Goal: Use online tool/utility: Utilize a website feature to perform a specific function

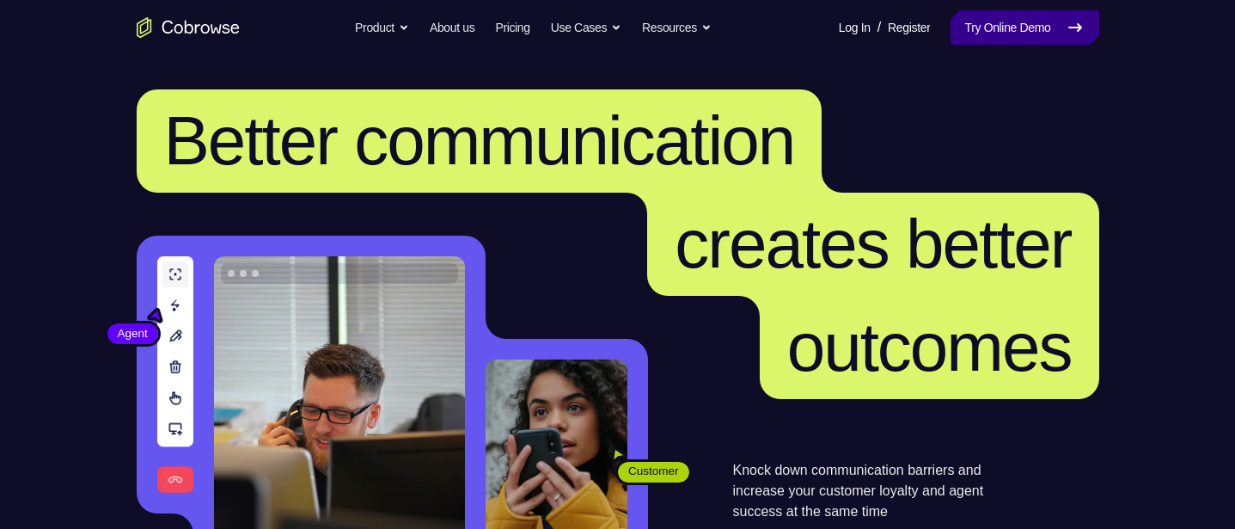
click at [1033, 20] on link "Try Online Demo" at bounding box center [1025, 27] width 148 height 34
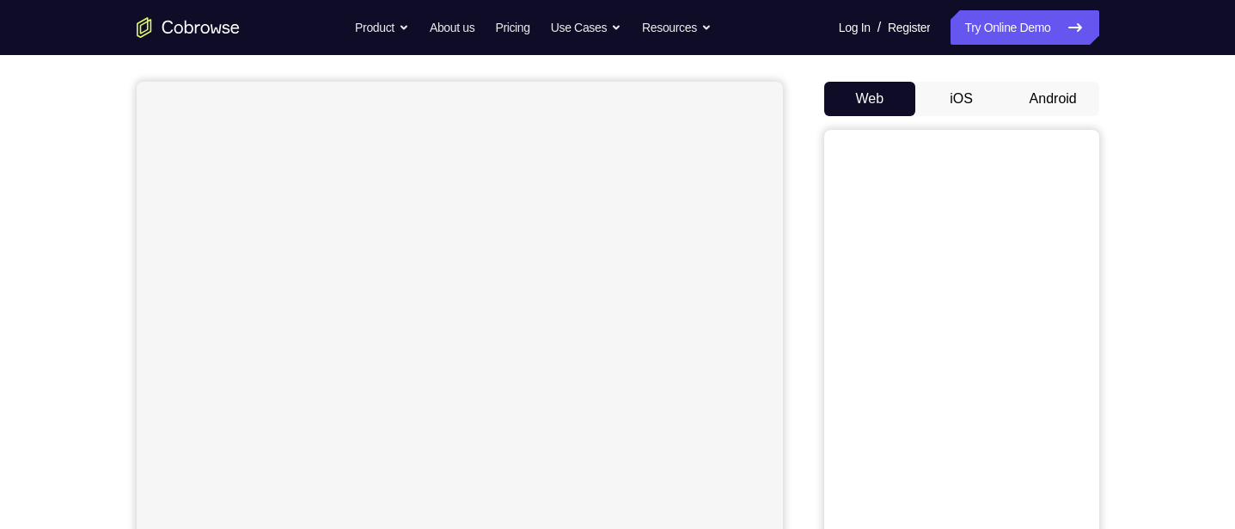
click at [1056, 95] on button "Android" at bounding box center [1053, 99] width 92 height 34
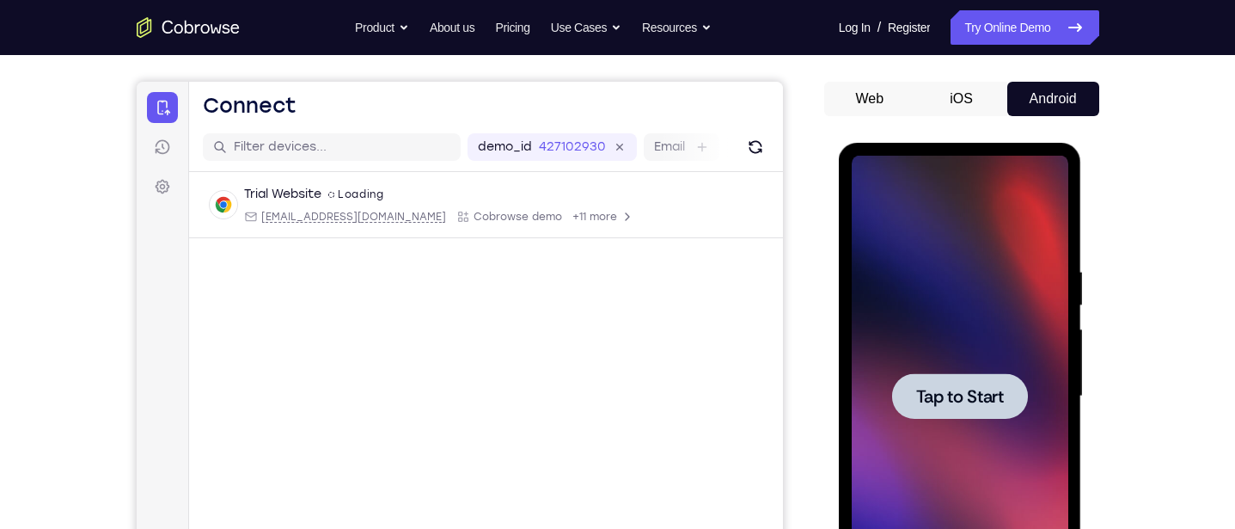
click at [958, 388] on span "Tap to Start" at bounding box center [960, 396] width 88 height 17
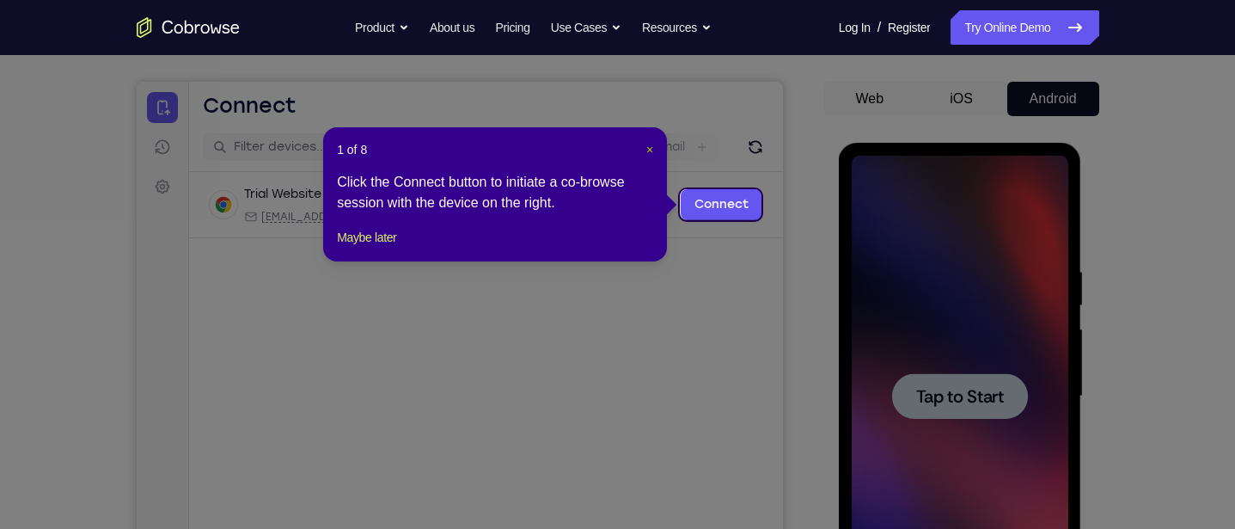
click at [650, 150] on span "×" at bounding box center [649, 150] width 7 height 14
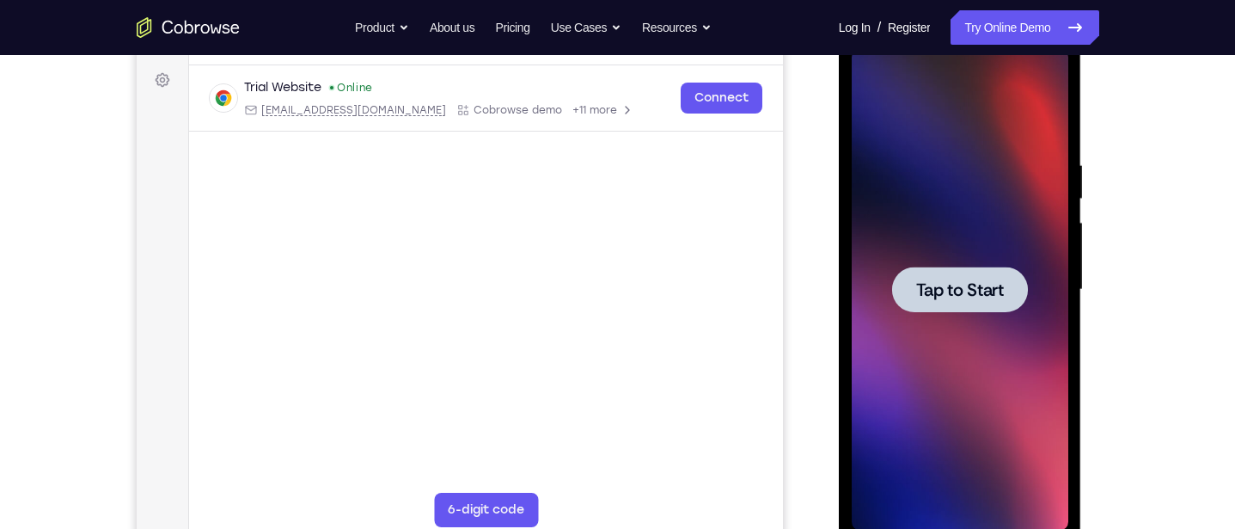
scroll to position [254, 0]
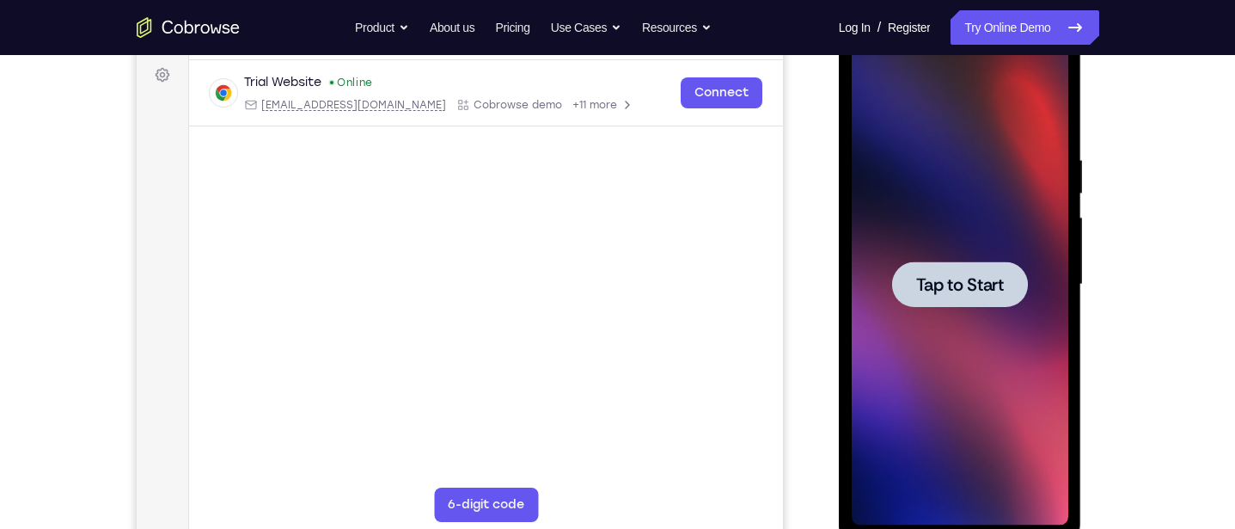
click at [964, 263] on div at bounding box center [960, 284] width 136 height 46
click at [964, 285] on span "Tap to Start" at bounding box center [960, 284] width 88 height 17
click at [983, 283] on span "Tap to Start" at bounding box center [960, 284] width 88 height 17
click at [982, 291] on span "Tap to Start" at bounding box center [960, 284] width 88 height 17
click at [965, 280] on span "Tap to Start" at bounding box center [960, 284] width 88 height 17
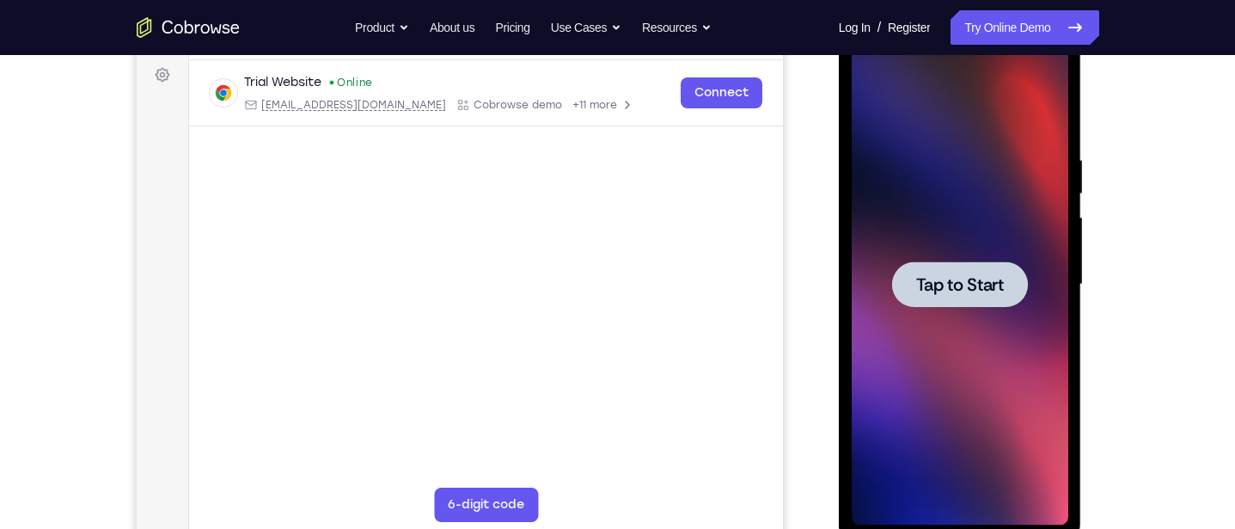
click at [956, 281] on span "Tap to Start" at bounding box center [960, 284] width 88 height 17
click at [990, 290] on span "Tap to Start" at bounding box center [960, 284] width 88 height 17
click at [978, 286] on span "Tap to Start" at bounding box center [960, 284] width 88 height 17
click at [980, 283] on span "Tap to Start" at bounding box center [960, 284] width 88 height 17
click at [978, 286] on span "Tap to Start" at bounding box center [960, 284] width 88 height 17
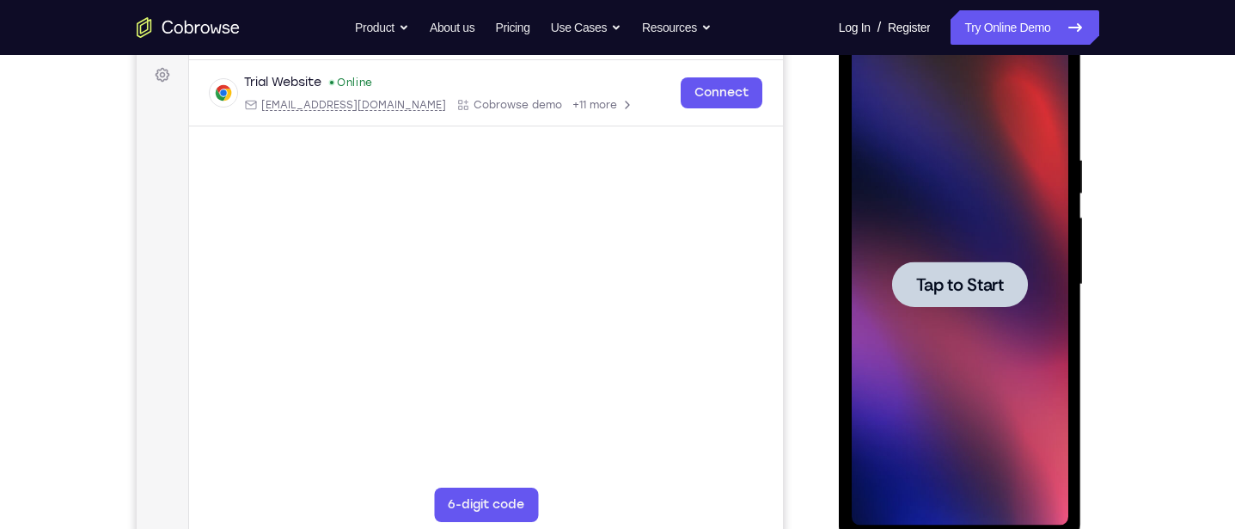
click at [980, 283] on span "Tap to Start" at bounding box center [960, 284] width 88 height 17
click at [976, 279] on span "Tap to Start" at bounding box center [960, 284] width 88 height 17
click at [948, 282] on span "Tap to Start" at bounding box center [960, 284] width 88 height 17
click at [983, 280] on span "Tap to Start" at bounding box center [960, 284] width 88 height 17
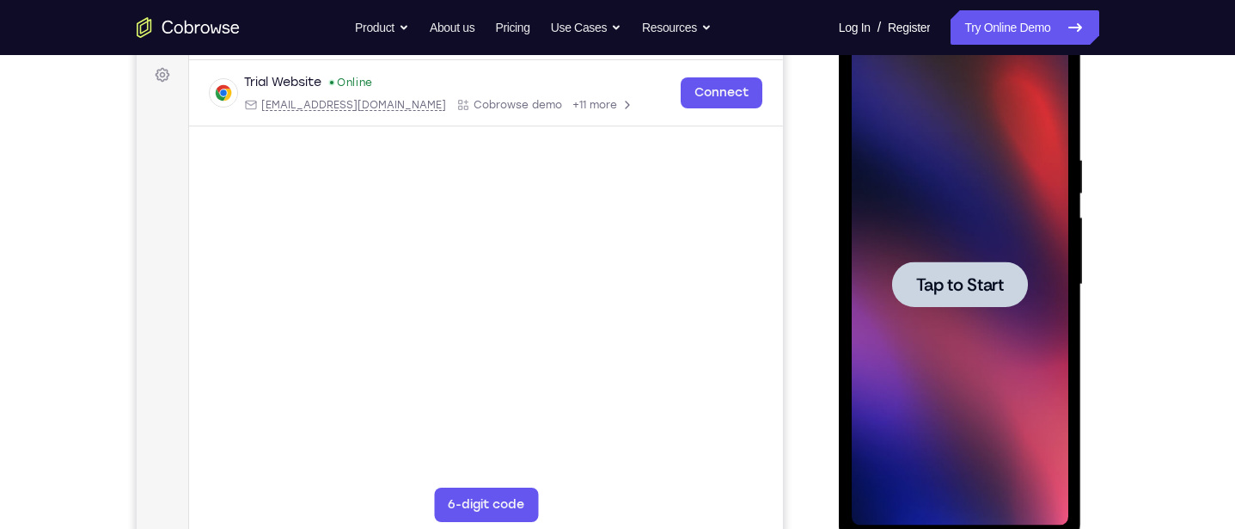
click at [983, 280] on span "Tap to Start" at bounding box center [960, 284] width 88 height 17
click at [938, 281] on span "Tap to Start" at bounding box center [960, 284] width 88 height 17
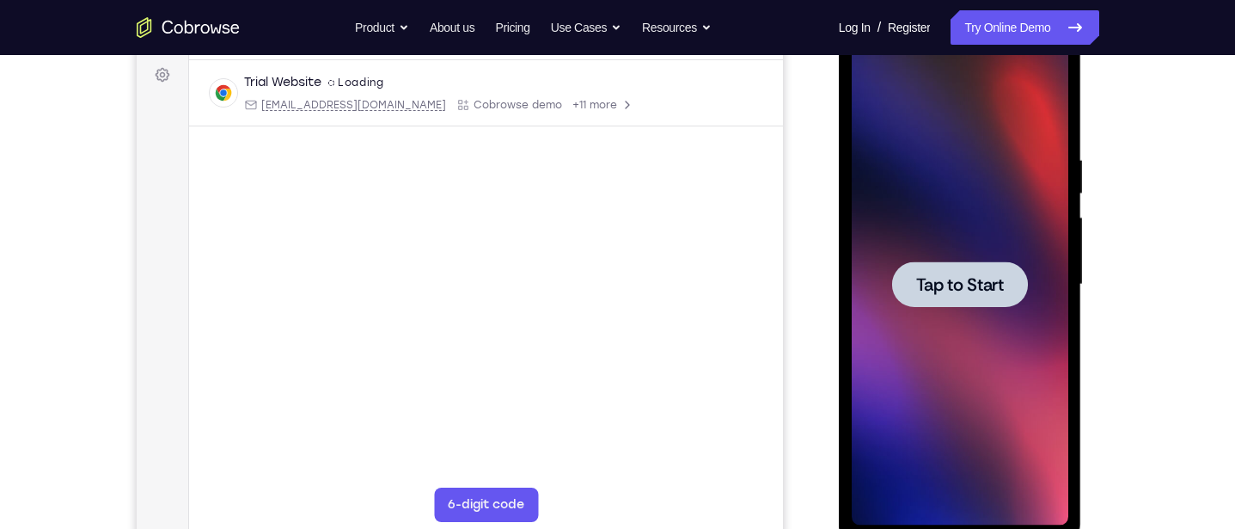
click at [969, 286] on span "Tap to Start" at bounding box center [960, 284] width 88 height 17
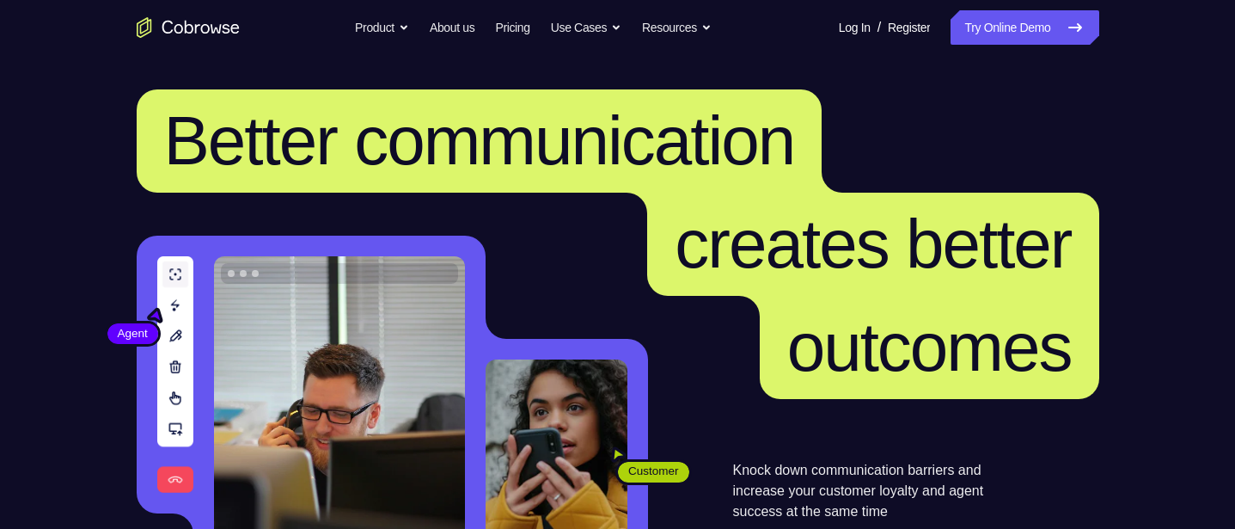
click at [1153, 216] on header "Better communication creates better outcomes Customer Agent Agent Knock down co…" at bounding box center [618, 343] width 1100 height 577
click at [95, 174] on header "Better communication creates better outcomes Customer Agent Agent Knock down co…" at bounding box center [618, 343] width 1100 height 577
click at [1044, 26] on link "Try Online Demo" at bounding box center [1025, 27] width 148 height 34
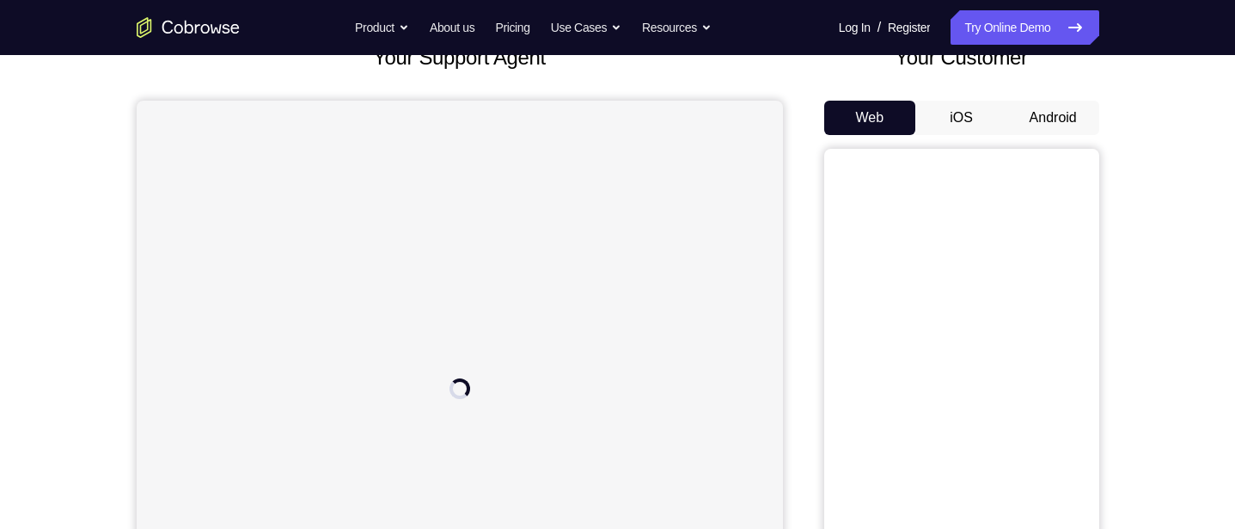
click at [1054, 114] on button "Android" at bounding box center [1053, 118] width 92 height 34
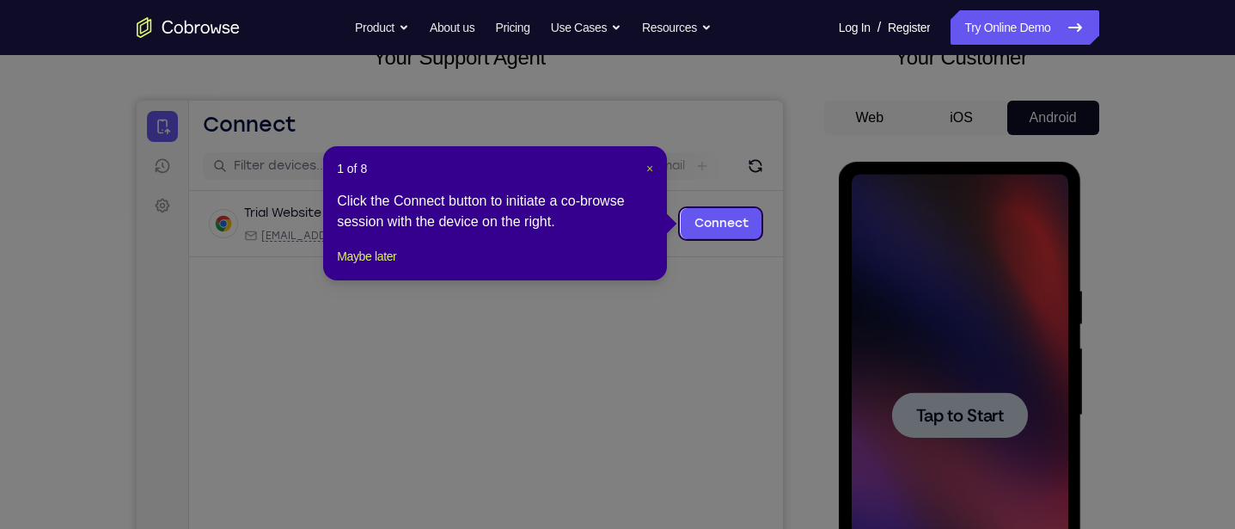
click at [648, 168] on span "×" at bounding box center [649, 169] width 7 height 14
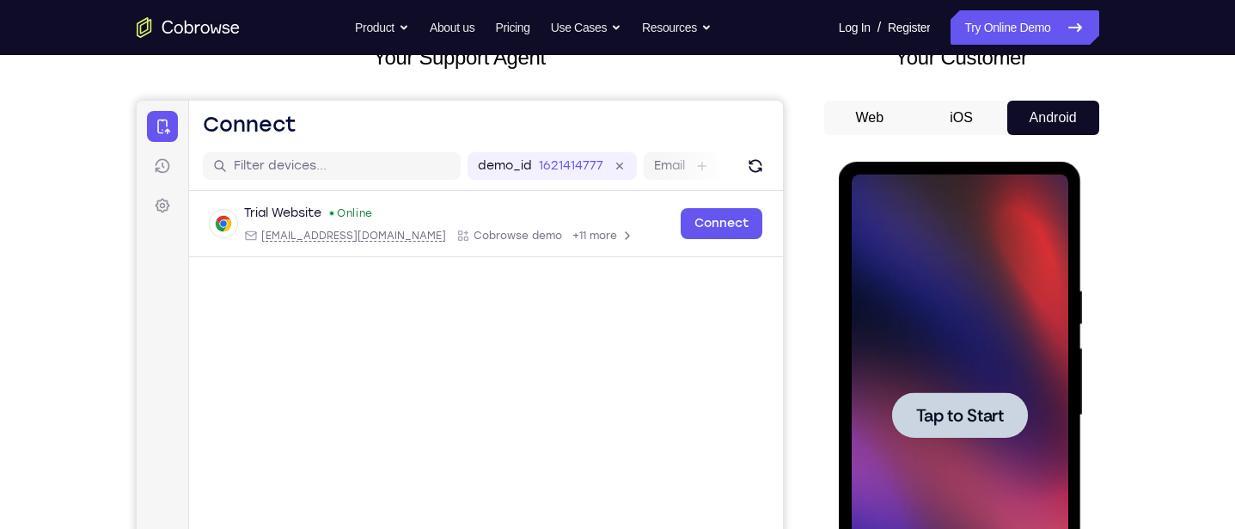
click at [993, 422] on span "Tap to Start" at bounding box center [960, 415] width 88 height 17
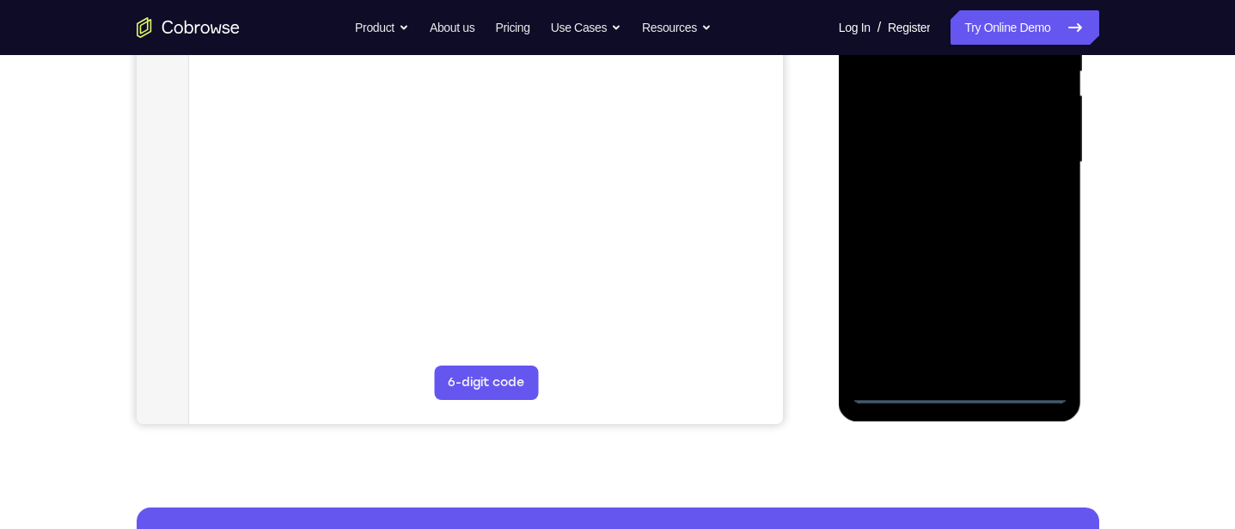
scroll to position [389, 0]
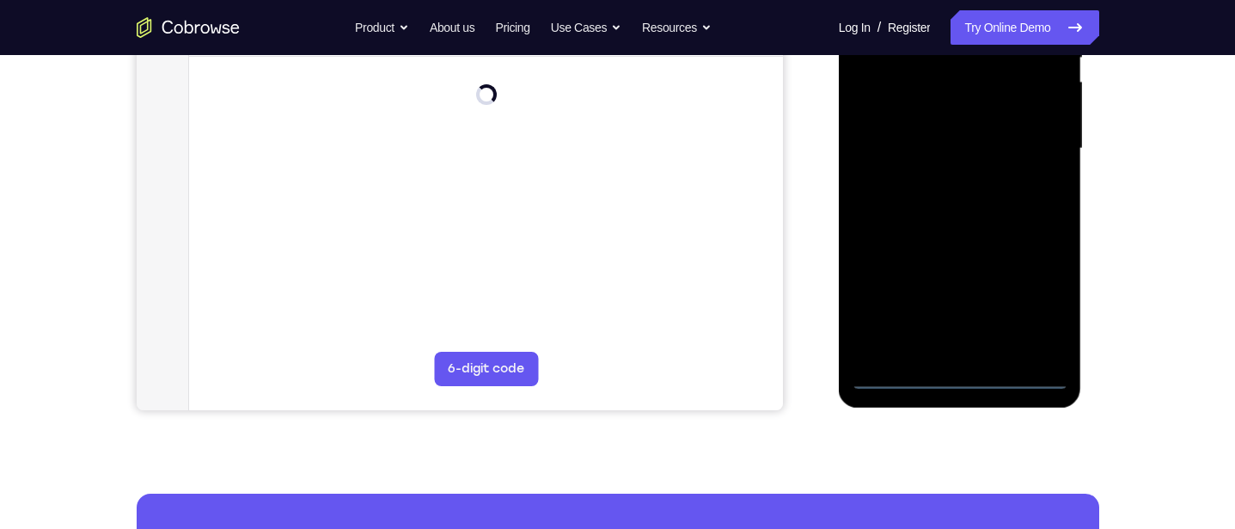
click at [961, 376] on div at bounding box center [960, 148] width 217 height 481
click at [1040, 303] on div at bounding box center [960, 148] width 217 height 481
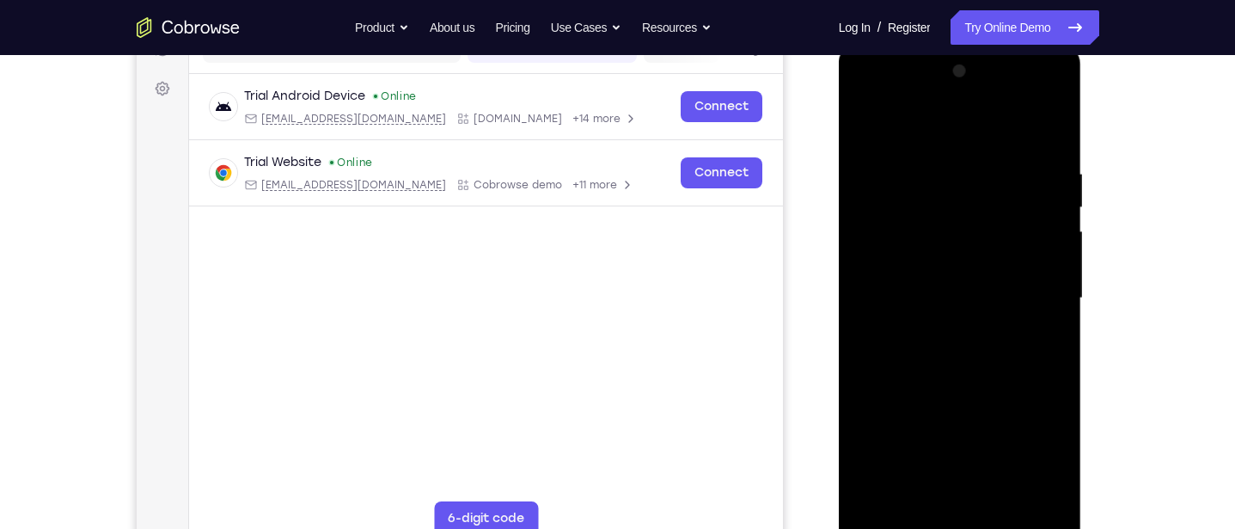
scroll to position [237, 0]
click at [977, 147] on div at bounding box center [960, 300] width 217 height 481
click at [1034, 291] on div at bounding box center [960, 300] width 217 height 481
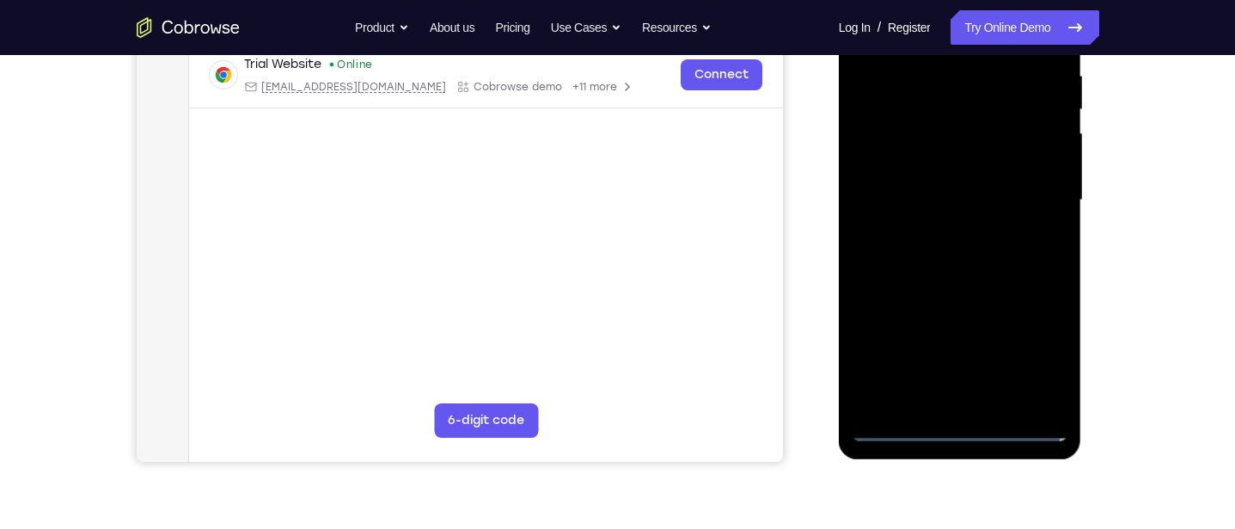
scroll to position [343, 0]
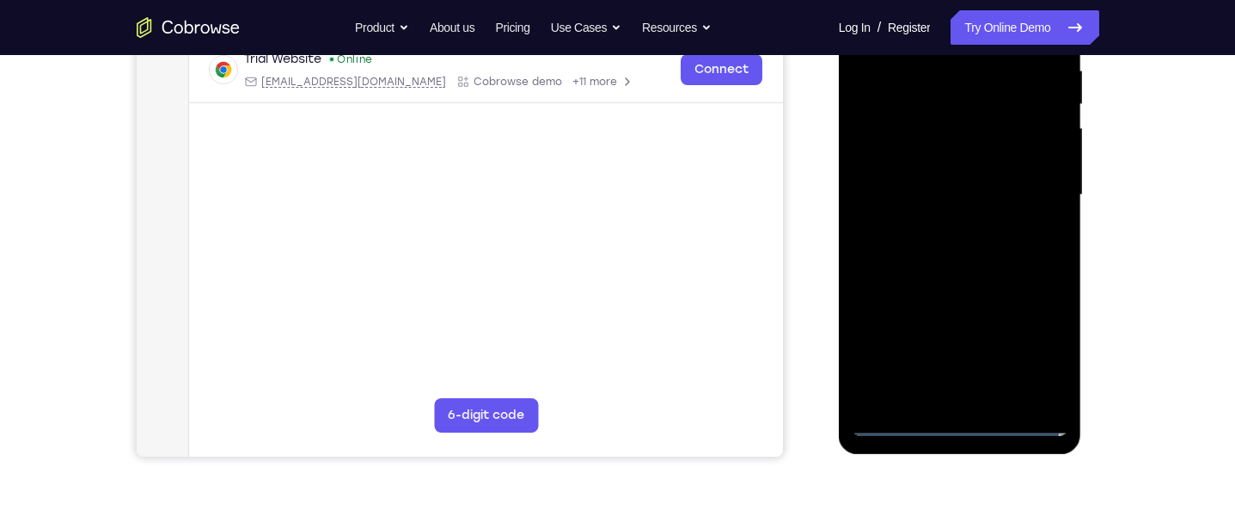
click at [946, 225] on div at bounding box center [960, 194] width 217 height 481
click at [982, 176] on div at bounding box center [960, 194] width 217 height 481
click at [984, 163] on div at bounding box center [960, 194] width 217 height 481
click at [1030, 197] on div at bounding box center [960, 194] width 217 height 481
click at [982, 273] on div at bounding box center [960, 194] width 217 height 481
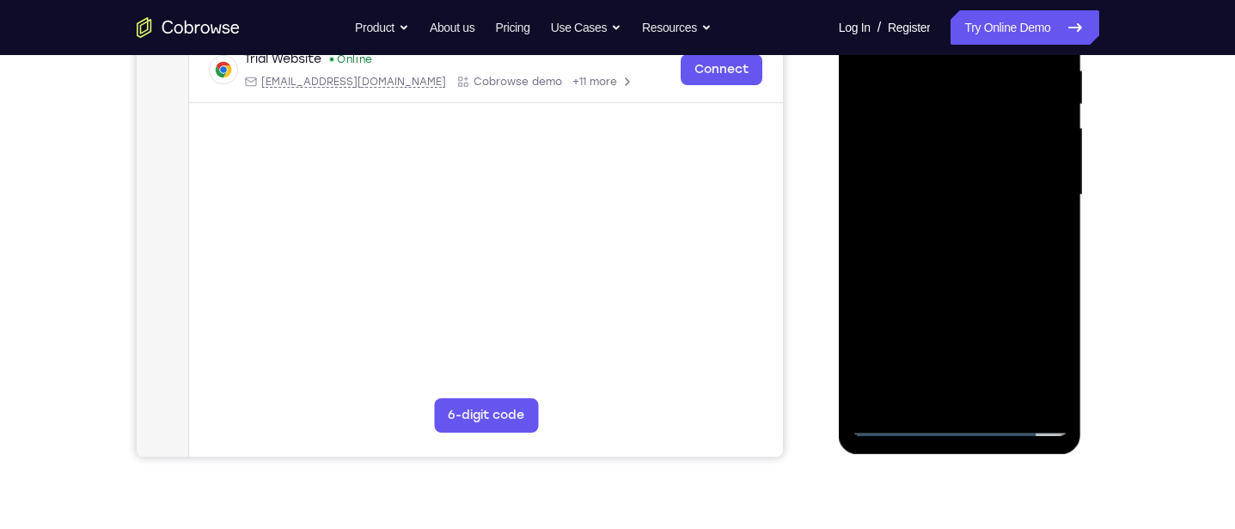
click at [872, 185] on div at bounding box center [960, 194] width 217 height 481
click at [967, 196] on div at bounding box center [960, 194] width 217 height 481
click at [1018, 257] on div at bounding box center [960, 194] width 217 height 481
click at [1018, 253] on div at bounding box center [960, 194] width 217 height 481
click at [881, 251] on div at bounding box center [960, 194] width 217 height 481
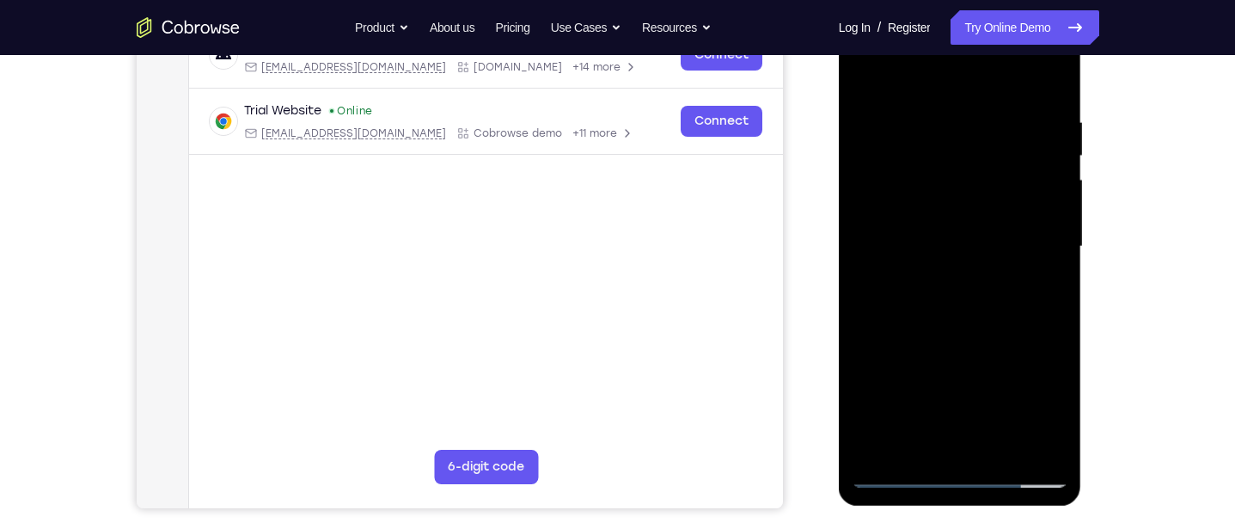
scroll to position [296, 0]
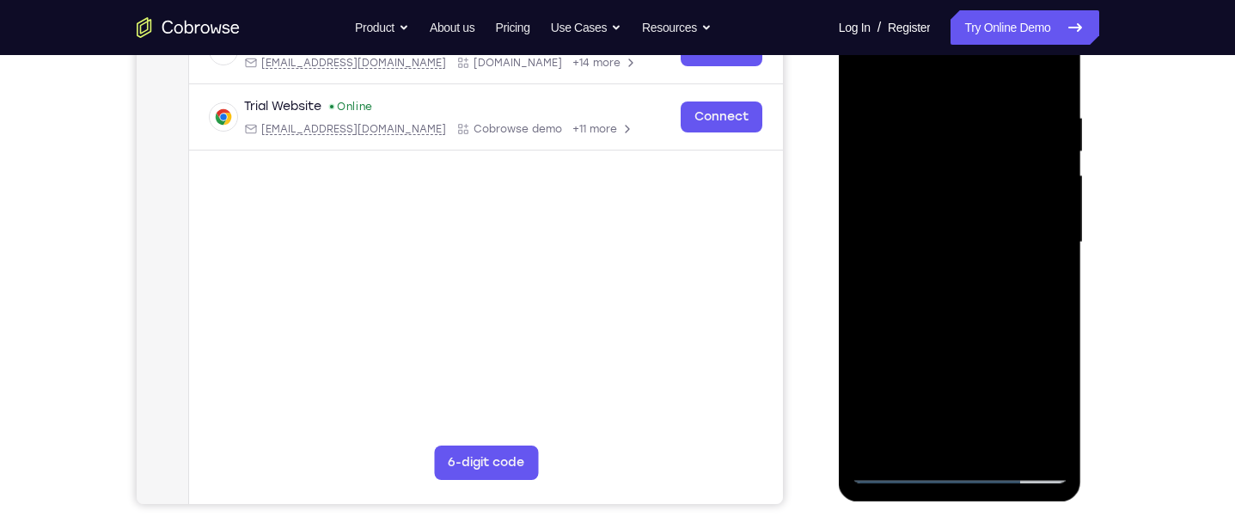
click at [1008, 284] on div at bounding box center [960, 242] width 217 height 481
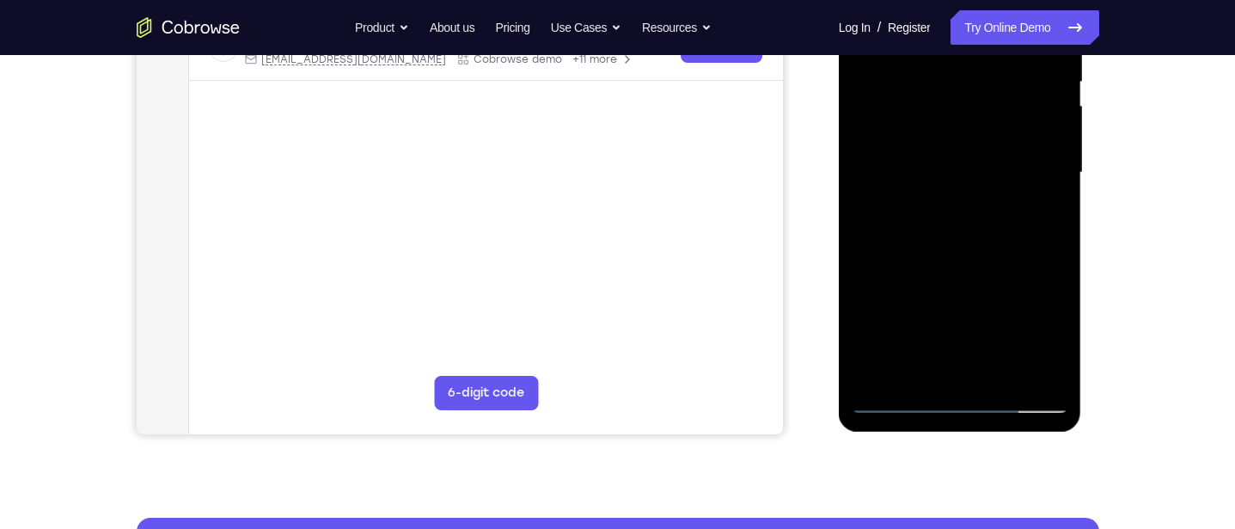
scroll to position [366, 0]
click at [1009, 371] on div at bounding box center [960, 171] width 217 height 481
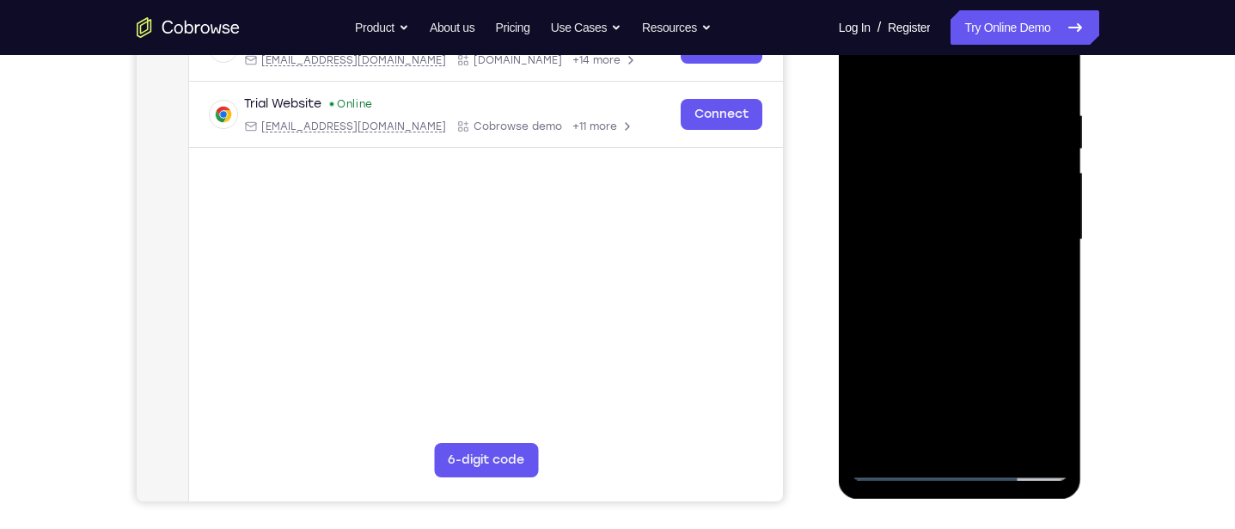
scroll to position [287, 0]
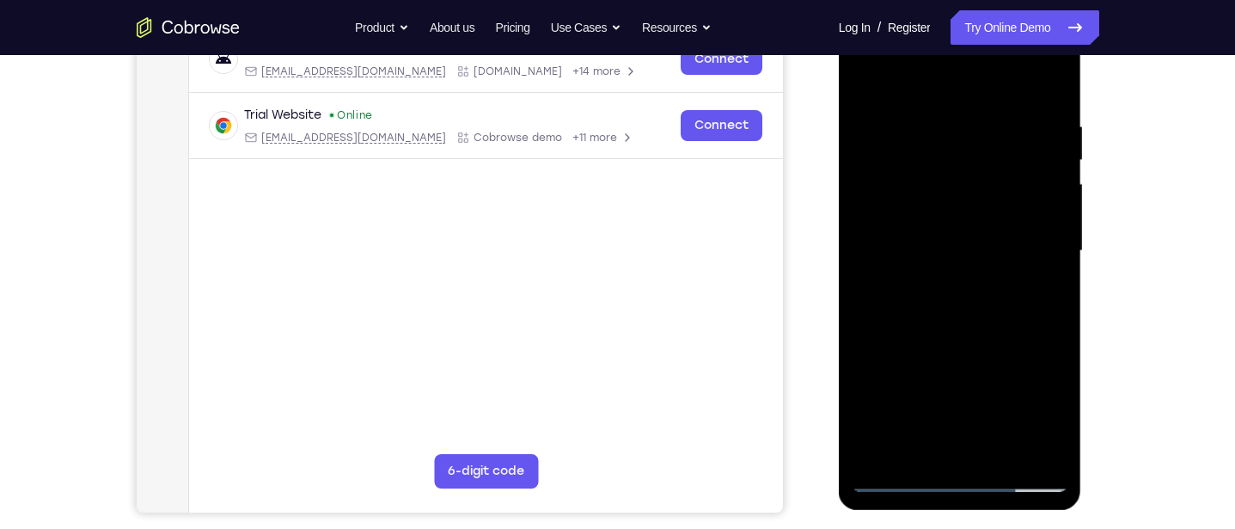
click at [990, 338] on div at bounding box center [960, 250] width 217 height 481
click at [983, 198] on div at bounding box center [960, 250] width 217 height 481
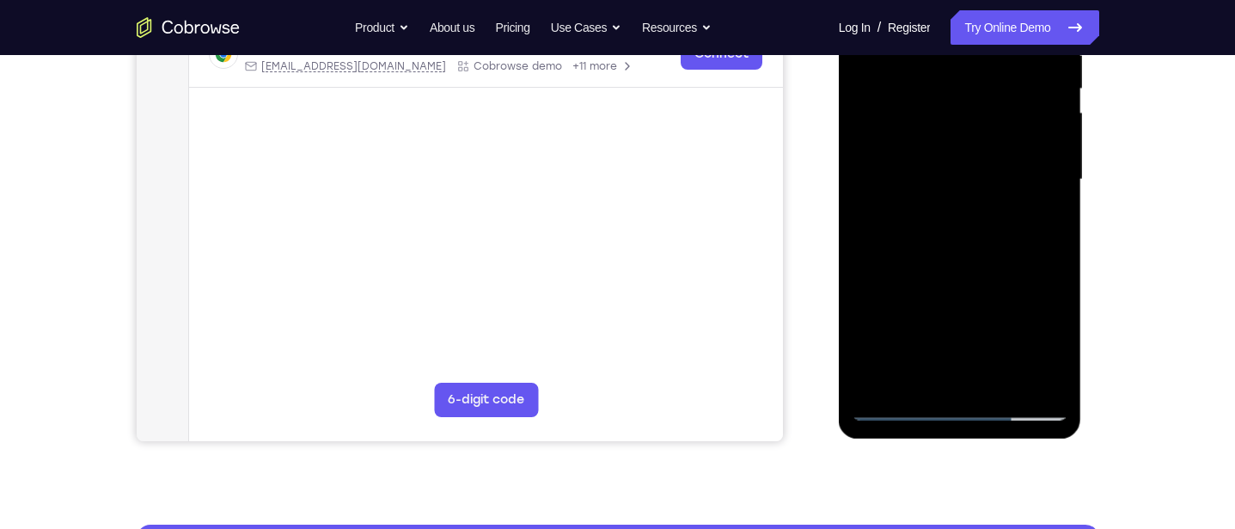
scroll to position [359, 0]
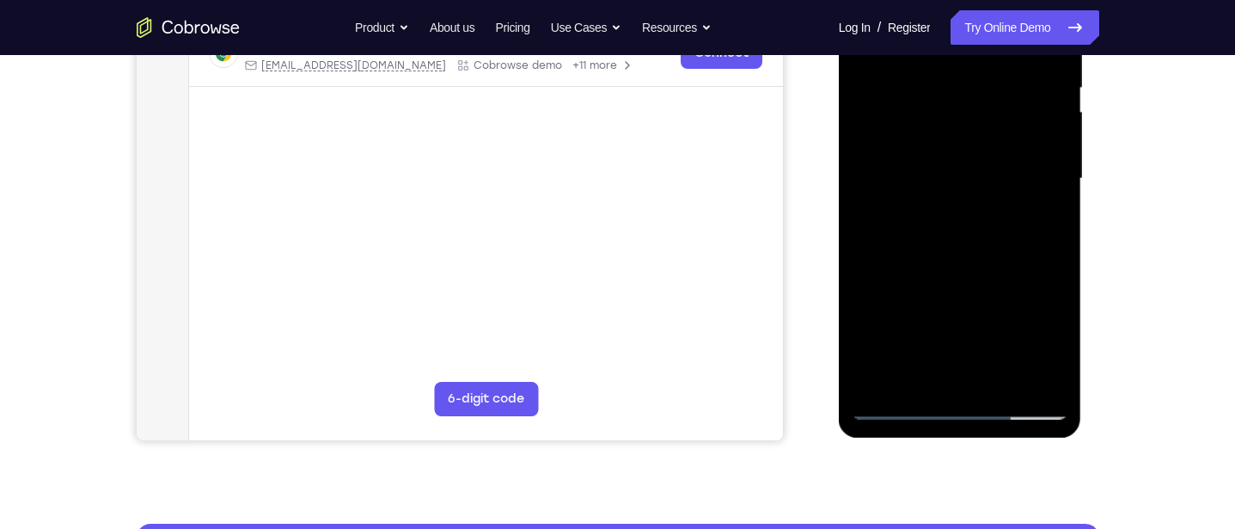
click at [980, 335] on div at bounding box center [960, 178] width 217 height 481
click at [1037, 333] on div at bounding box center [960, 178] width 217 height 481
click at [1043, 223] on div at bounding box center [960, 178] width 217 height 481
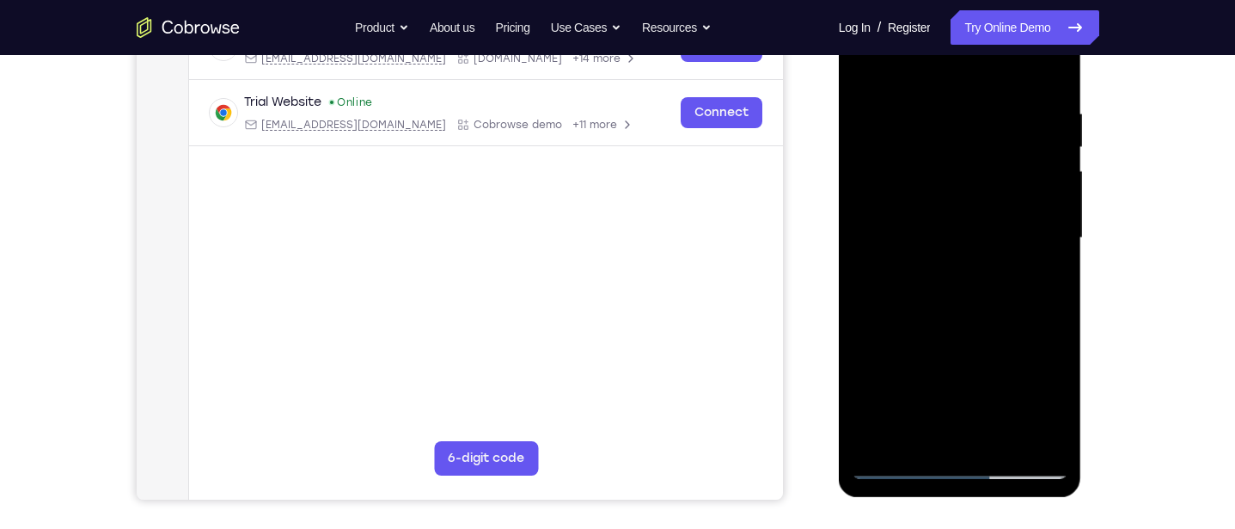
scroll to position [268, 0]
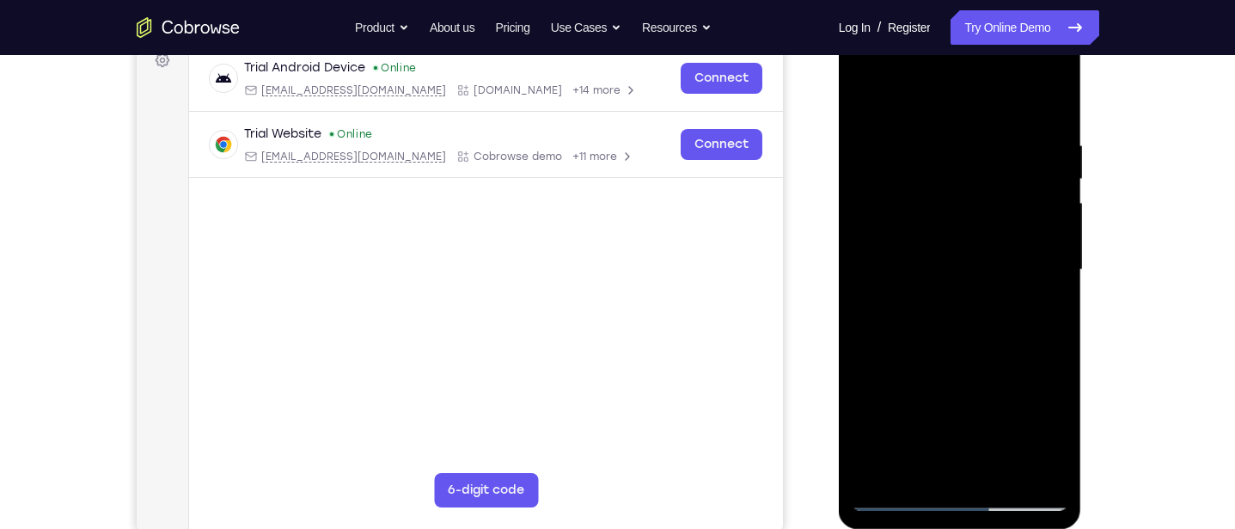
click at [868, 101] on div at bounding box center [960, 269] width 217 height 481
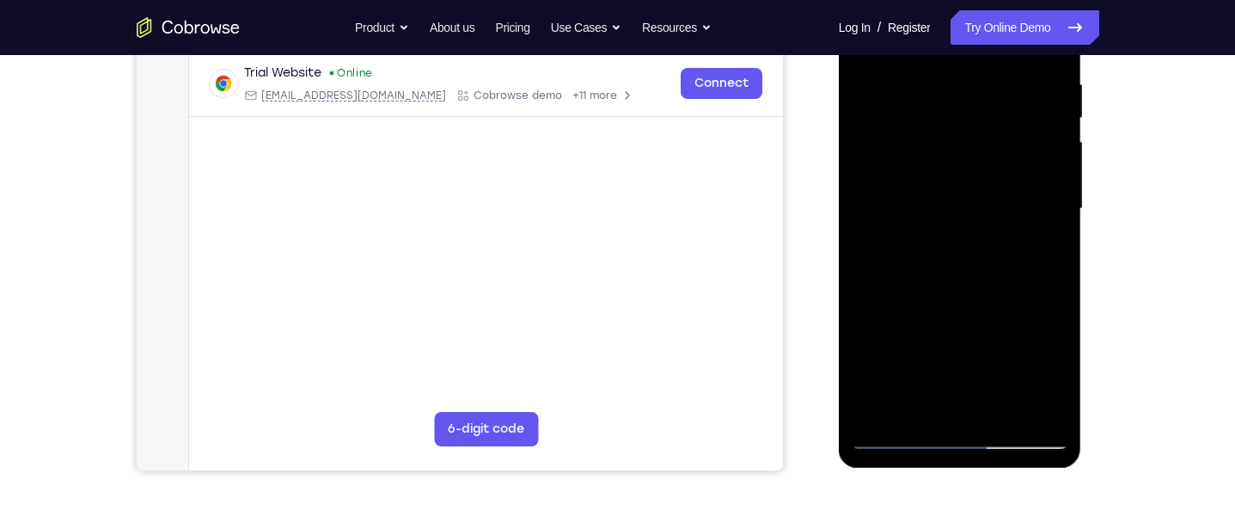
scroll to position [333, 0]
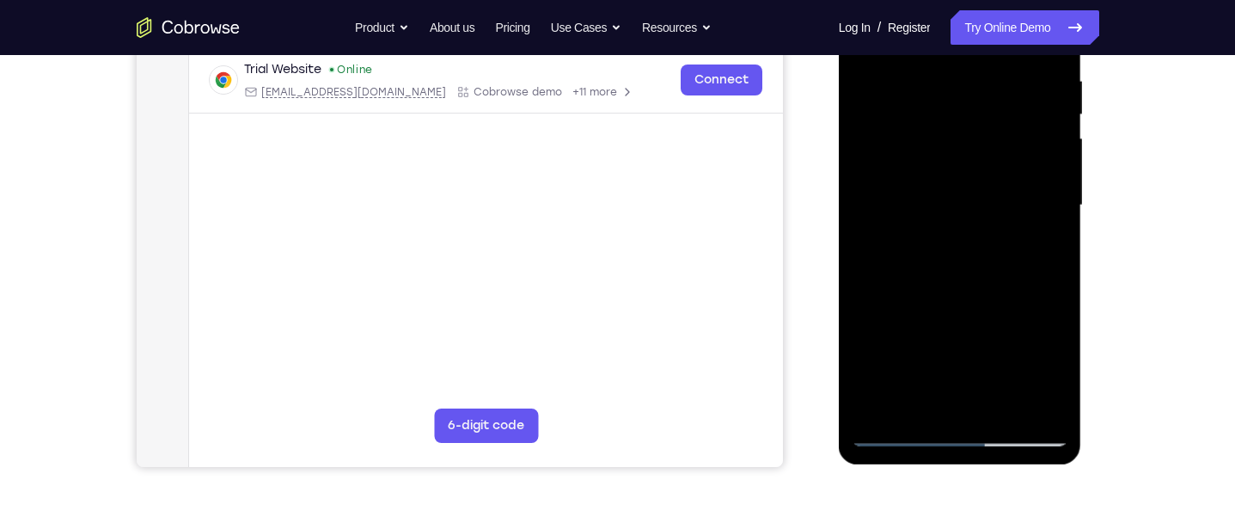
click at [938, 265] on div at bounding box center [960, 205] width 217 height 481
click at [915, 394] on div at bounding box center [960, 205] width 217 height 481
click at [1037, 243] on div at bounding box center [960, 205] width 217 height 481
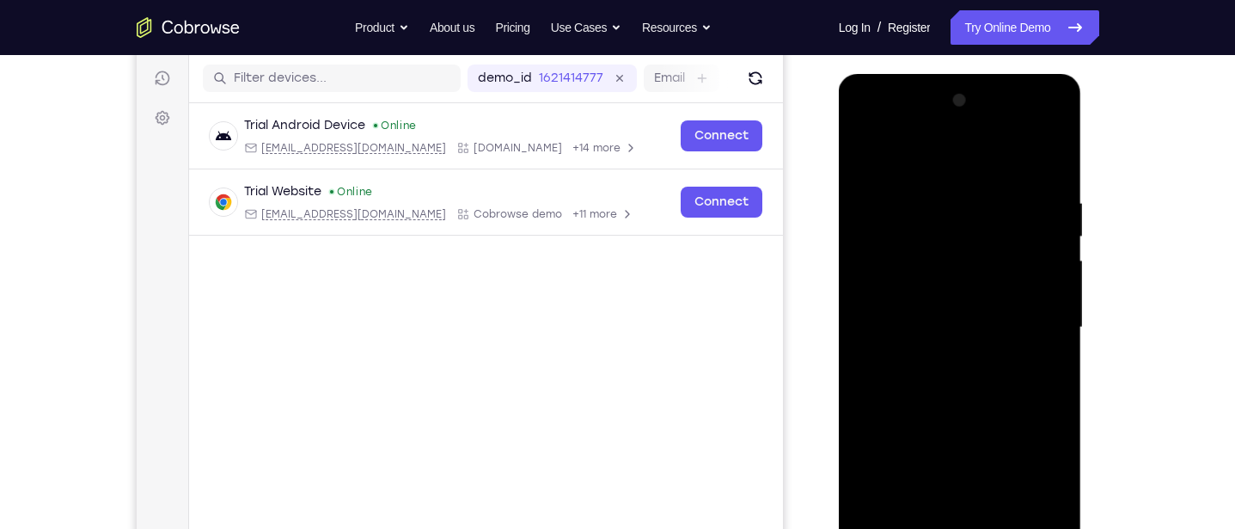
scroll to position [202, 0]
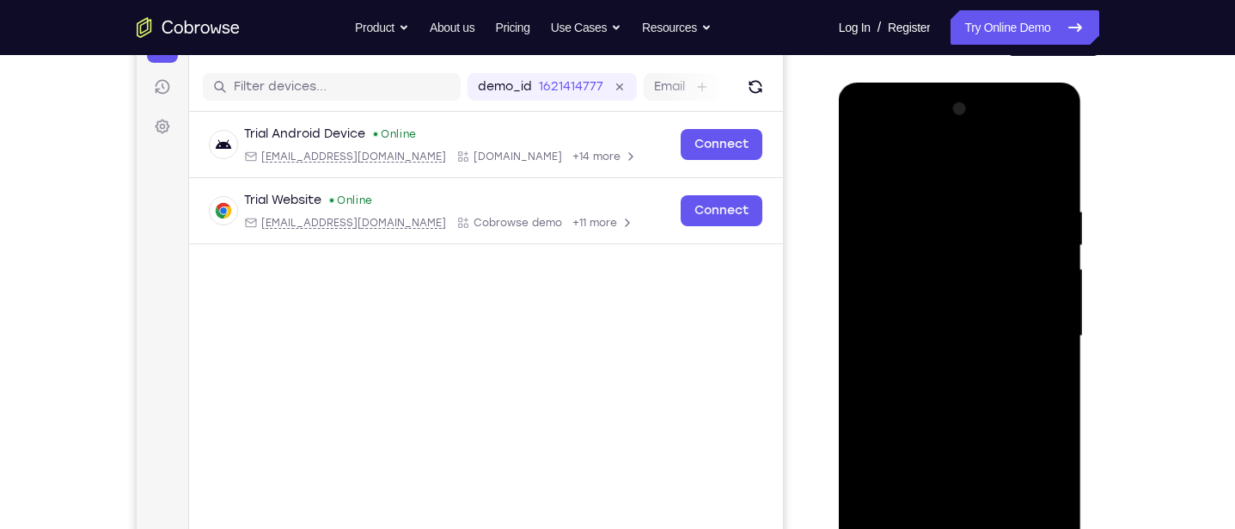
click at [866, 168] on div at bounding box center [960, 335] width 217 height 481
click at [958, 363] on div at bounding box center [960, 335] width 217 height 481
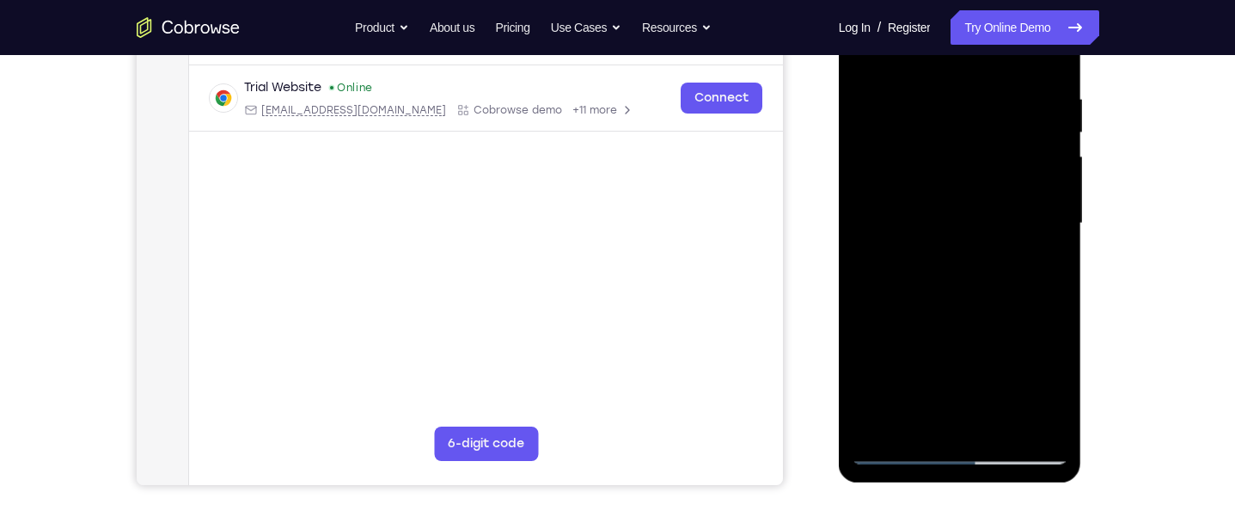
scroll to position [316, 0]
click at [935, 413] on div at bounding box center [960, 221] width 217 height 481
click at [1044, 264] on div at bounding box center [960, 221] width 217 height 481
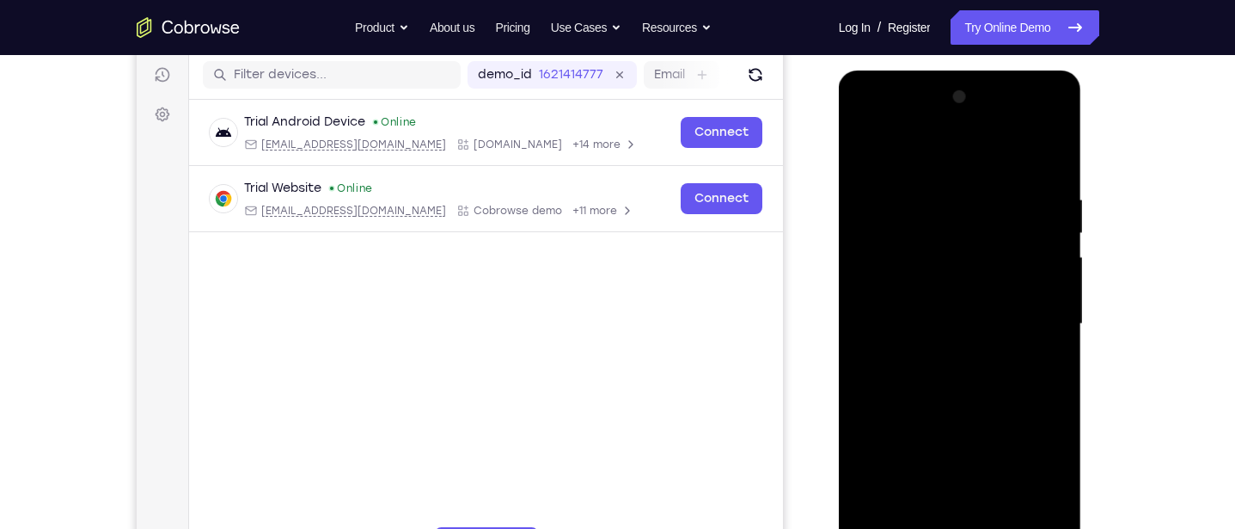
scroll to position [213, 0]
click at [868, 158] on div at bounding box center [960, 324] width 217 height 481
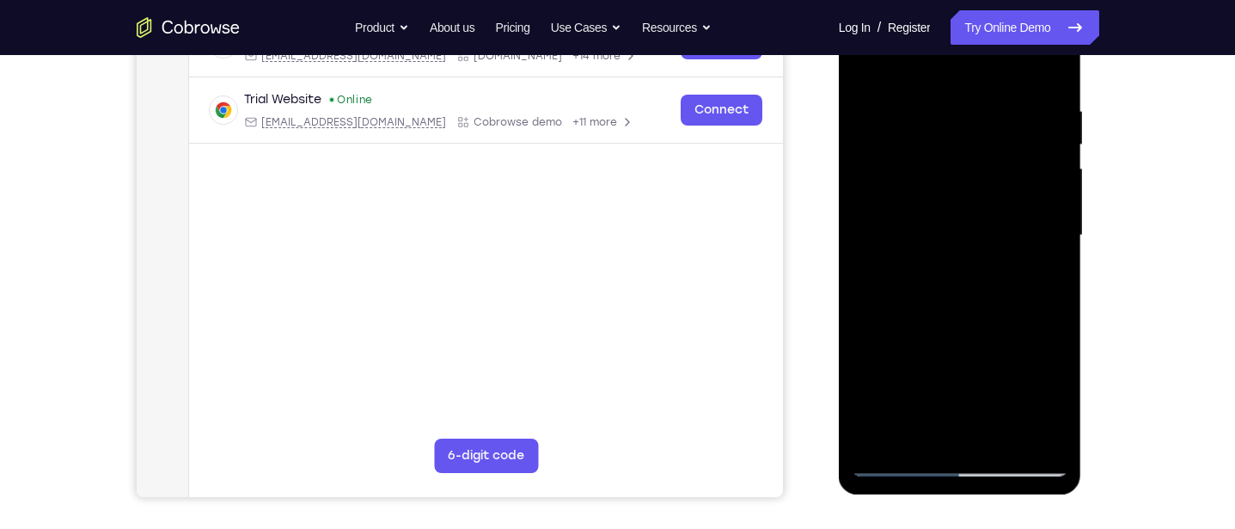
scroll to position [304, 0]
click at [994, 184] on div at bounding box center [960, 233] width 217 height 481
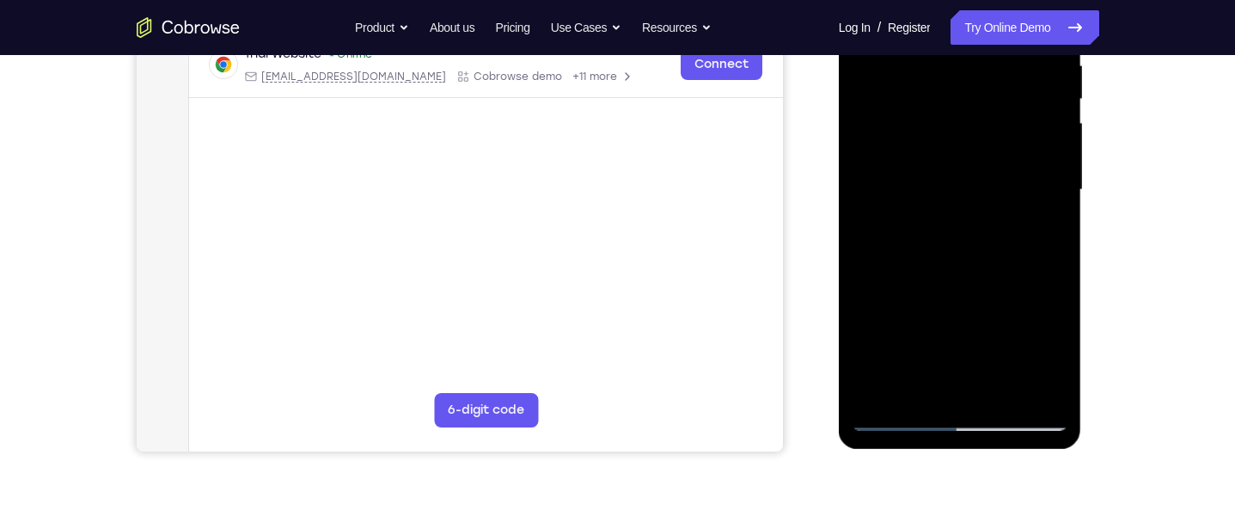
scroll to position [350, 0]
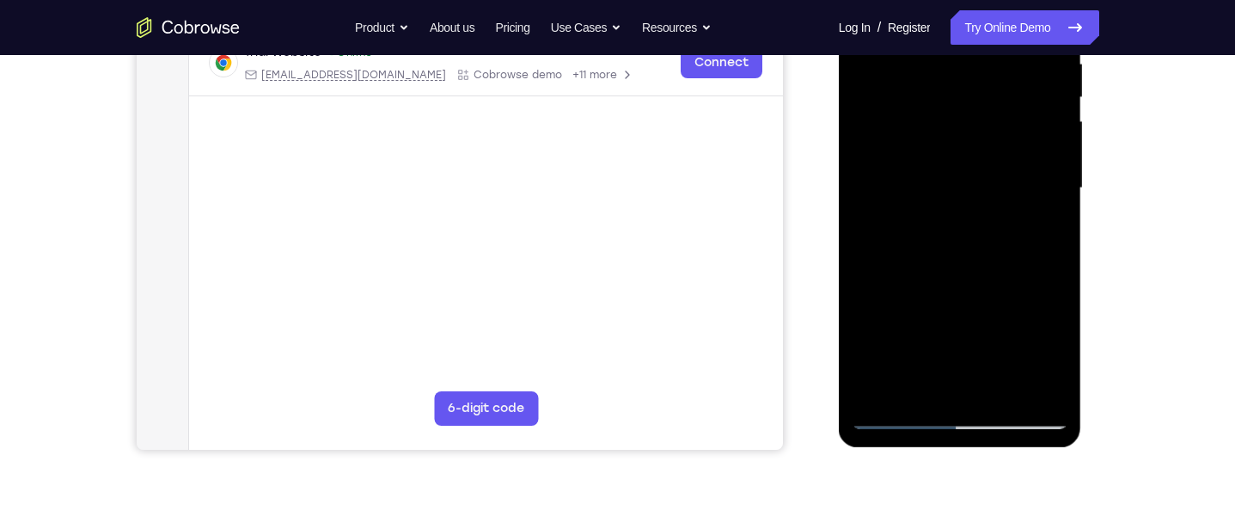
click at [935, 385] on div at bounding box center [960, 188] width 217 height 481
click at [1045, 233] on div at bounding box center [960, 188] width 217 height 481
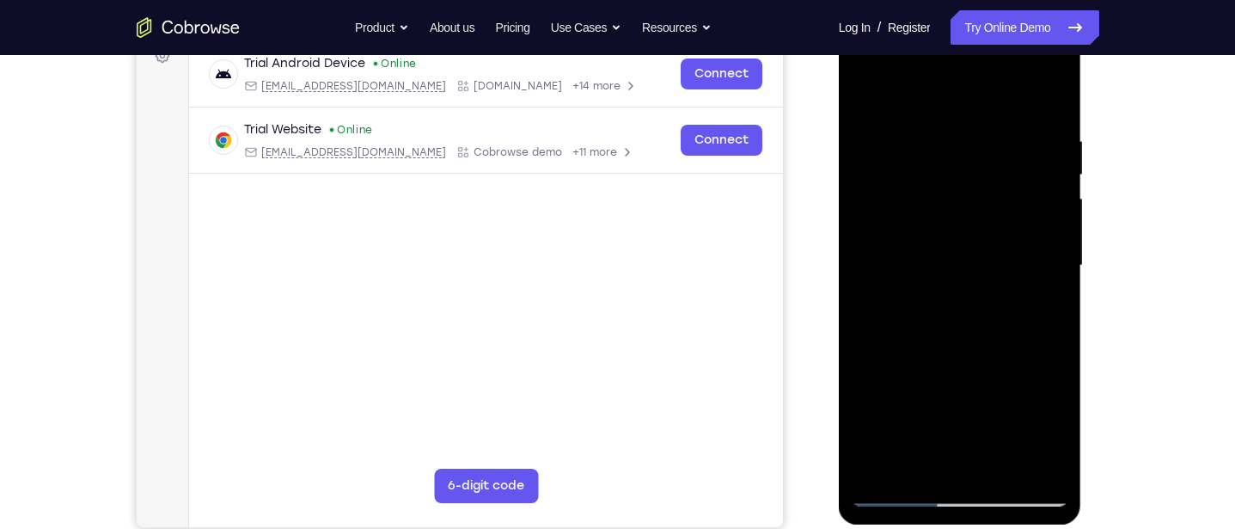
scroll to position [257, 0]
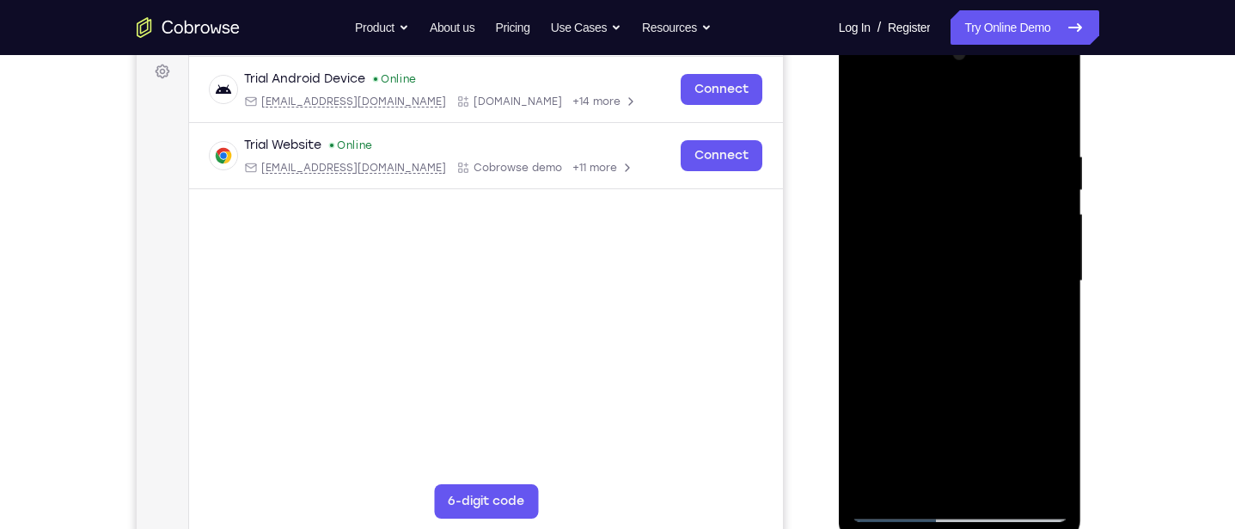
click at [868, 116] on div at bounding box center [960, 280] width 217 height 481
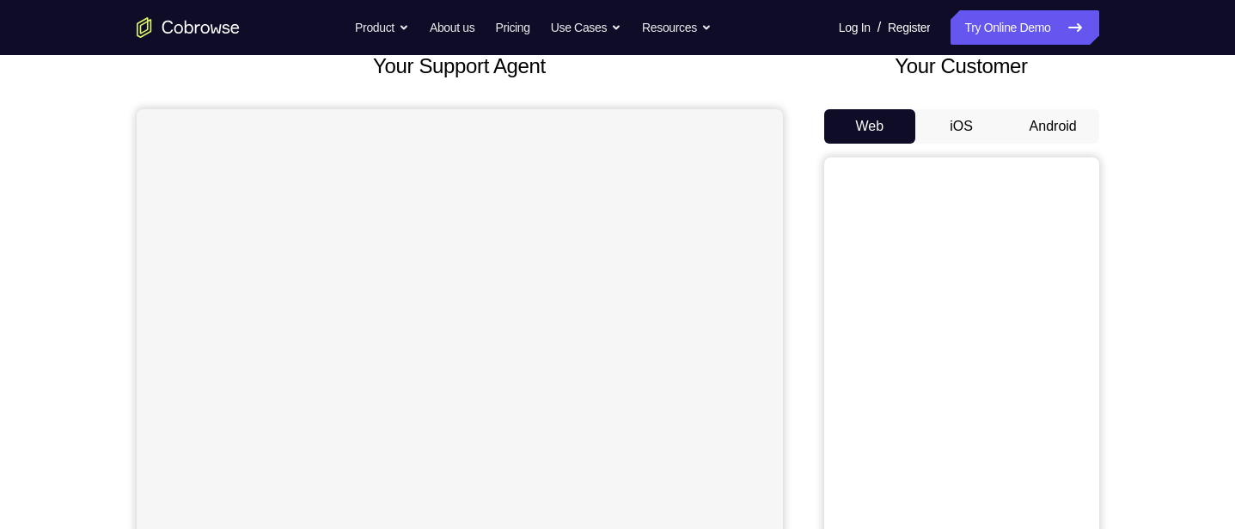
scroll to position [205, 0]
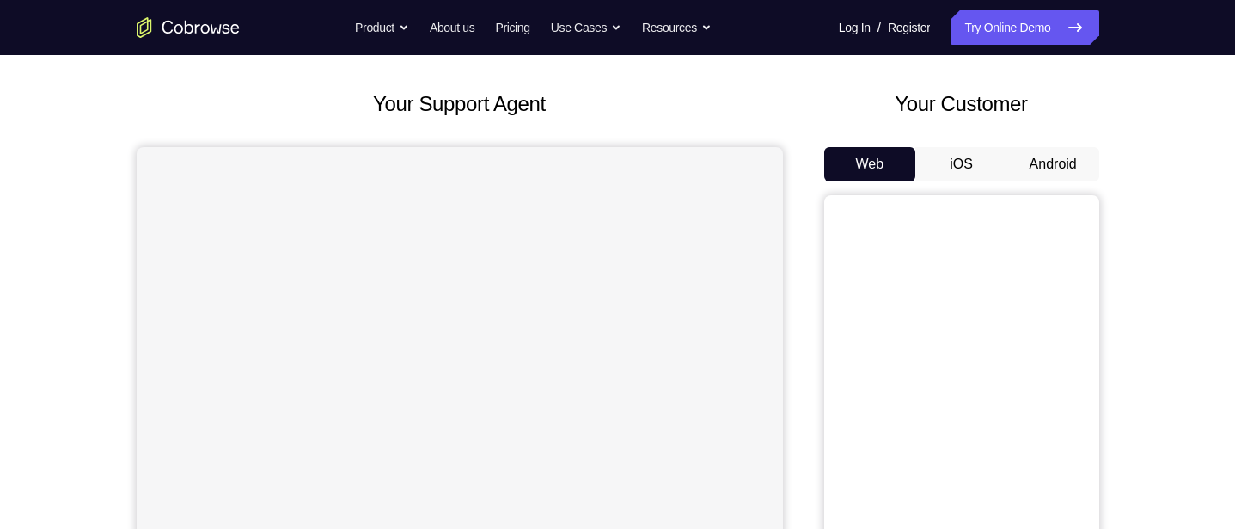
click at [1059, 160] on button "Android" at bounding box center [1053, 164] width 92 height 34
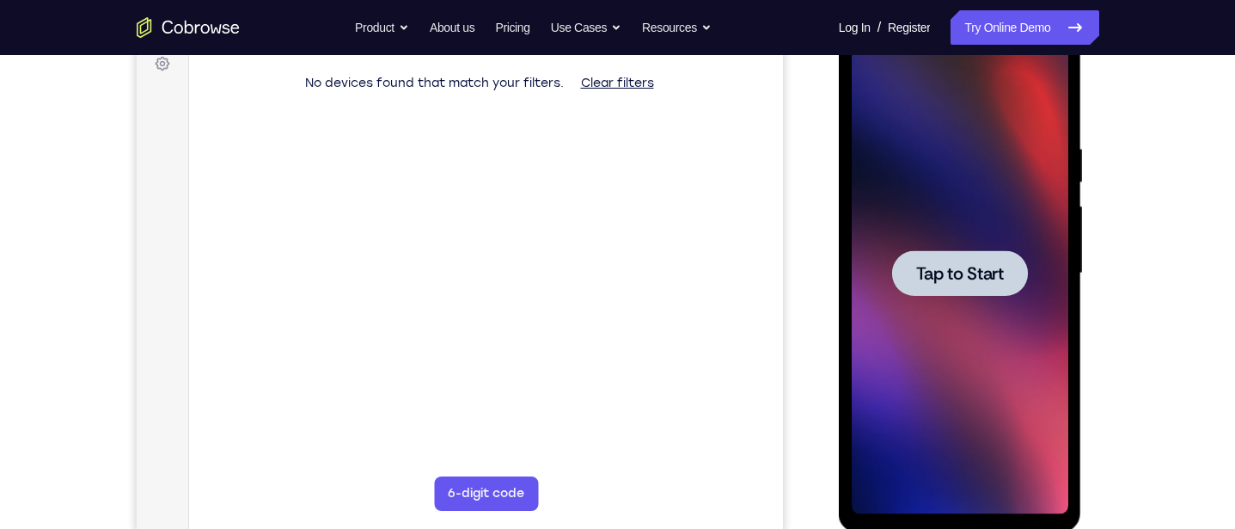
scroll to position [0, 0]
click at [949, 270] on span "Tap to Start" at bounding box center [960, 273] width 88 height 17
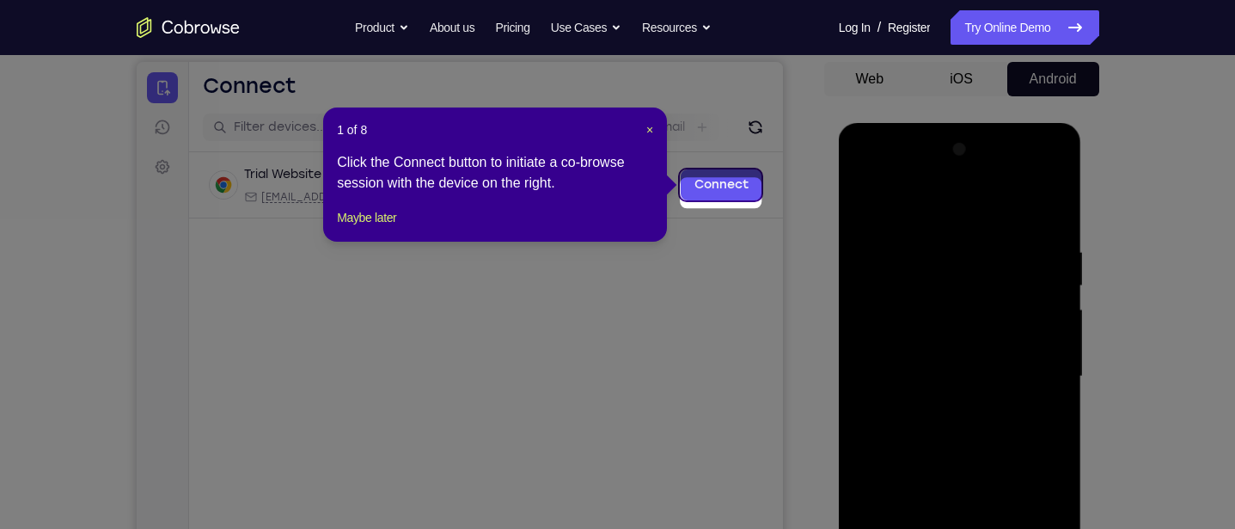
scroll to position [150, 0]
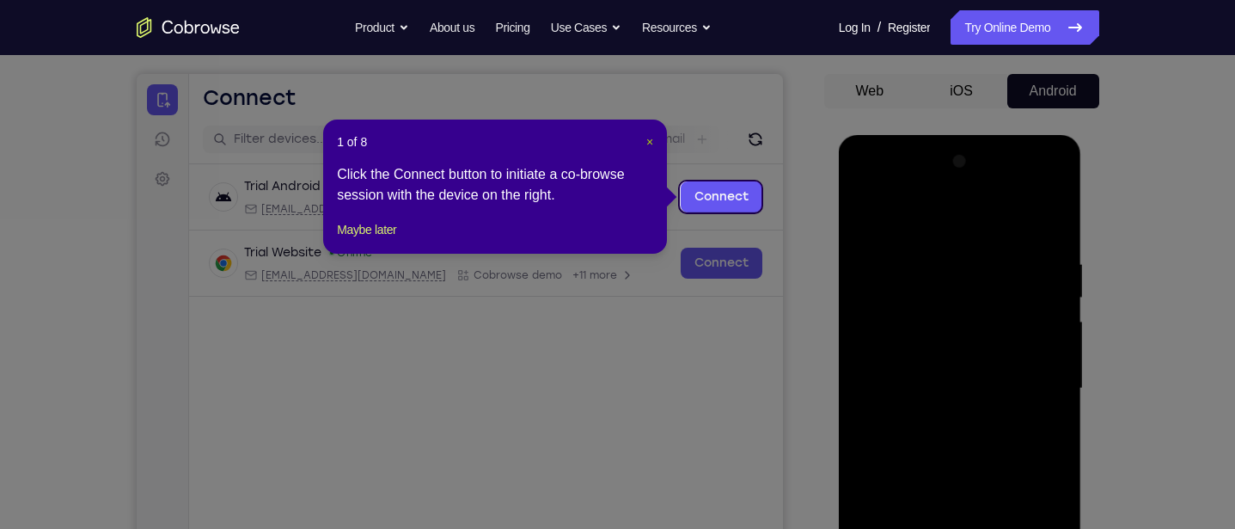
click at [646, 144] on span "×" at bounding box center [649, 142] width 7 height 14
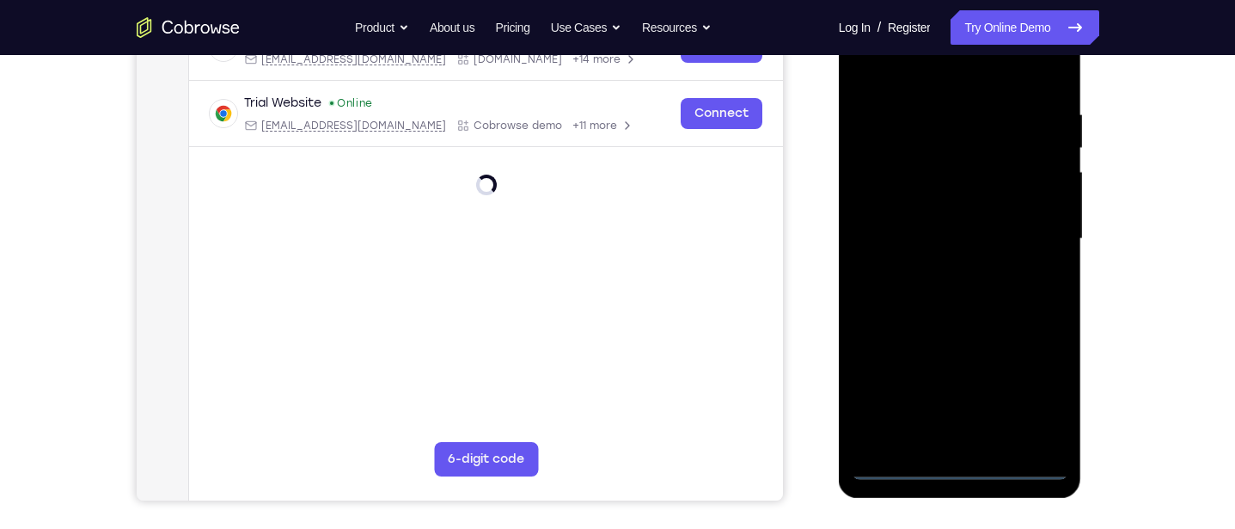
scroll to position [300, 0]
click at [958, 459] on div at bounding box center [960, 237] width 217 height 481
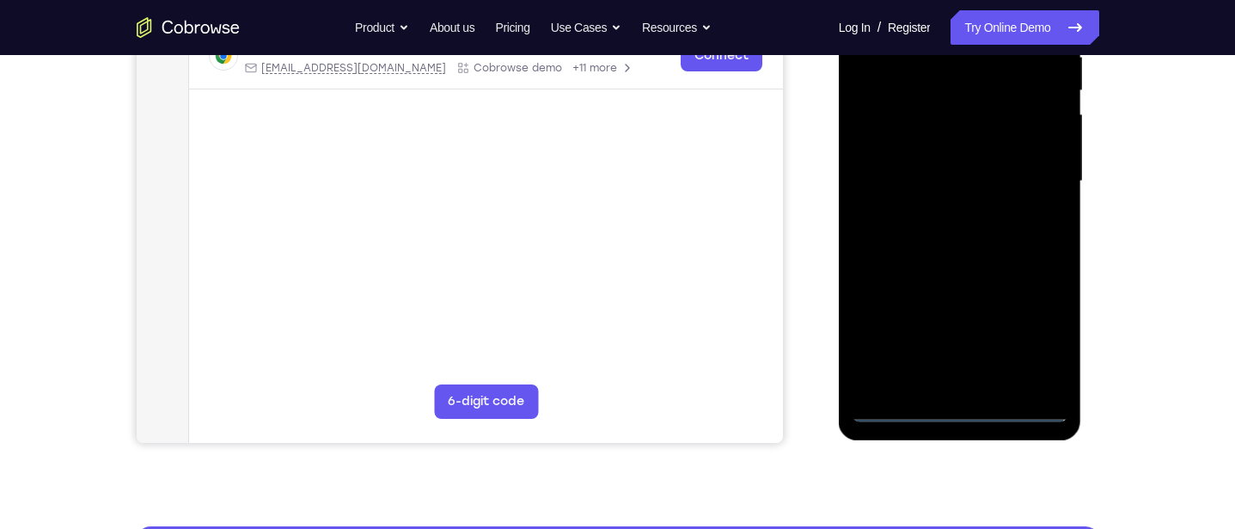
scroll to position [391, 0]
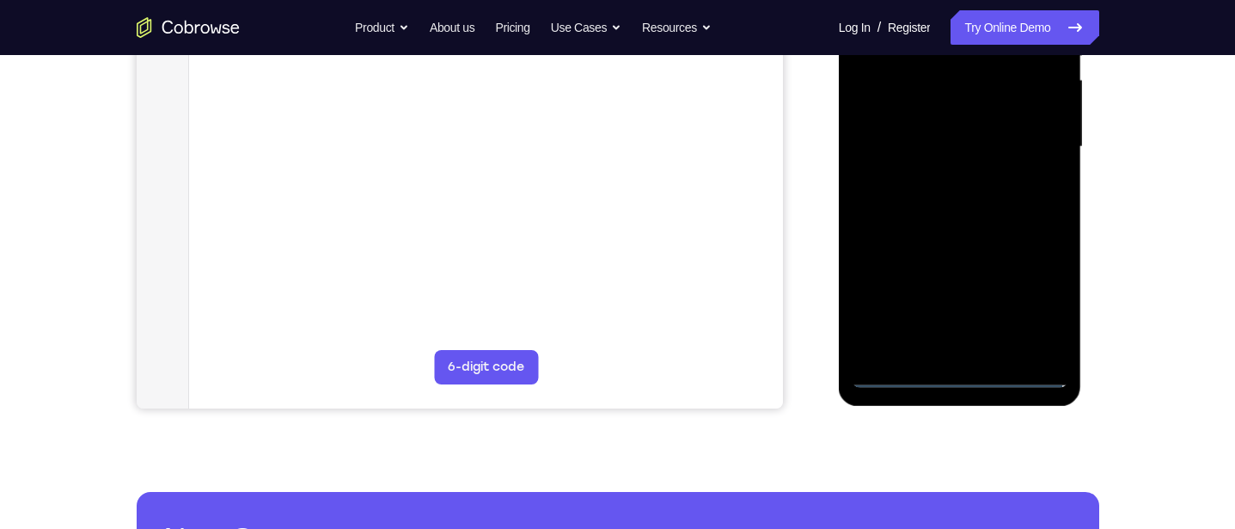
click at [961, 376] on div at bounding box center [960, 146] width 217 height 481
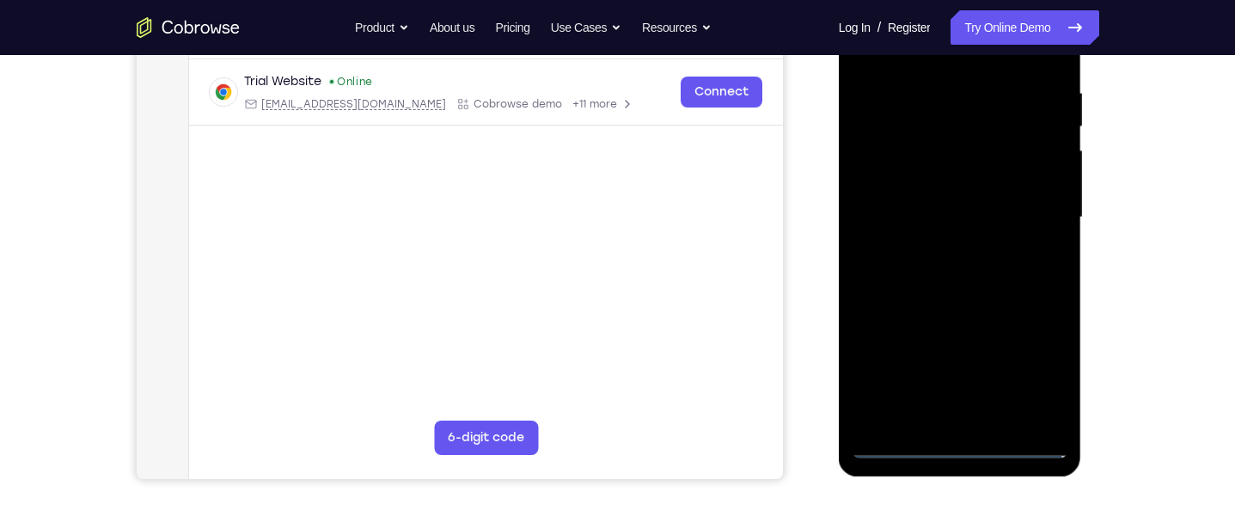
scroll to position [321, 0]
click at [1034, 370] on div at bounding box center [960, 216] width 217 height 481
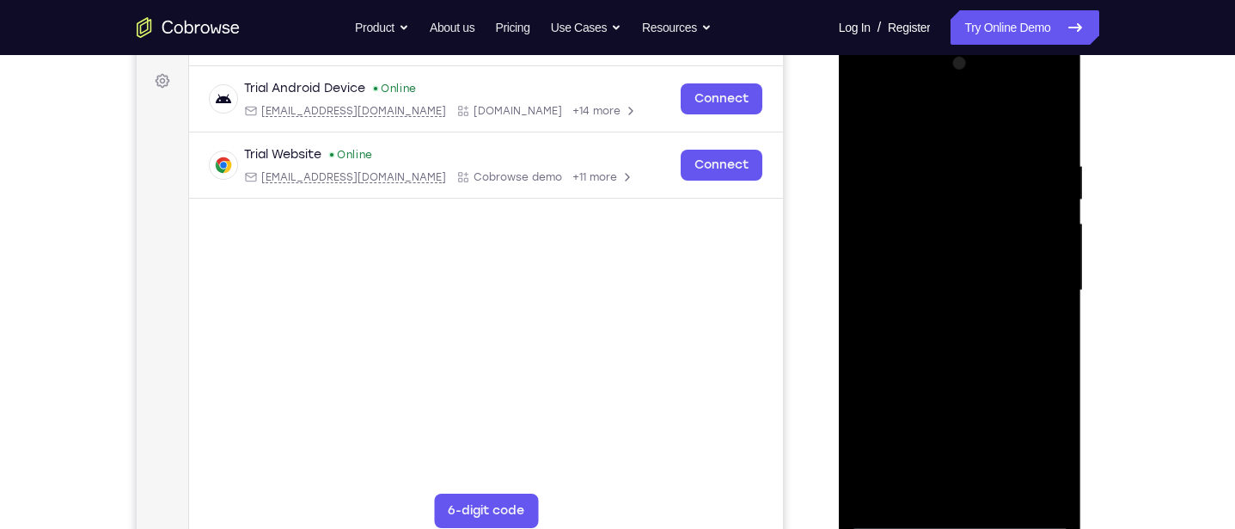
scroll to position [236, 0]
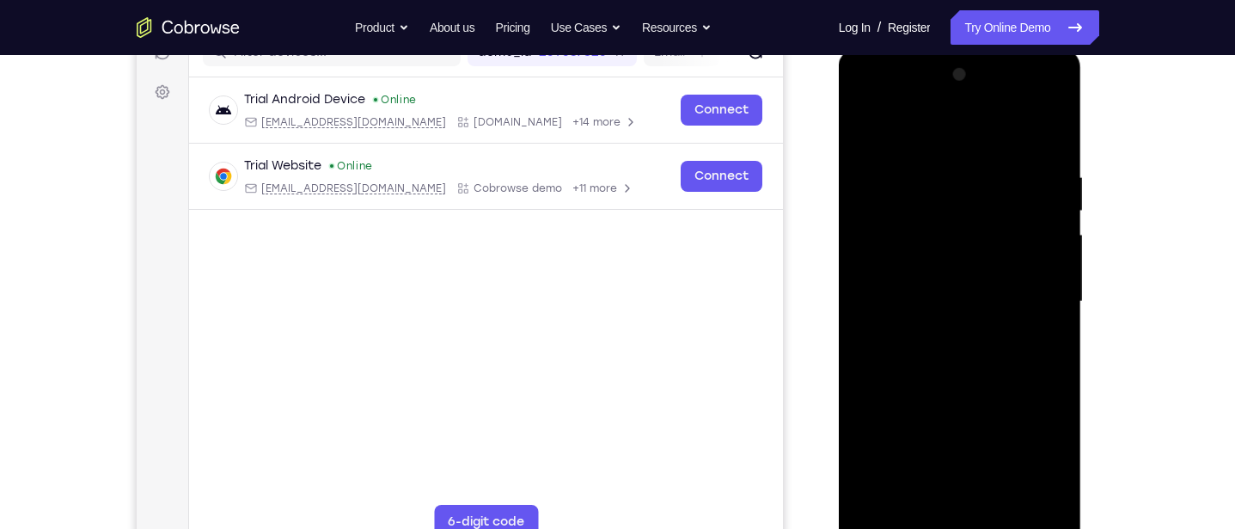
click at [972, 132] on div at bounding box center [960, 301] width 217 height 481
click at [1033, 298] on div at bounding box center [960, 301] width 217 height 481
click at [939, 330] on div at bounding box center [960, 301] width 217 height 481
click at [956, 287] on div at bounding box center [960, 301] width 217 height 481
click at [946, 258] on div at bounding box center [960, 301] width 217 height 481
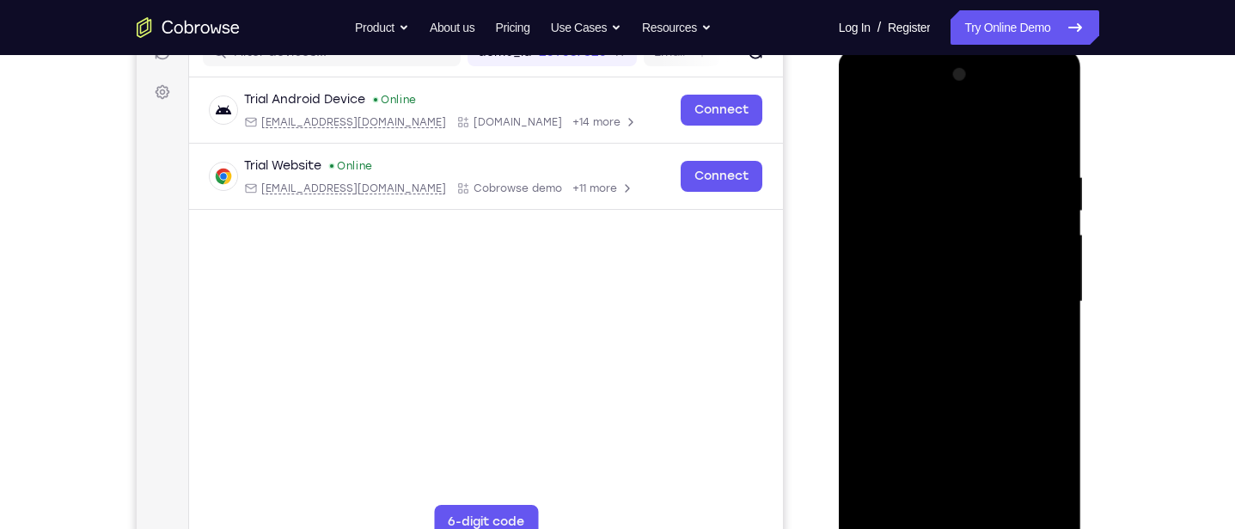
click at [1043, 266] on div at bounding box center [960, 301] width 217 height 481
click at [863, 266] on div at bounding box center [960, 301] width 217 height 481
click at [1024, 299] on div at bounding box center [960, 301] width 217 height 481
click at [1007, 375] on div at bounding box center [960, 301] width 217 height 481
click at [977, 292] on div at bounding box center [960, 301] width 217 height 481
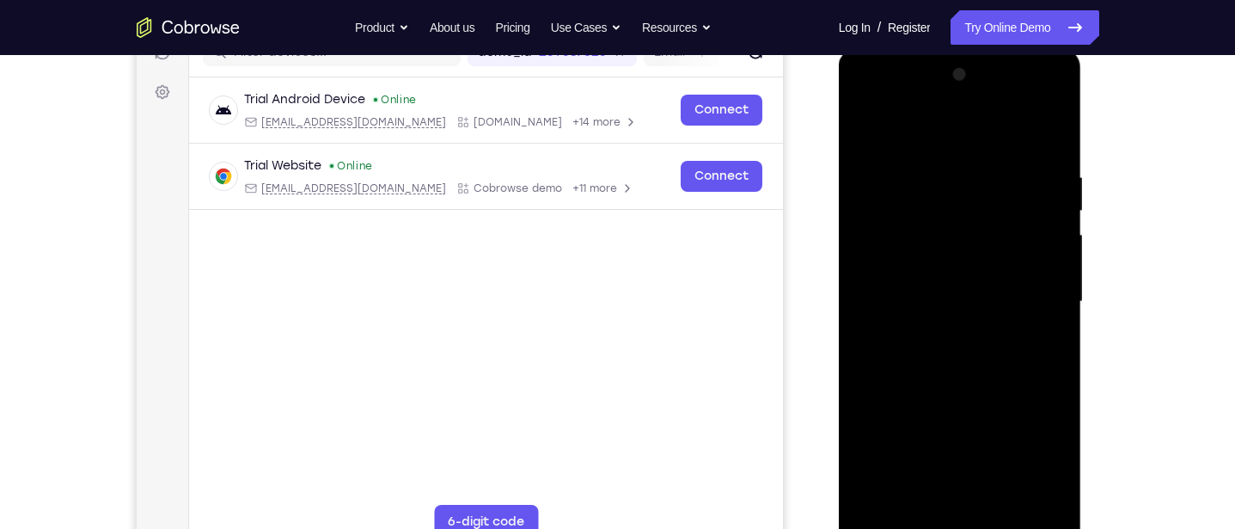
click at [866, 269] on div at bounding box center [960, 301] width 217 height 481
click at [866, 272] on div at bounding box center [960, 301] width 217 height 481
click at [1046, 265] on div at bounding box center [960, 301] width 217 height 481
click at [1024, 297] on div at bounding box center [960, 301] width 217 height 481
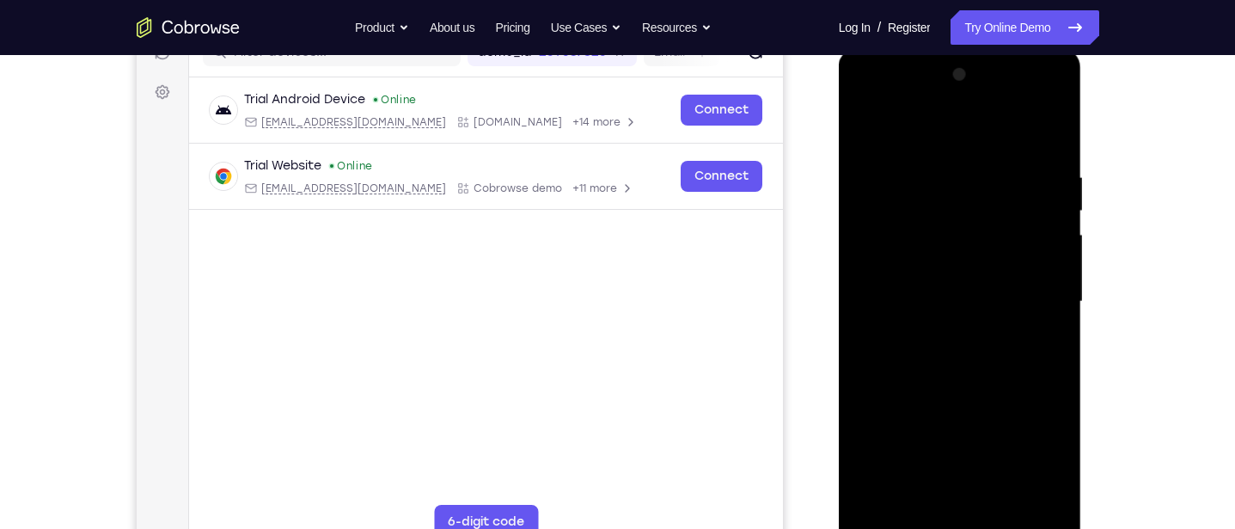
click at [1007, 359] on div at bounding box center [960, 301] width 217 height 481
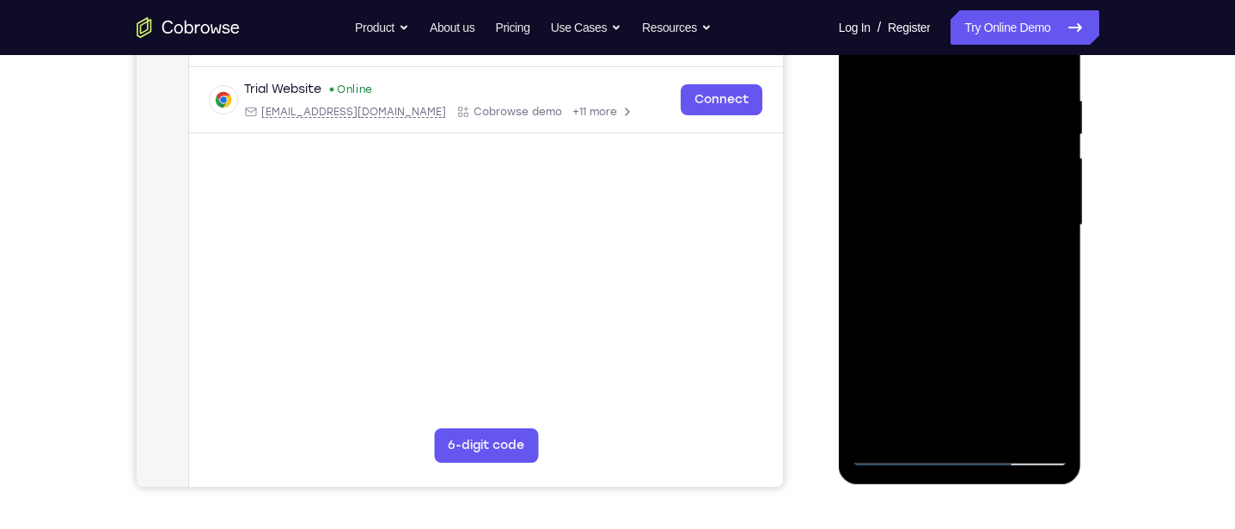
scroll to position [327, 0]
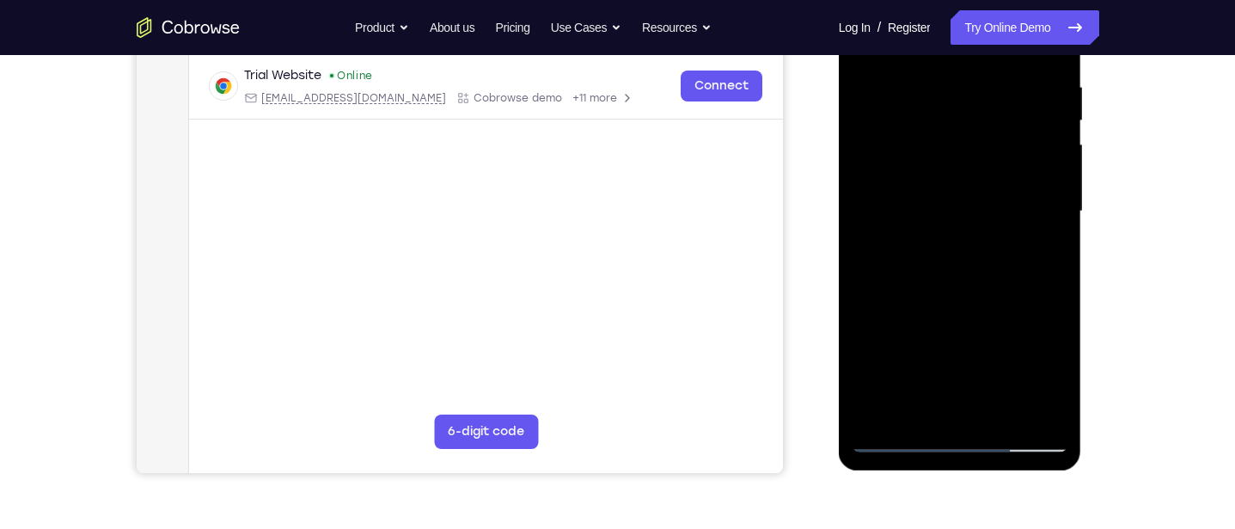
click at [1017, 248] on div at bounding box center [960, 211] width 217 height 481
click at [1053, 277] on div at bounding box center [960, 211] width 217 height 481
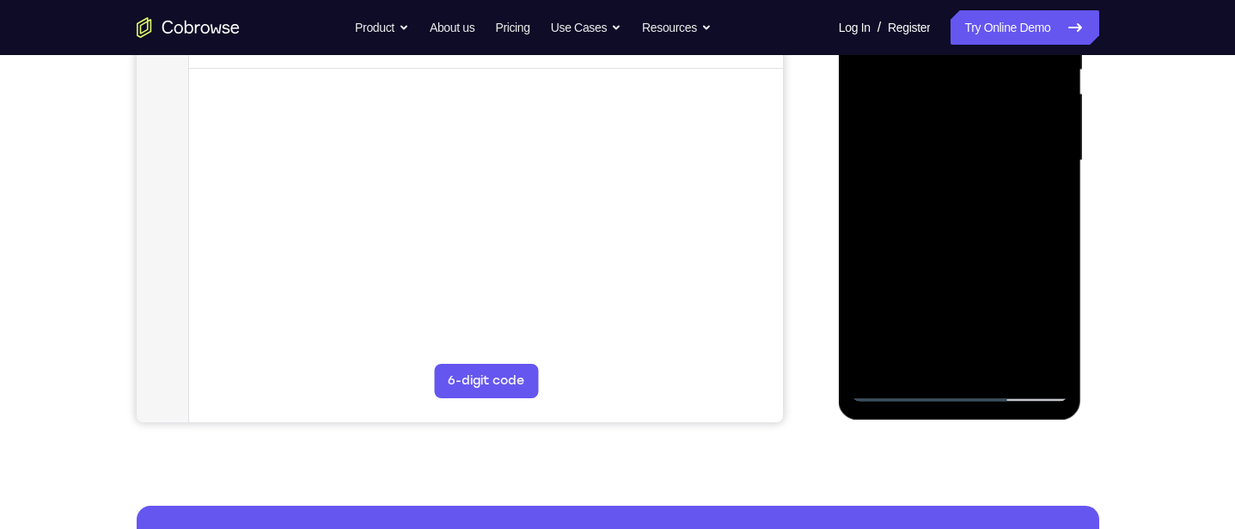
scroll to position [403, 0]
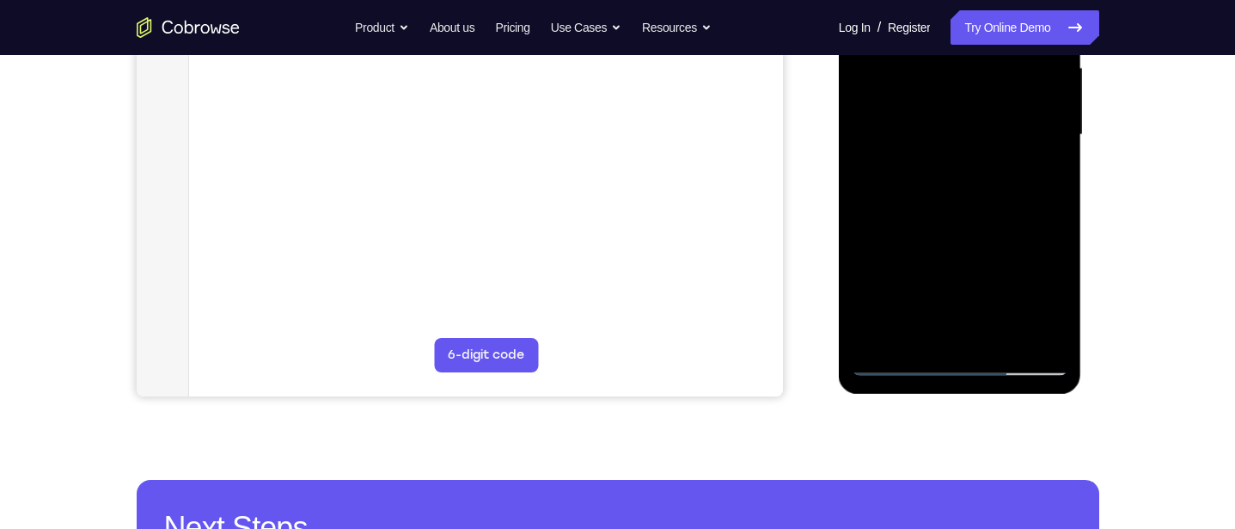
click at [998, 335] on div at bounding box center [960, 134] width 217 height 481
click at [1012, 230] on div at bounding box center [960, 134] width 217 height 481
click at [989, 278] on div at bounding box center [960, 134] width 217 height 481
click at [952, 295] on div at bounding box center [960, 134] width 217 height 481
click at [999, 295] on div at bounding box center [960, 134] width 217 height 481
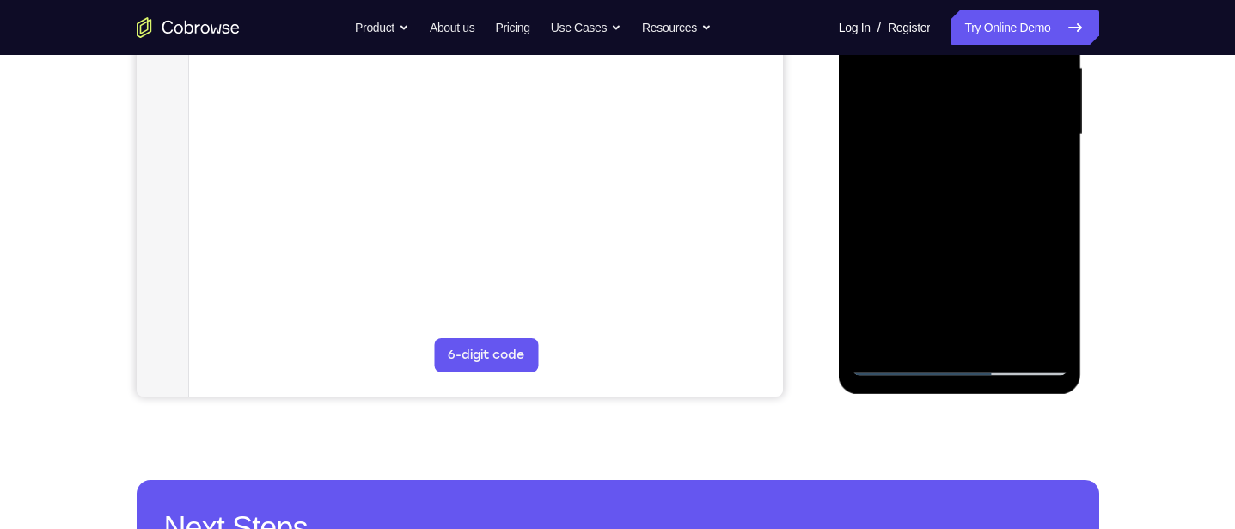
click at [1043, 176] on div at bounding box center [960, 134] width 217 height 481
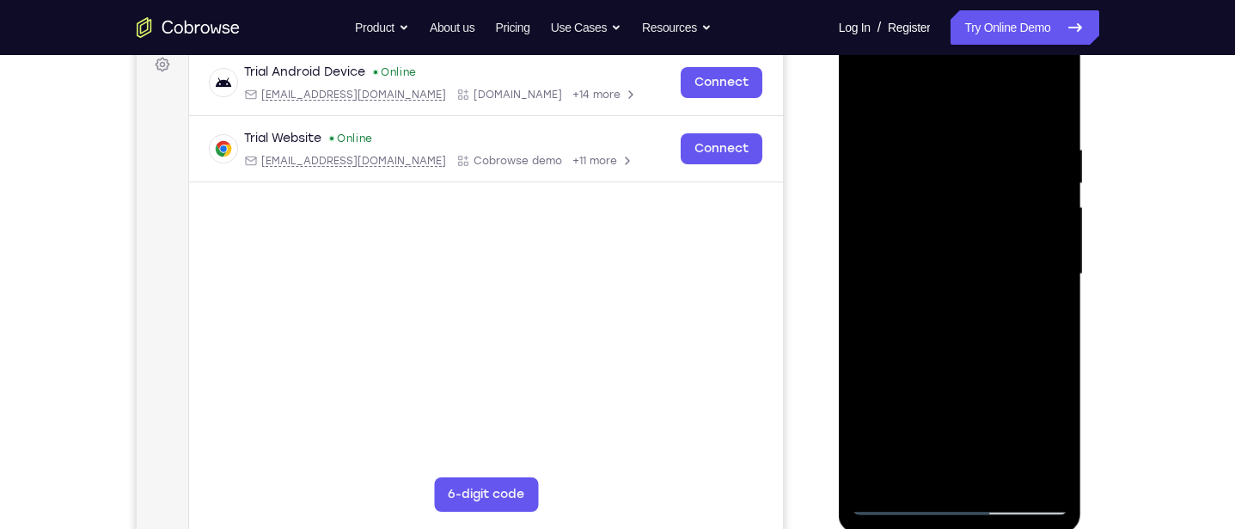
scroll to position [256, 0]
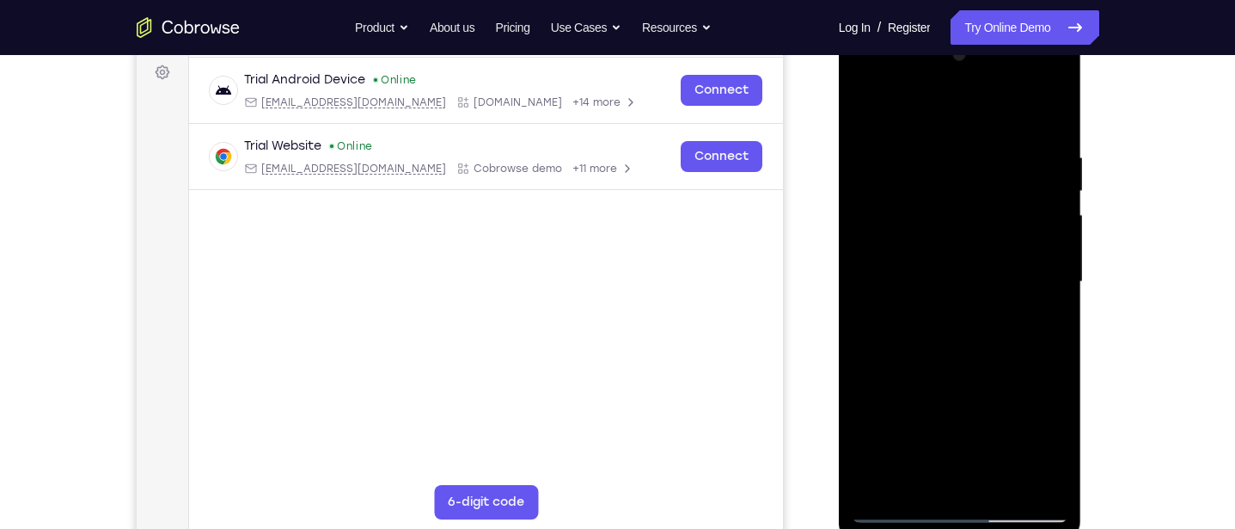
click at [861, 108] on div at bounding box center [960, 281] width 217 height 481
click at [982, 274] on div at bounding box center [960, 281] width 217 height 481
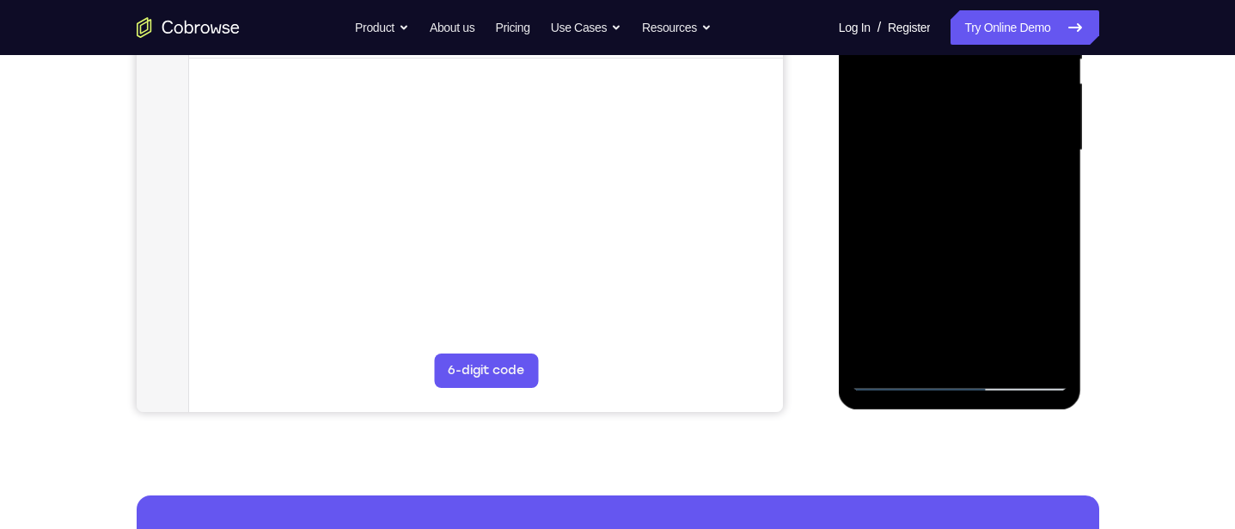
scroll to position [389, 0]
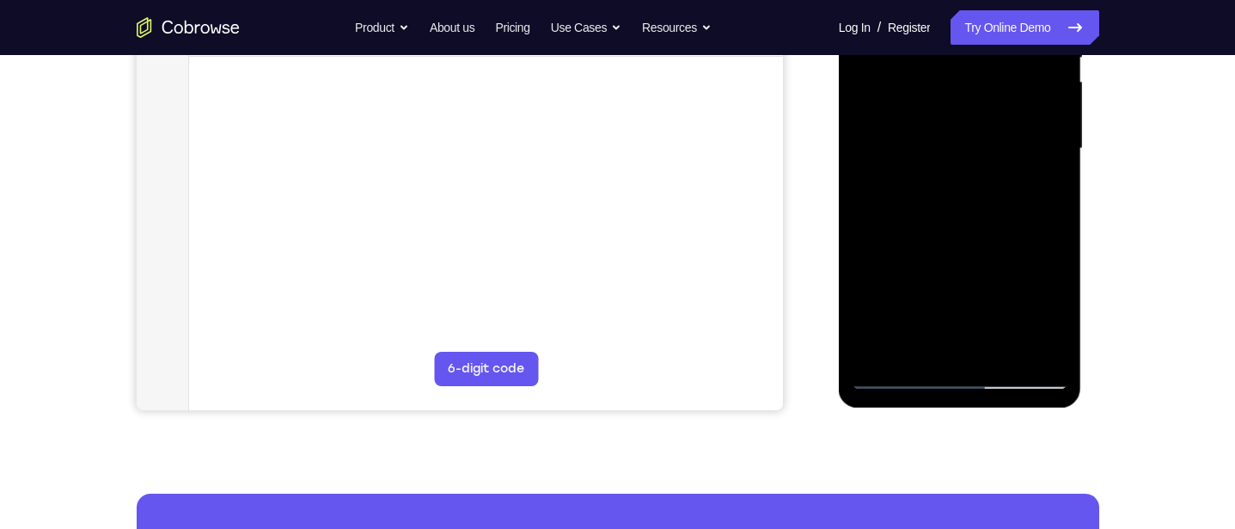
click at [930, 339] on div at bounding box center [960, 148] width 217 height 481
click at [1044, 190] on div at bounding box center [960, 148] width 217 height 481
click at [948, 317] on div at bounding box center [960, 148] width 217 height 481
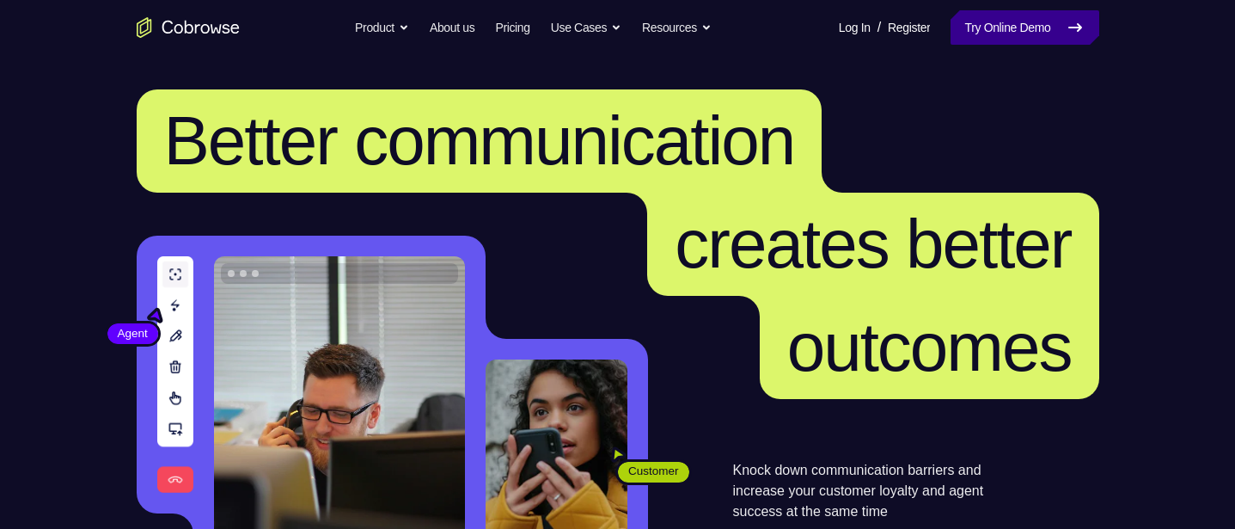
click at [1052, 31] on link "Try Online Demo" at bounding box center [1025, 27] width 148 height 34
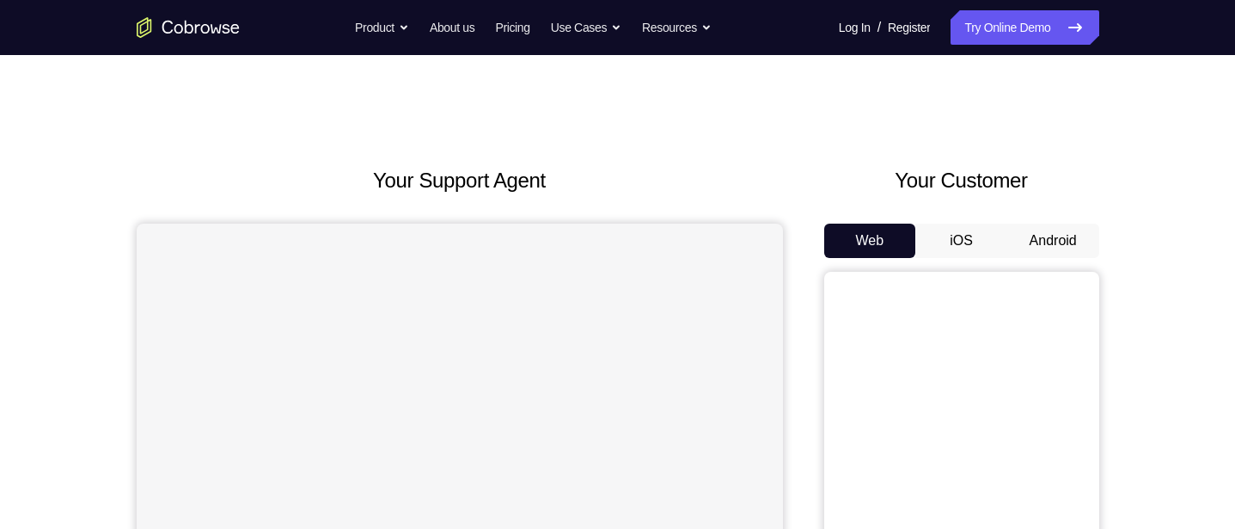
click at [1046, 223] on button "Android" at bounding box center [1053, 240] width 92 height 34
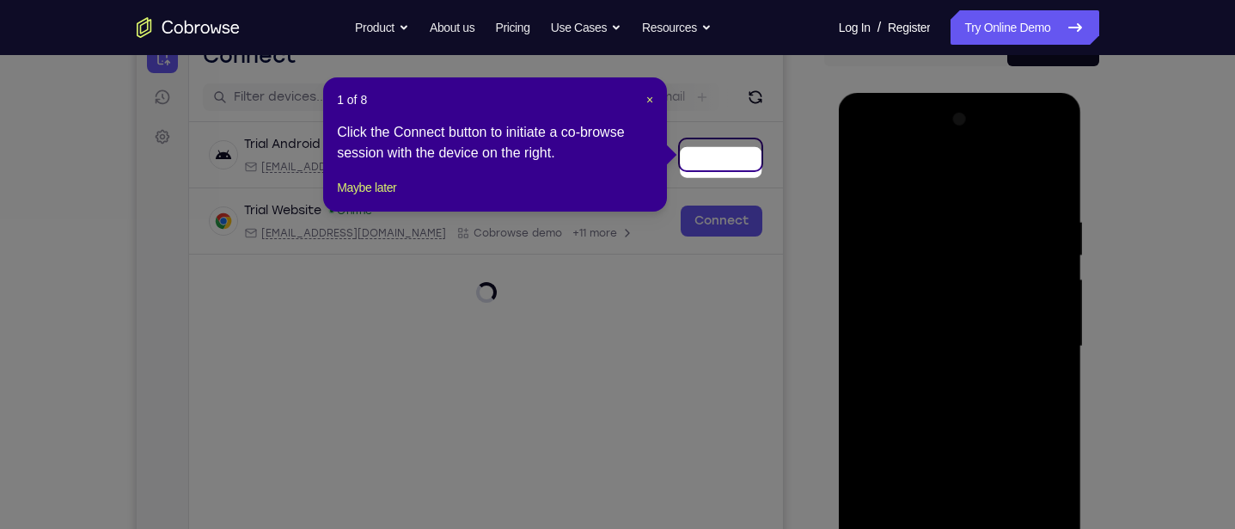
scroll to position [184, 0]
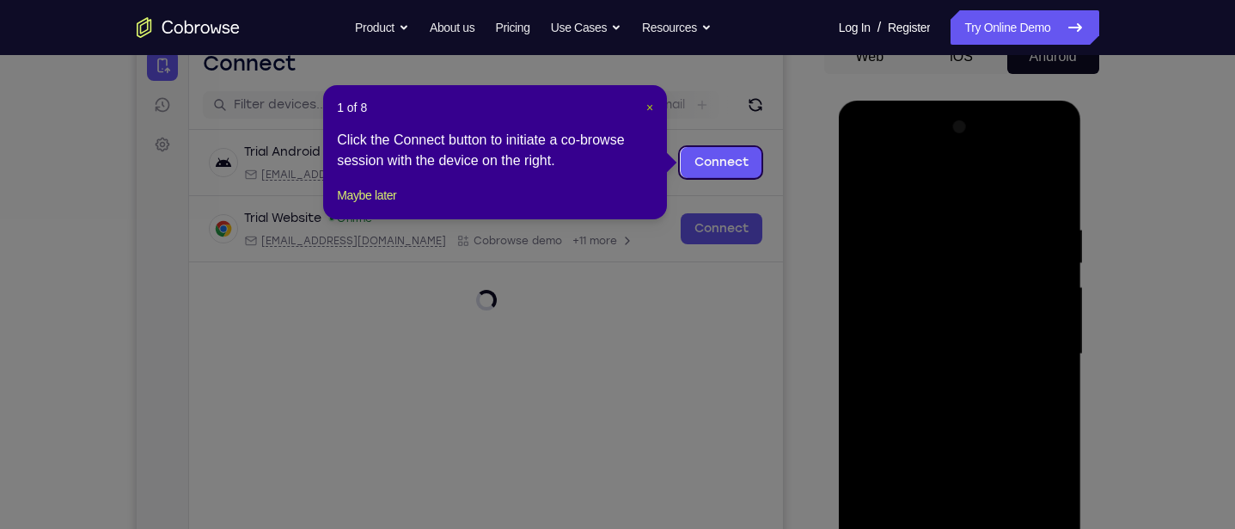
click at [650, 108] on span "×" at bounding box center [649, 108] width 7 height 14
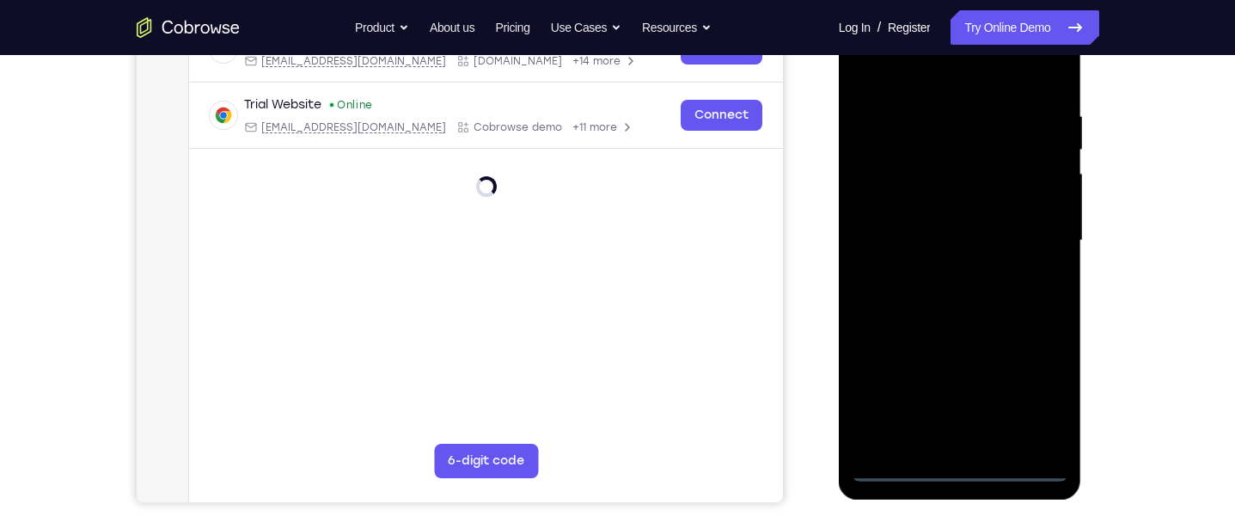
scroll to position [308, 0]
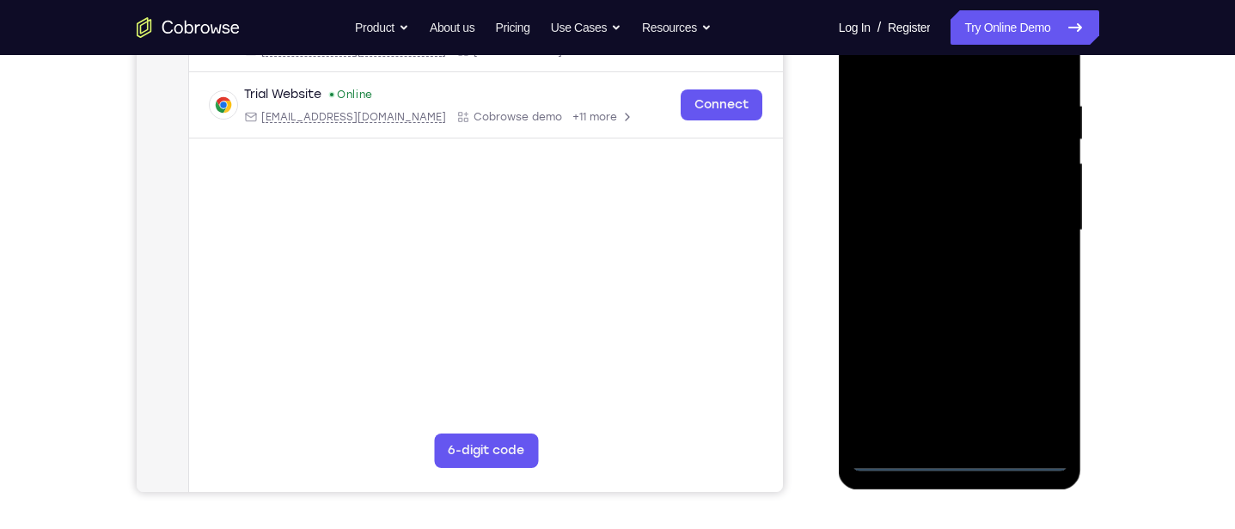
click at [963, 459] on div at bounding box center [960, 230] width 217 height 481
click at [1033, 383] on div at bounding box center [960, 230] width 217 height 481
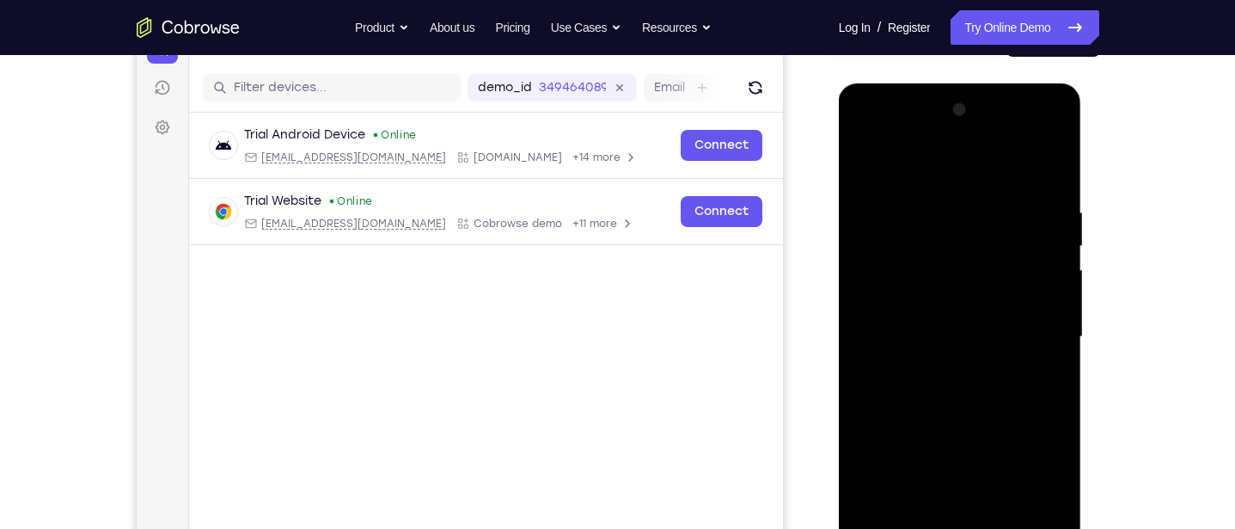
scroll to position [185, 0]
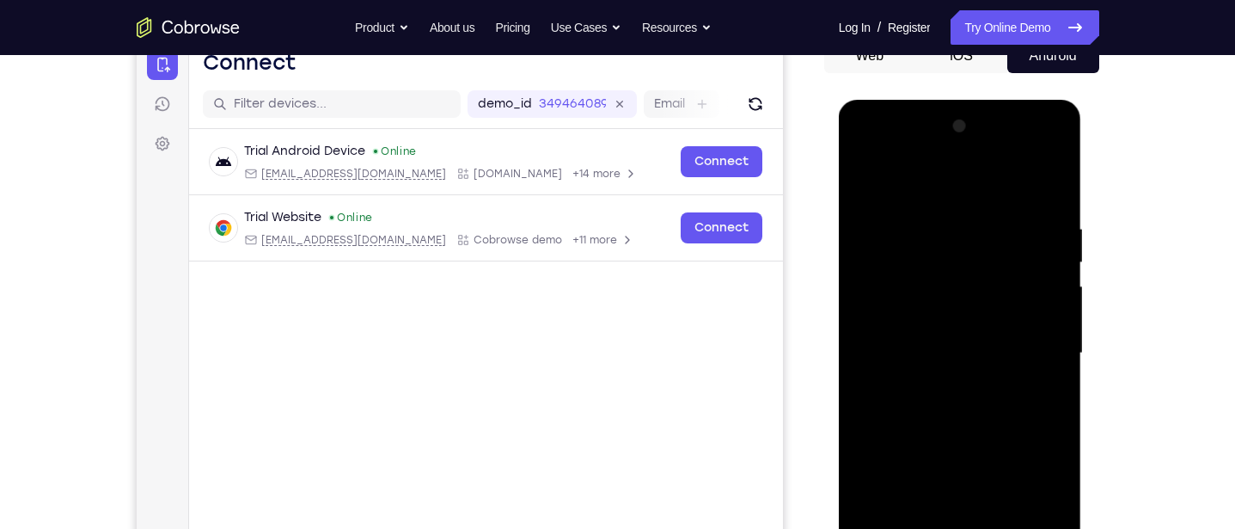
click at [951, 186] on div at bounding box center [960, 353] width 217 height 481
click at [1027, 355] on div at bounding box center [960, 353] width 217 height 481
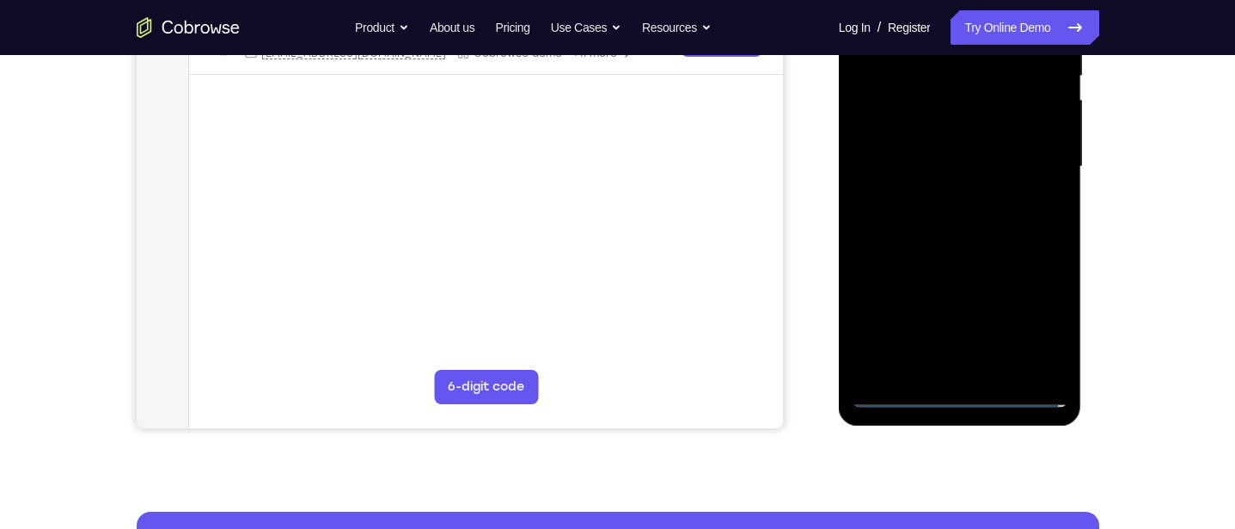
scroll to position [372, 0]
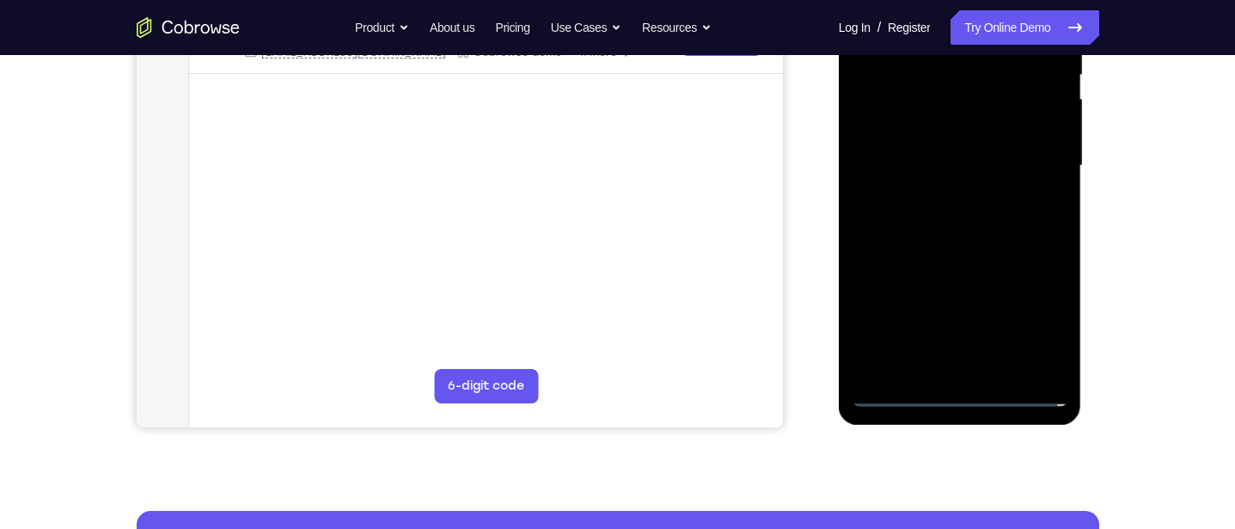
click at [941, 364] on div at bounding box center [960, 165] width 217 height 481
click at [991, 147] on div at bounding box center [960, 165] width 217 height 481
click at [947, 133] on div at bounding box center [960, 165] width 217 height 481
click at [1019, 171] on div at bounding box center [960, 165] width 217 height 481
click at [1009, 225] on div at bounding box center [960, 165] width 217 height 481
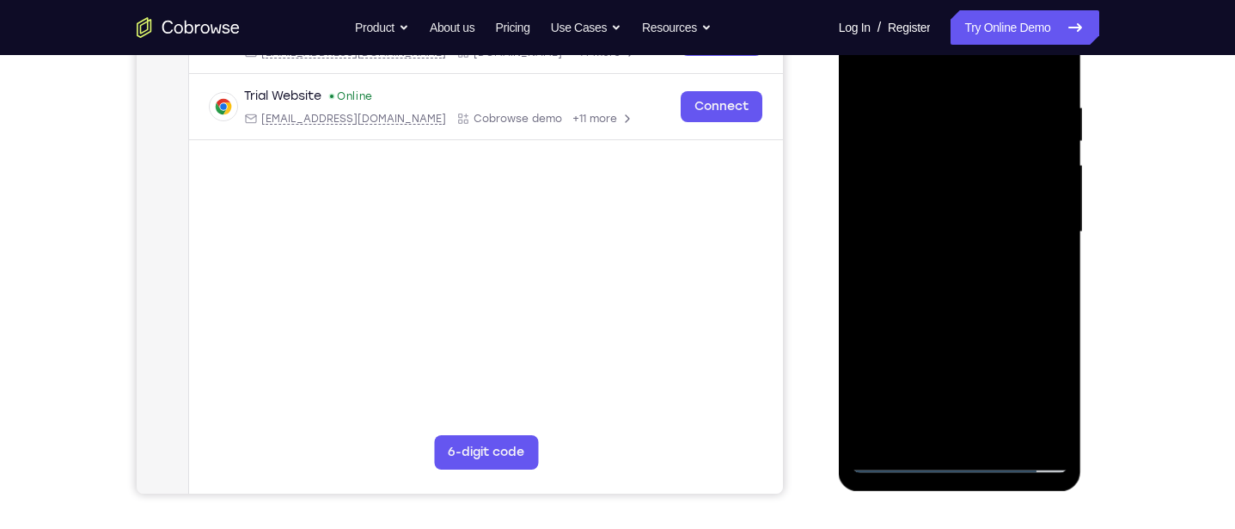
scroll to position [308, 0]
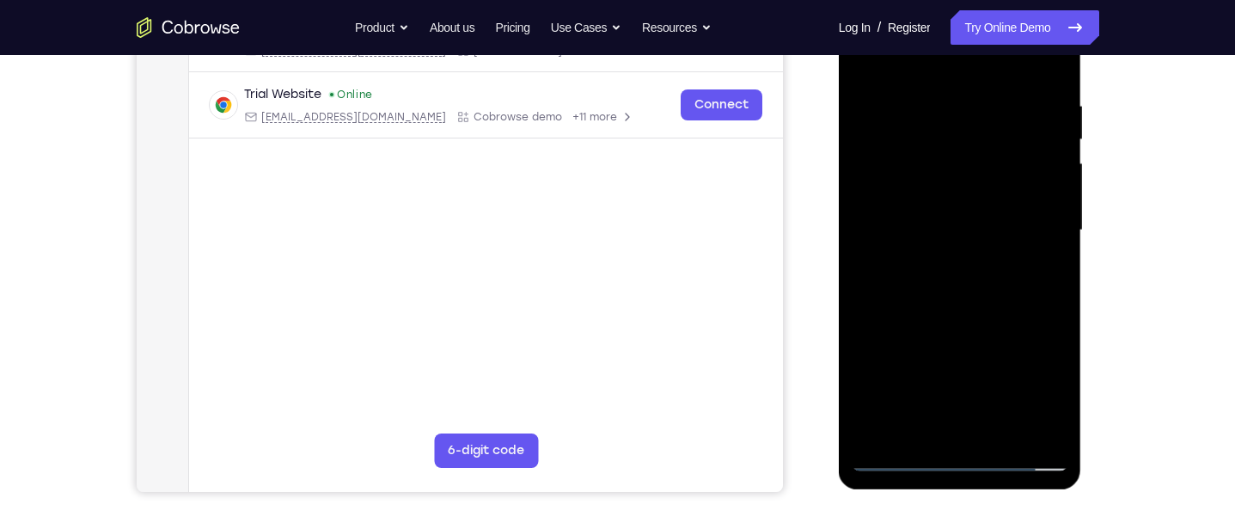
click at [1019, 268] on div at bounding box center [960, 230] width 217 height 481
click at [1057, 307] on div at bounding box center [960, 230] width 217 height 481
click at [1000, 425] on div at bounding box center [960, 230] width 217 height 481
click at [1002, 292] on div at bounding box center [960, 230] width 217 height 481
click at [987, 260] on div at bounding box center [960, 230] width 217 height 481
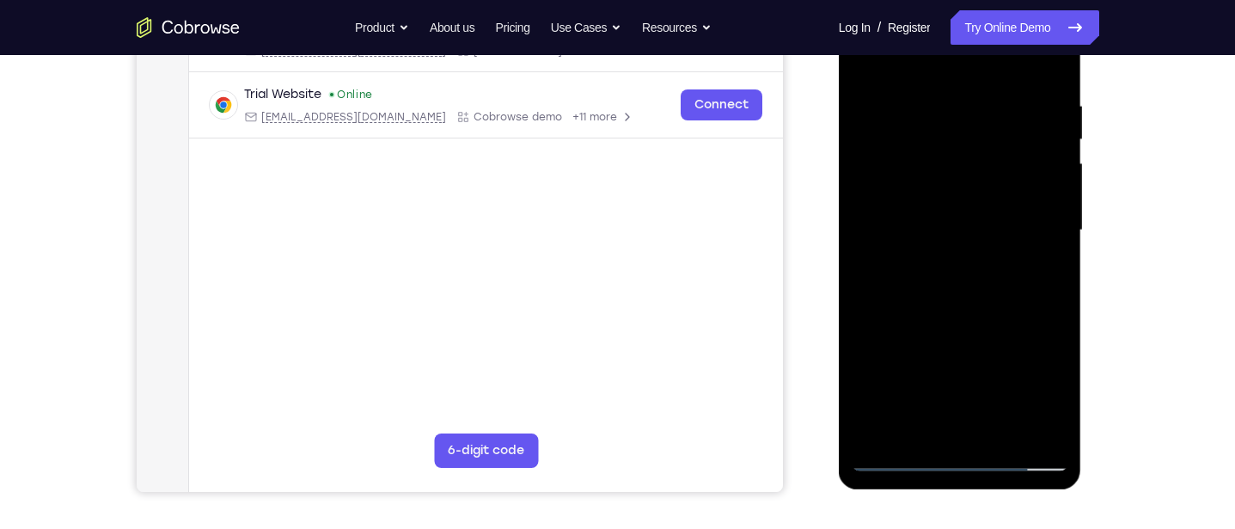
click at [967, 183] on div at bounding box center [960, 230] width 217 height 481
click at [908, 394] on div at bounding box center [960, 230] width 217 height 481
click at [948, 391] on div at bounding box center [960, 230] width 217 height 481
click at [1041, 269] on div at bounding box center [960, 230] width 217 height 481
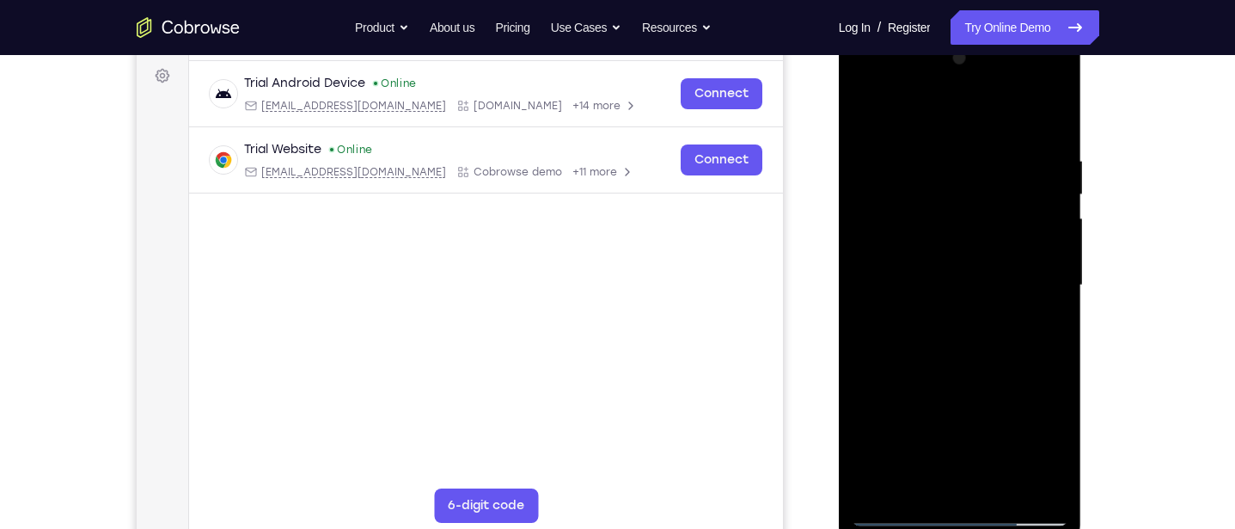
scroll to position [248, 0]
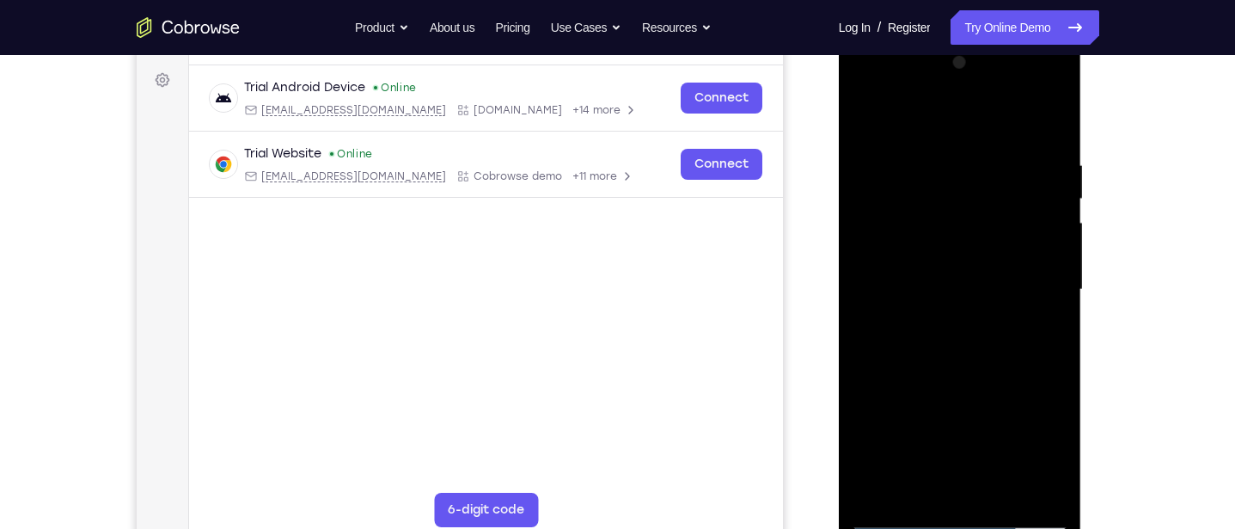
click at [1032, 123] on div at bounding box center [960, 289] width 217 height 481
click at [865, 118] on div at bounding box center [960, 289] width 217 height 481
click at [963, 280] on div at bounding box center [960, 289] width 217 height 481
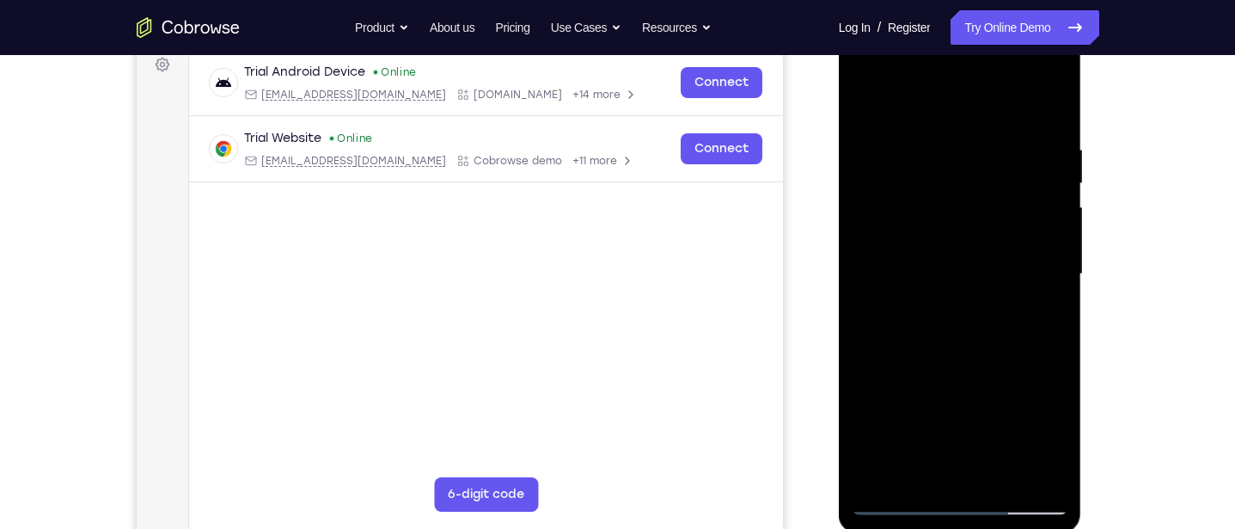
scroll to position [263, 0]
click at [857, 95] on div at bounding box center [960, 274] width 217 height 481
click at [955, 266] on div at bounding box center [960, 274] width 217 height 481
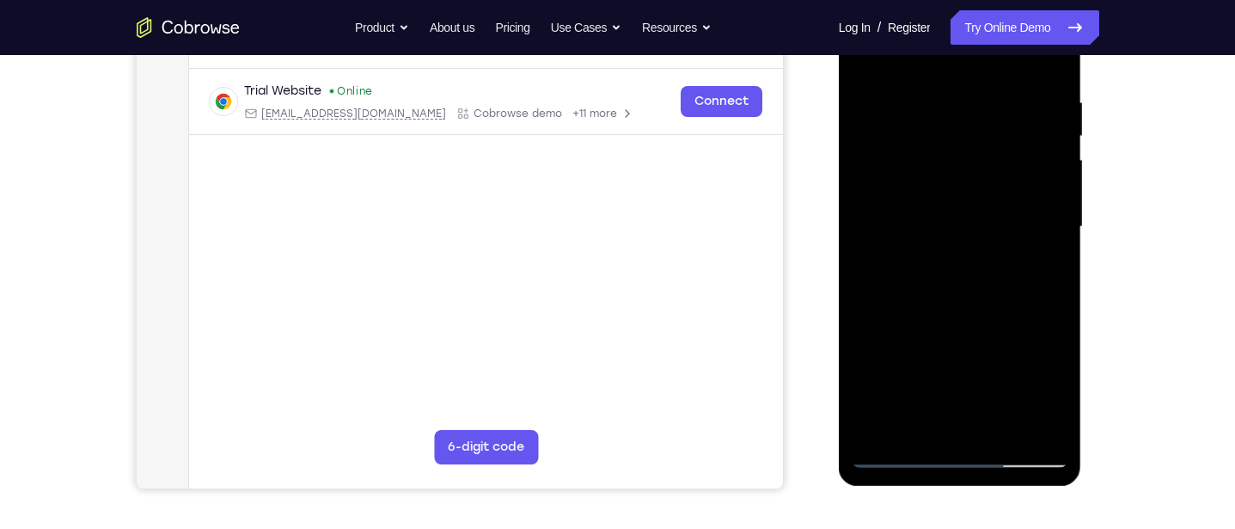
scroll to position [330, 0]
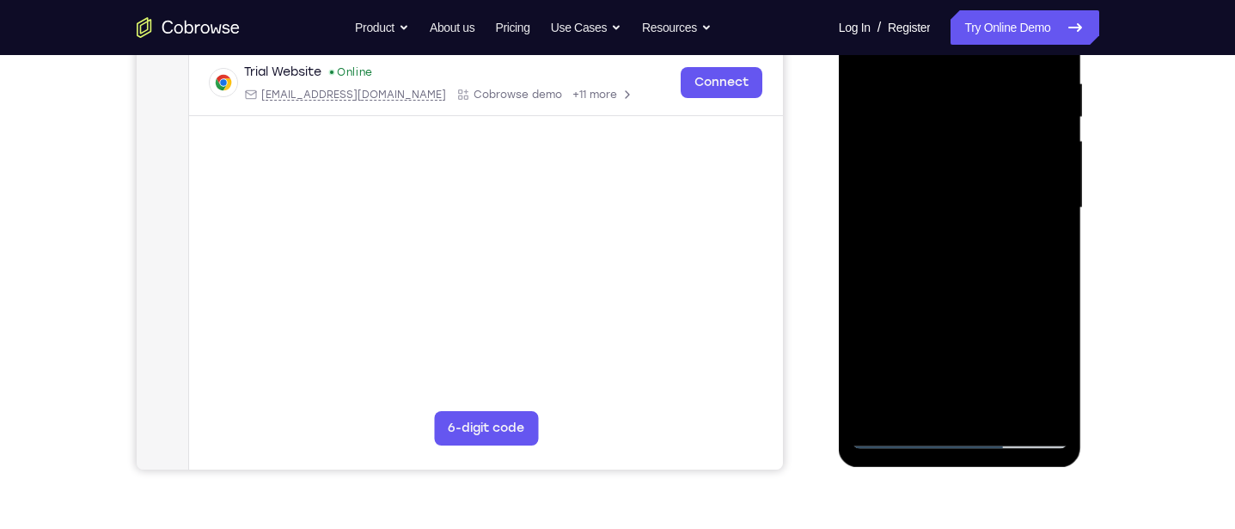
click at [895, 365] on div at bounding box center [960, 207] width 217 height 481
click at [893, 367] on div at bounding box center [960, 207] width 217 height 481
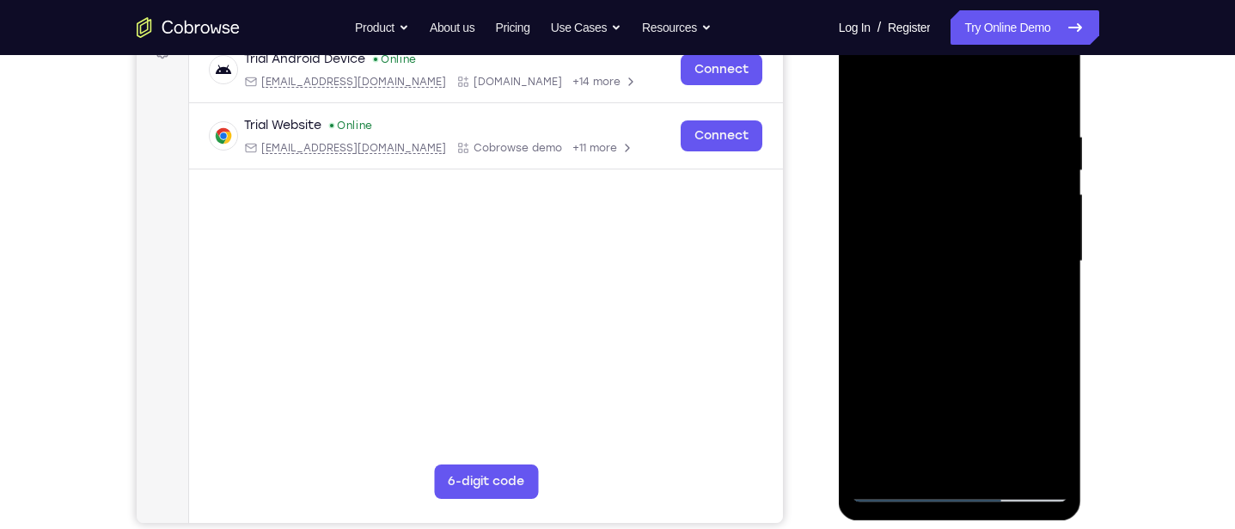
scroll to position [254, 0]
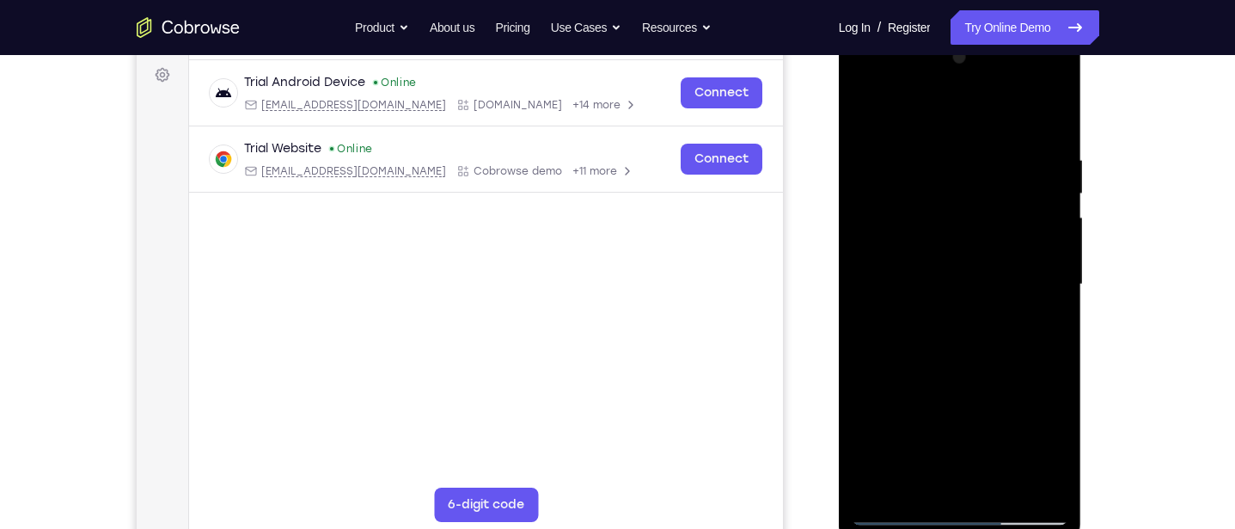
click at [865, 115] on div at bounding box center [960, 284] width 217 height 481
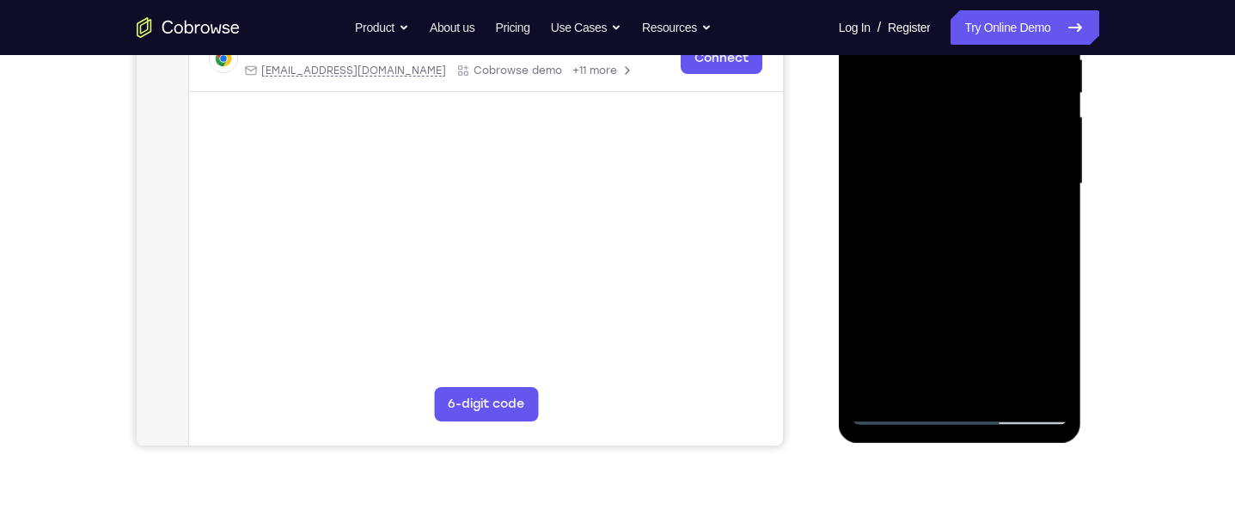
scroll to position [358, 0]
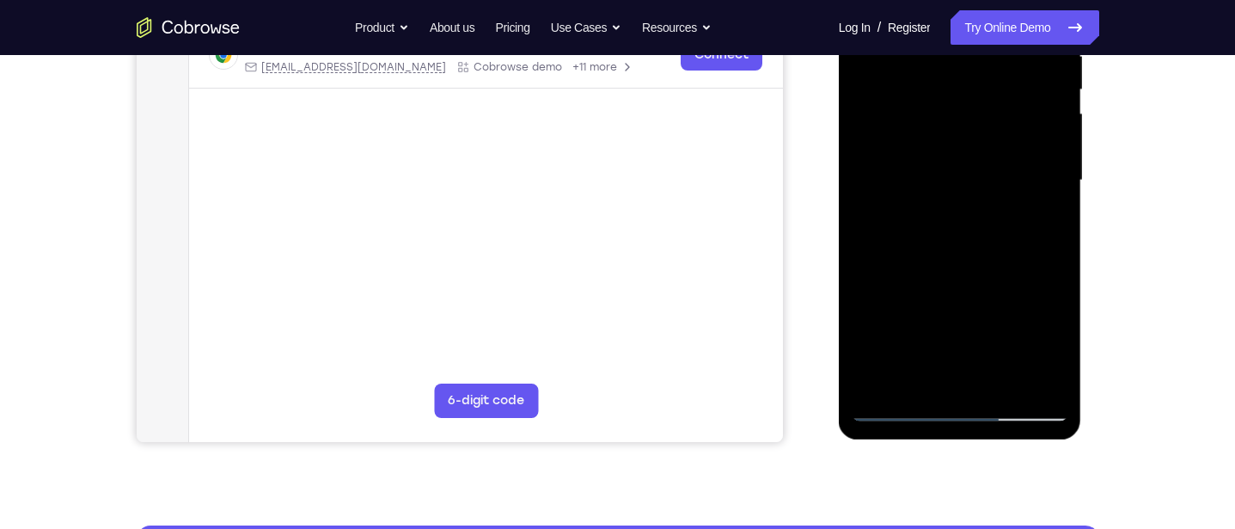
click at [981, 204] on div at bounding box center [960, 180] width 217 height 481
click at [1042, 217] on div at bounding box center [960, 180] width 217 height 481
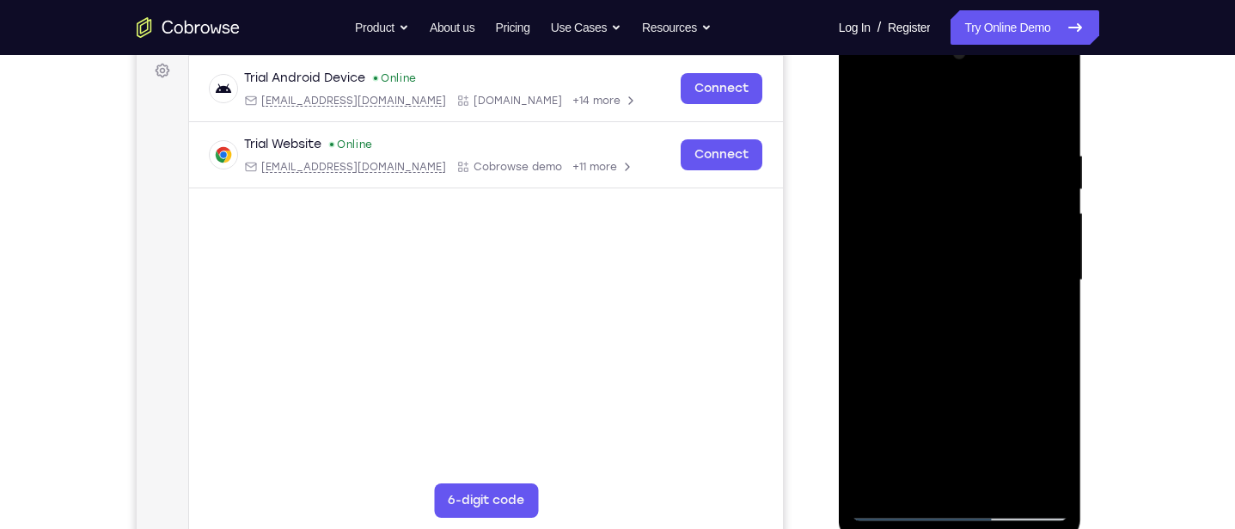
scroll to position [253, 0]
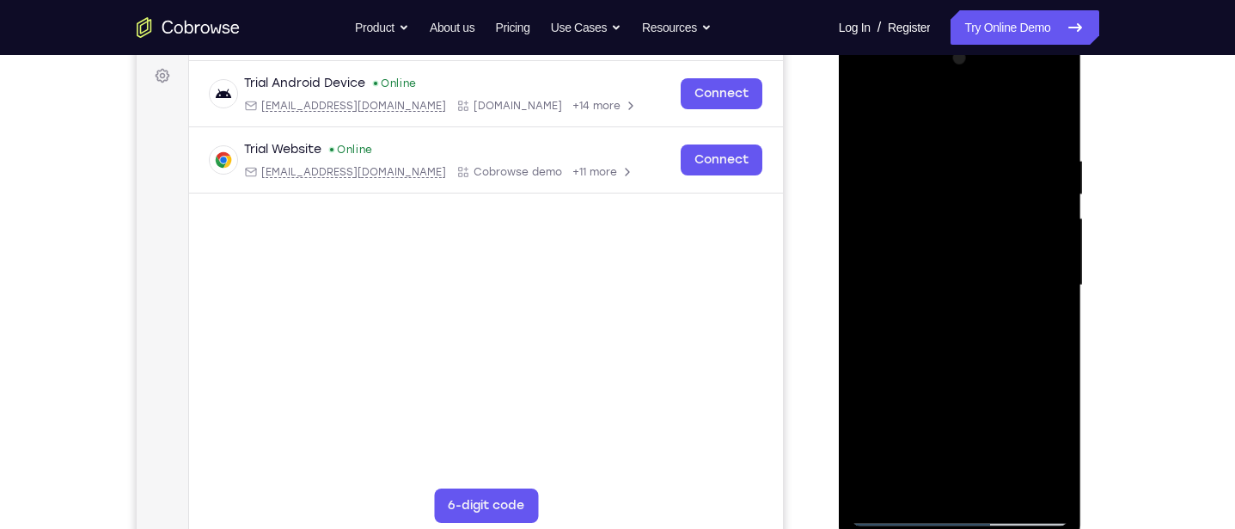
click at [861, 108] on div at bounding box center [960, 285] width 217 height 481
click at [942, 313] on div at bounding box center [960, 285] width 217 height 481
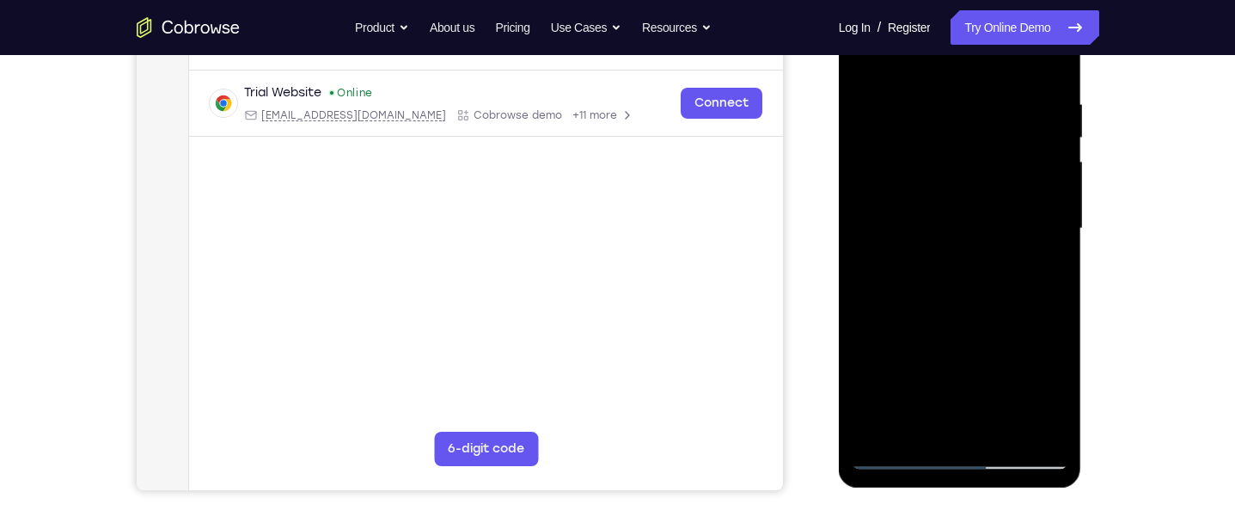
scroll to position [360, 0]
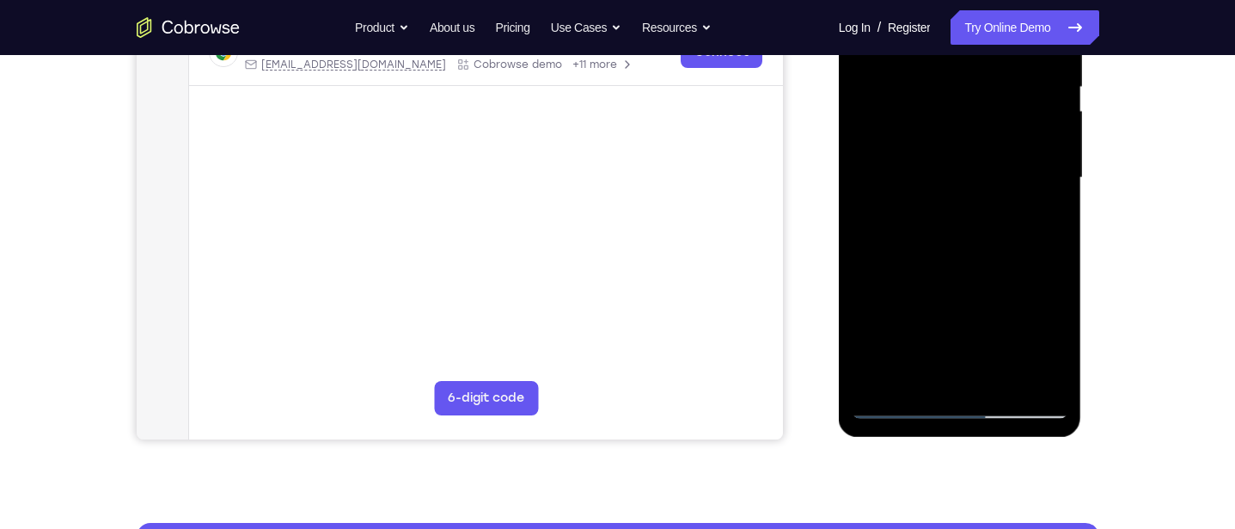
click at [940, 371] on div at bounding box center [960, 177] width 217 height 481
click at [1038, 215] on div at bounding box center [960, 177] width 217 height 481
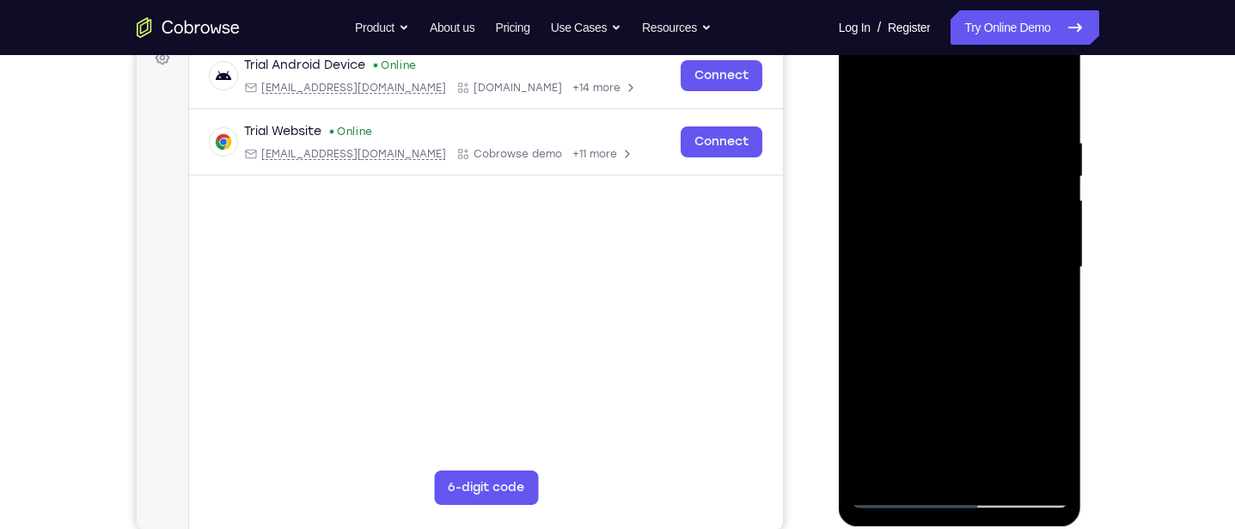
scroll to position [265, 0]
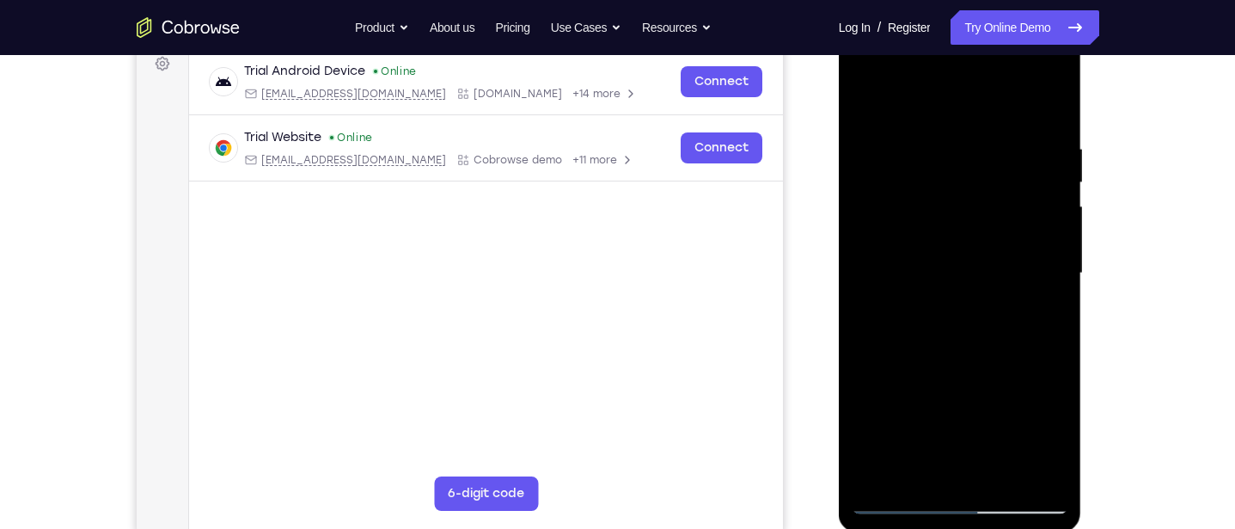
click at [861, 100] on div at bounding box center [960, 273] width 217 height 481
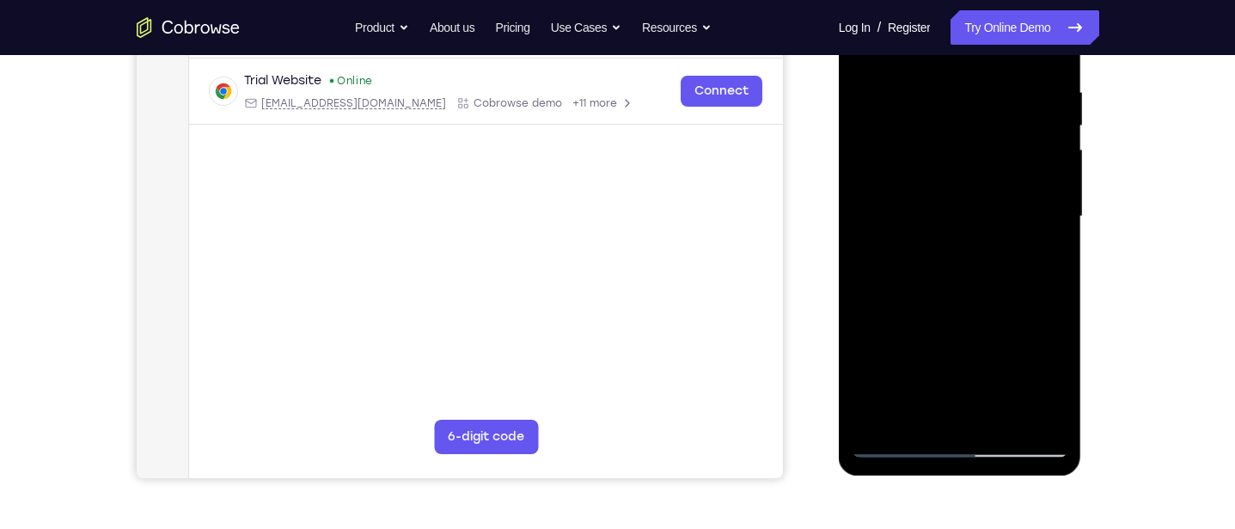
scroll to position [326, 0]
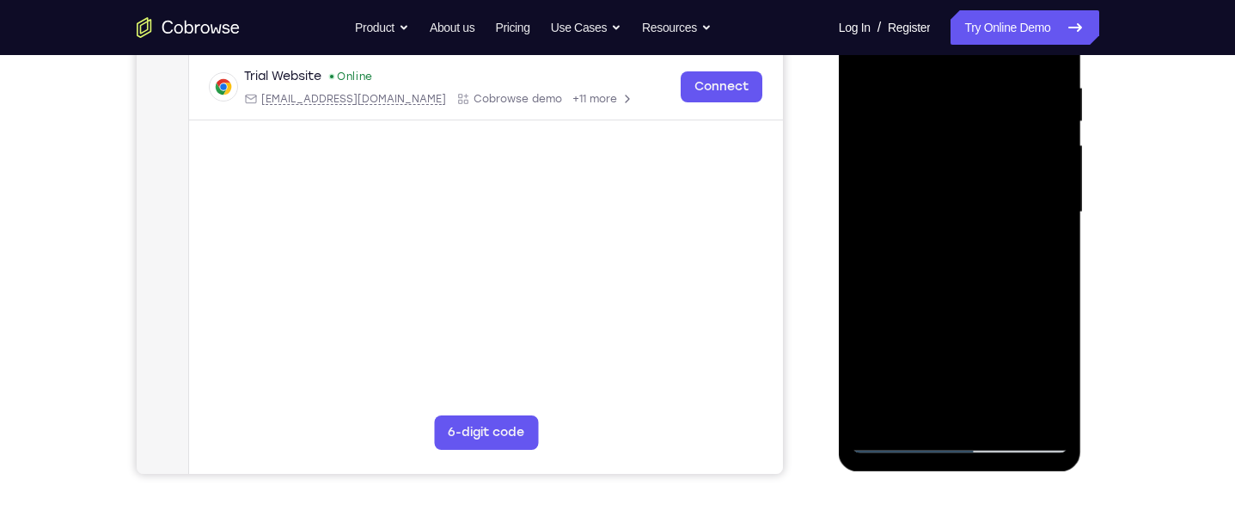
click at [989, 358] on div at bounding box center [960, 212] width 217 height 481
click at [933, 400] on div at bounding box center [960, 212] width 217 height 481
click at [1045, 251] on div at bounding box center [960, 212] width 217 height 481
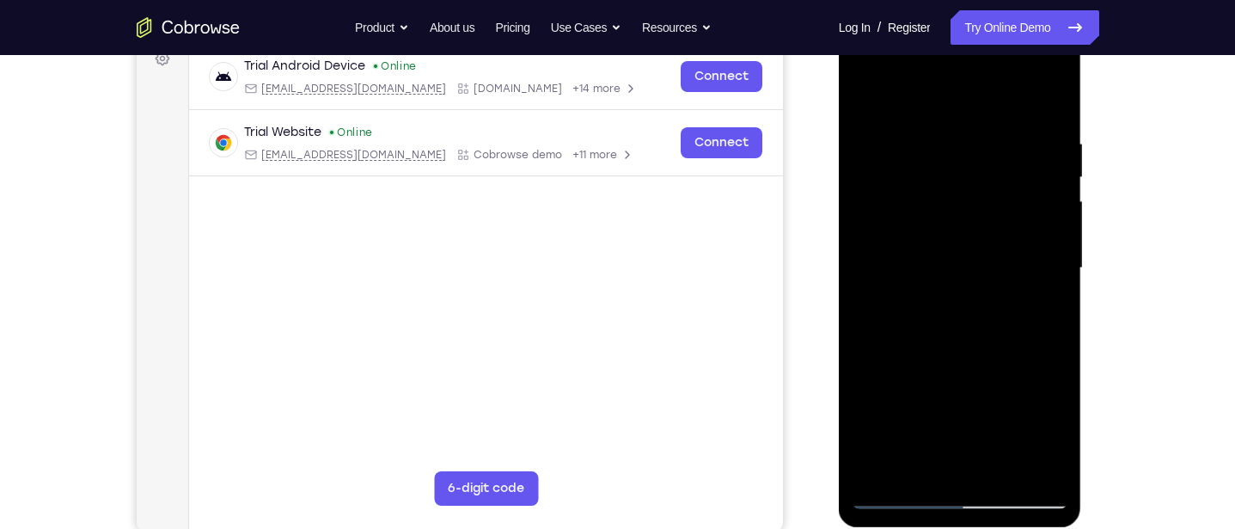
scroll to position [237, 0]
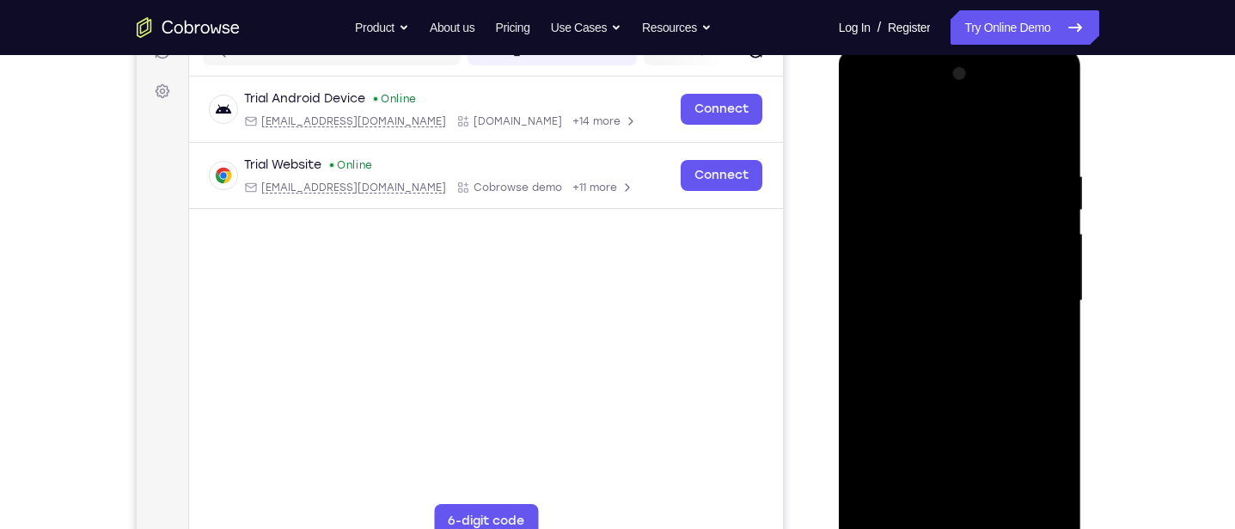
click at [862, 123] on div at bounding box center [960, 300] width 217 height 481
click at [869, 127] on div at bounding box center [960, 300] width 217 height 481
click at [939, 160] on div at bounding box center [960, 300] width 217 height 481
click at [1042, 414] on div at bounding box center [960, 300] width 217 height 481
click at [1044, 396] on div at bounding box center [960, 300] width 217 height 481
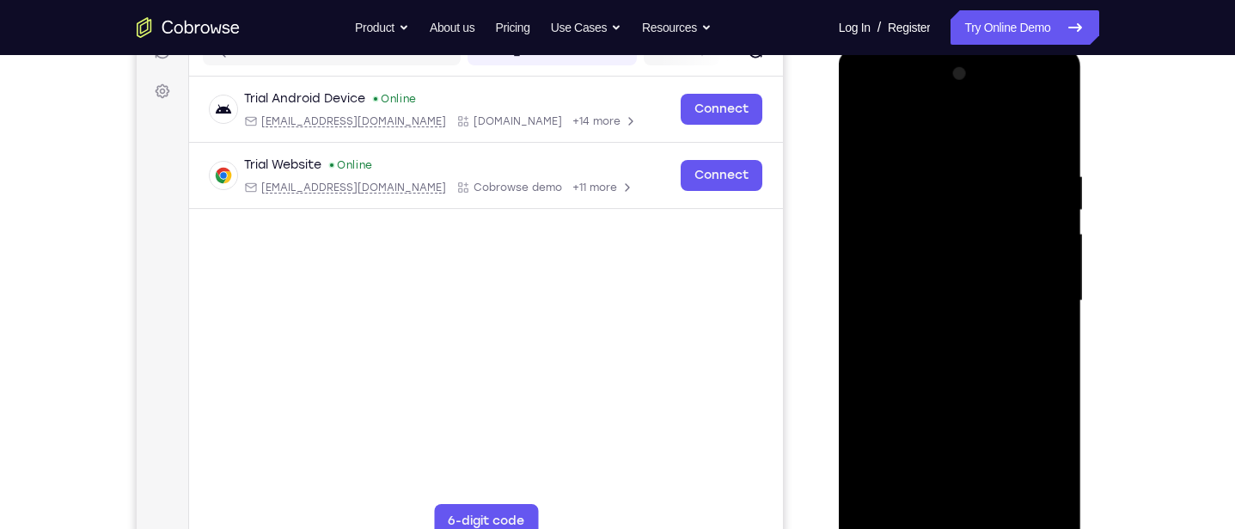
click at [1038, 399] on div at bounding box center [960, 300] width 217 height 481
click at [1037, 405] on div at bounding box center [960, 300] width 217 height 481
click at [1042, 388] on div at bounding box center [960, 300] width 217 height 481
click at [1044, 389] on div at bounding box center [960, 300] width 217 height 481
click at [1043, 363] on div at bounding box center [960, 300] width 217 height 481
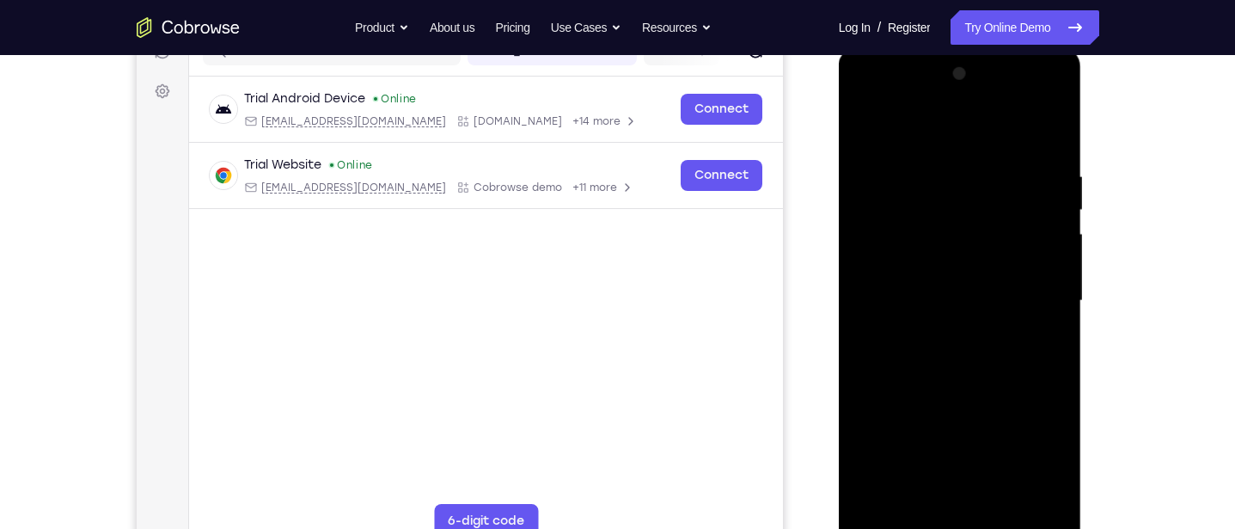
click at [1046, 365] on div at bounding box center [960, 300] width 217 height 481
click at [1029, 414] on div at bounding box center [960, 300] width 217 height 481
click at [1037, 444] on div at bounding box center [960, 300] width 217 height 481
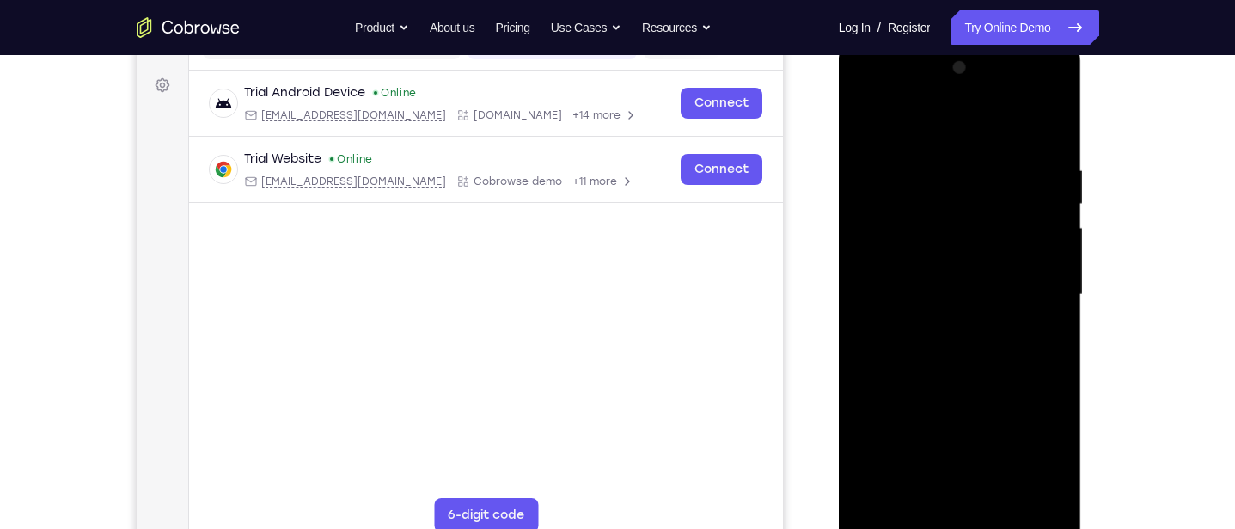
scroll to position [223, 0]
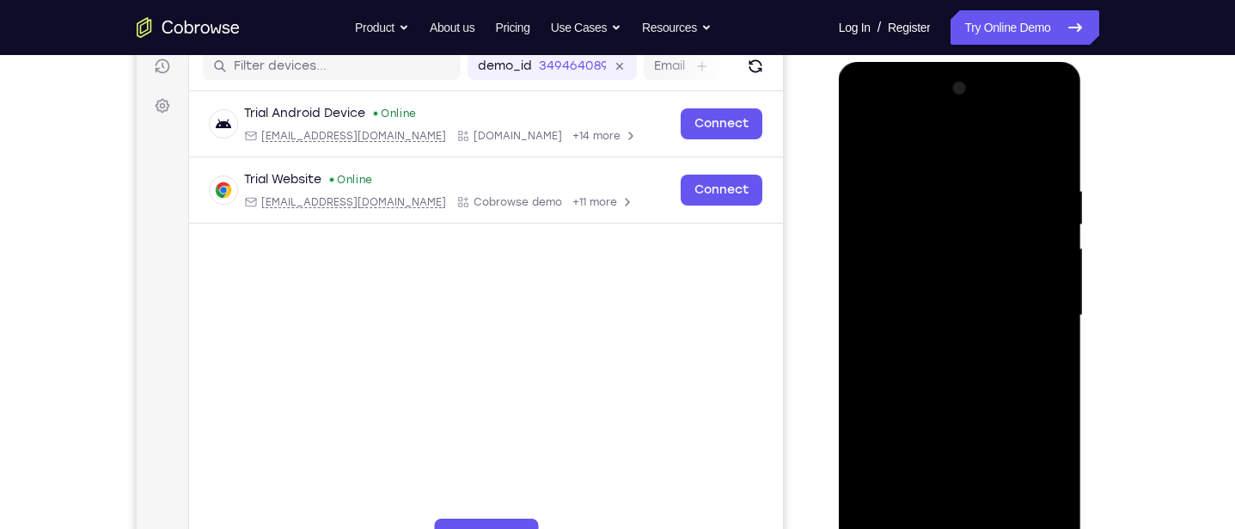
click at [1042, 146] on div at bounding box center [960, 315] width 217 height 481
click at [992, 271] on div at bounding box center [960, 315] width 217 height 481
click at [986, 268] on div at bounding box center [960, 315] width 217 height 481
click at [1015, 402] on div at bounding box center [960, 315] width 217 height 481
click at [963, 295] on div at bounding box center [960, 315] width 217 height 481
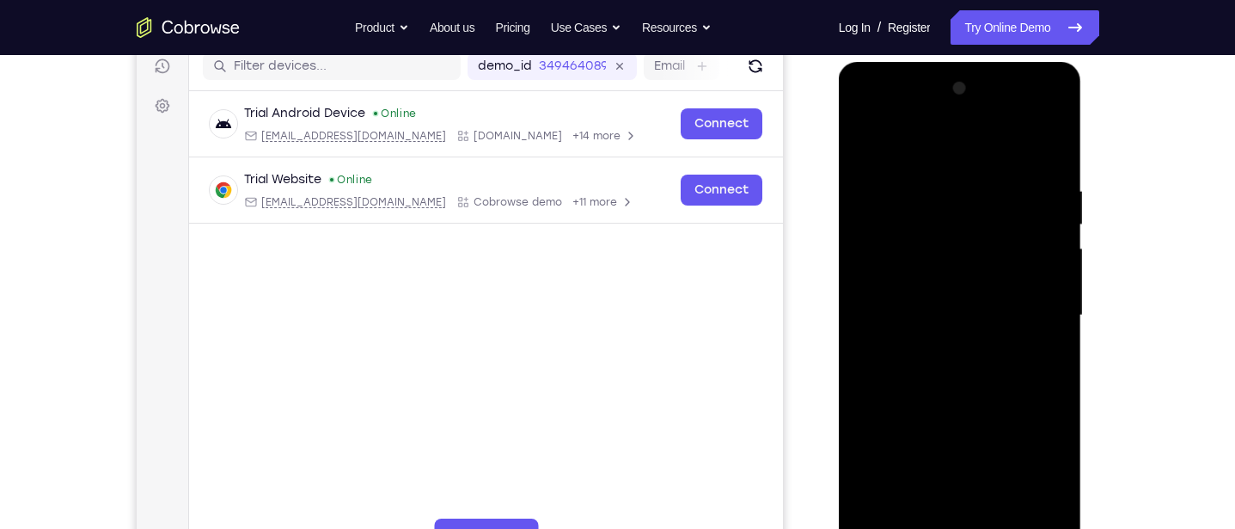
click at [958, 296] on div at bounding box center [960, 315] width 217 height 481
click at [1052, 270] on div at bounding box center [960, 315] width 217 height 481
click at [1053, 271] on div at bounding box center [960, 315] width 217 height 481
click at [1052, 276] on div at bounding box center [960, 315] width 217 height 481
click at [1051, 273] on div at bounding box center [960, 315] width 217 height 481
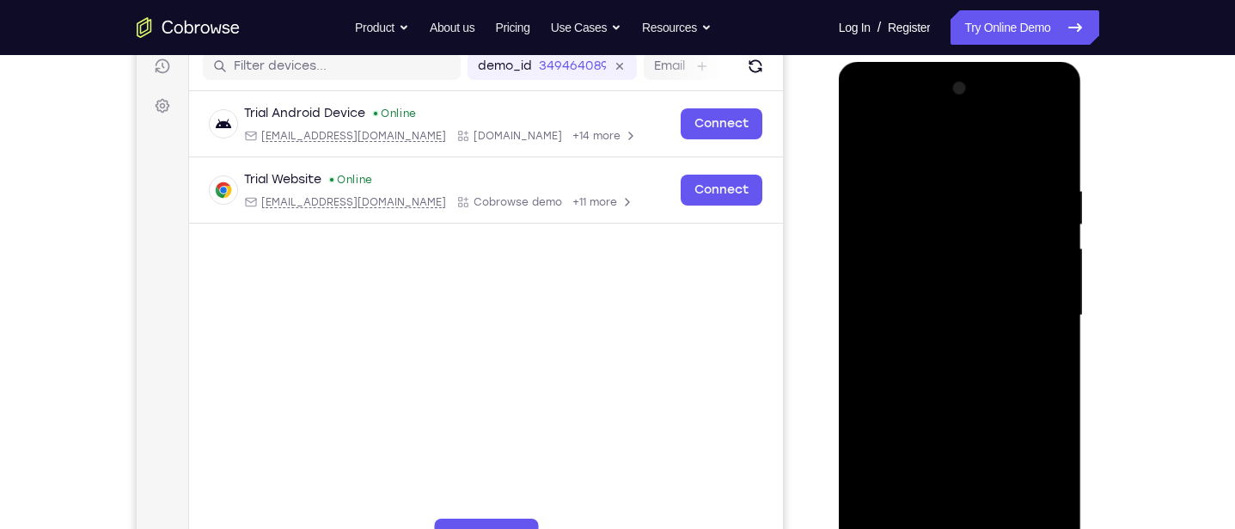
click at [1053, 274] on div at bounding box center [960, 315] width 217 height 481
click at [1051, 272] on div at bounding box center [960, 315] width 217 height 481
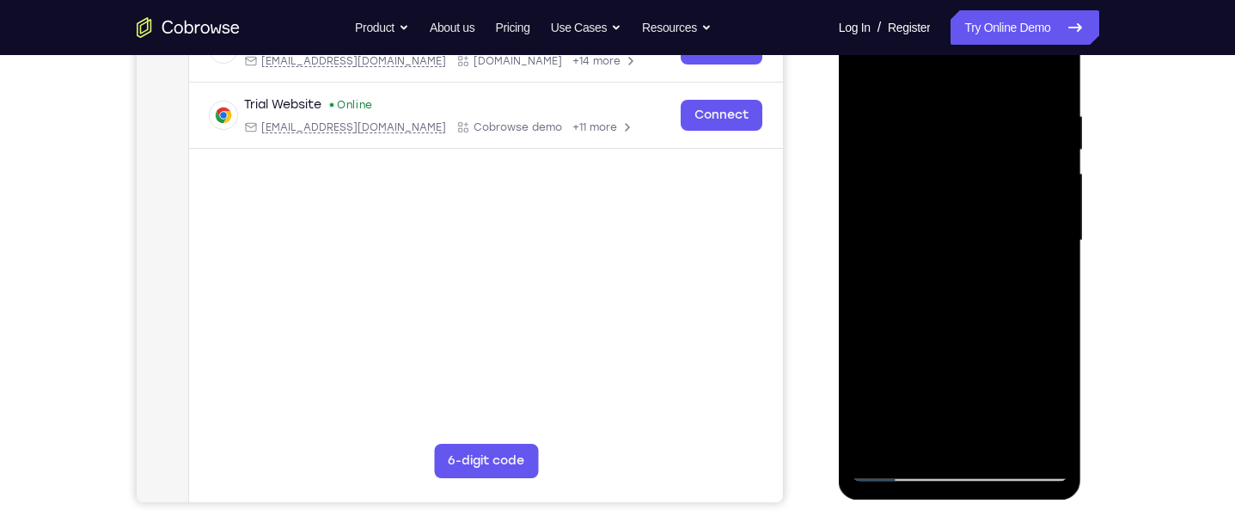
scroll to position [300, 0]
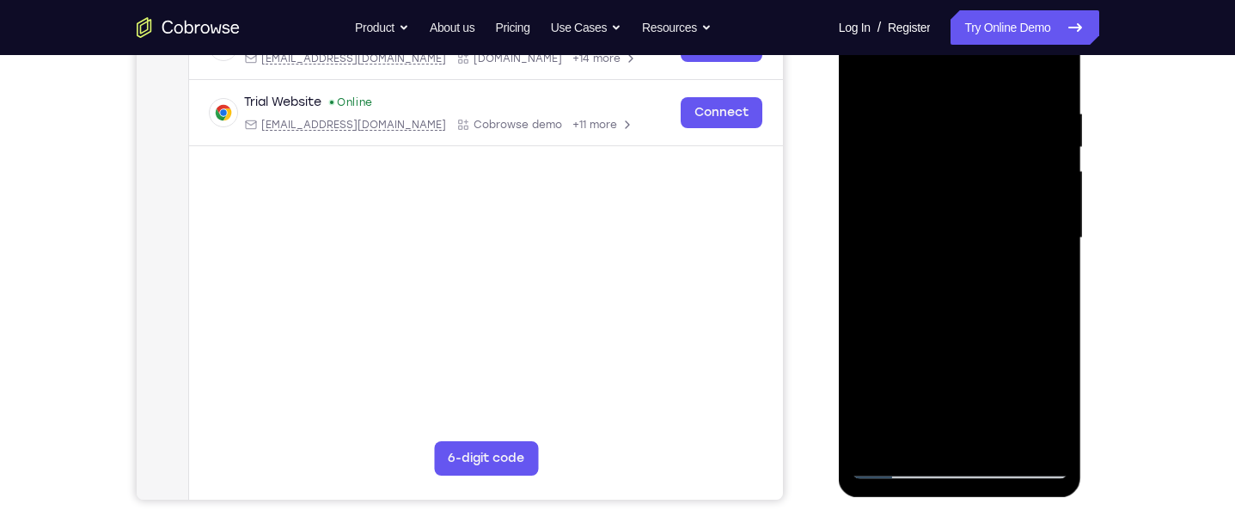
click at [995, 443] on div at bounding box center [960, 237] width 217 height 481
click at [970, 193] on div at bounding box center [960, 237] width 217 height 481
click at [948, 431] on div at bounding box center [960, 237] width 217 height 481
click at [1041, 278] on div at bounding box center [960, 237] width 217 height 481
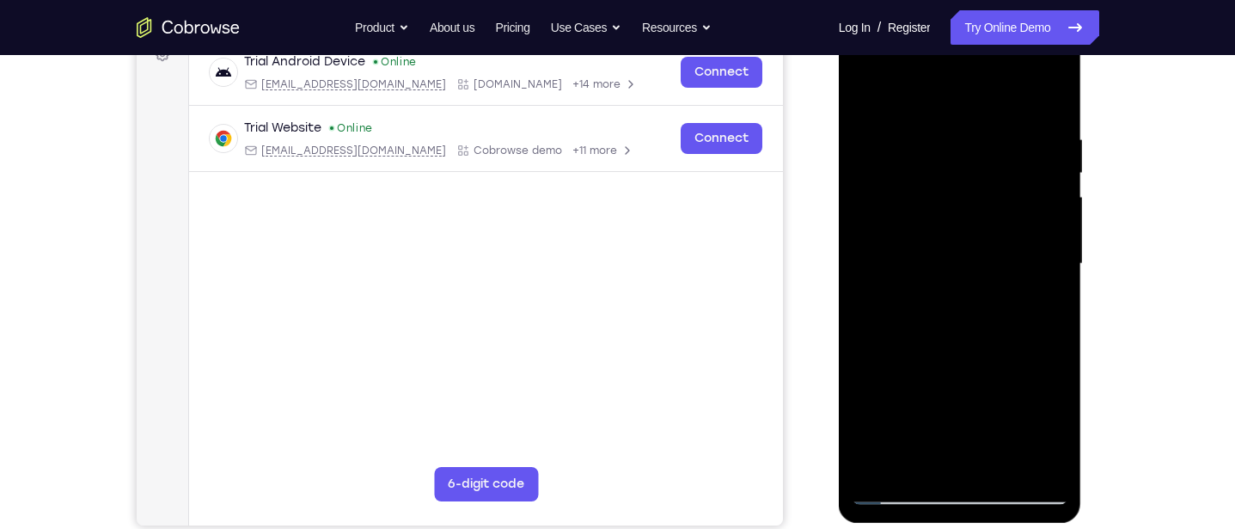
scroll to position [270, 0]
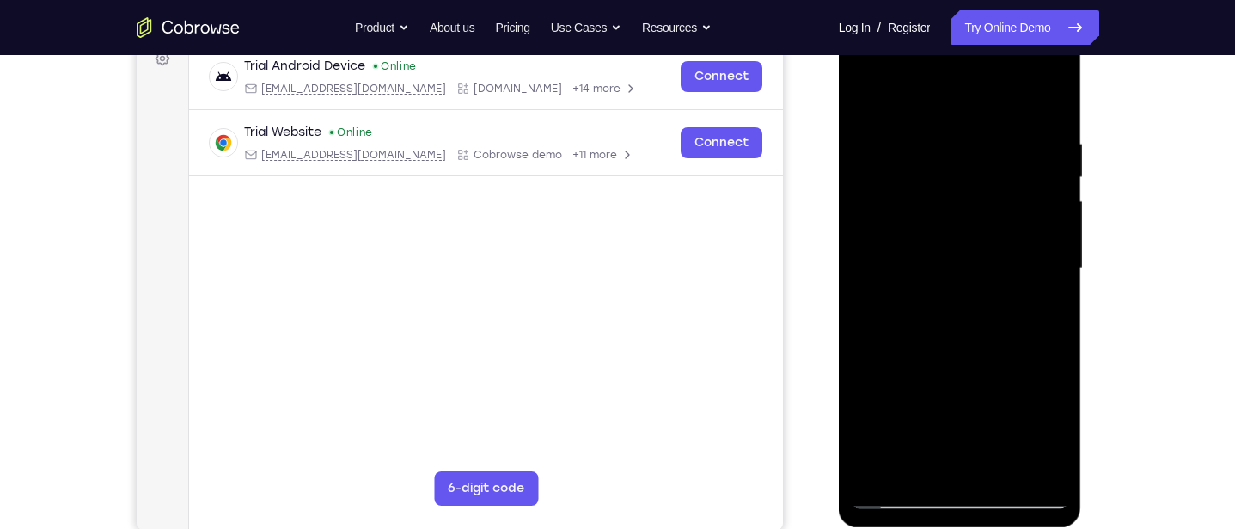
click at [857, 96] on div at bounding box center [960, 268] width 217 height 481
click at [868, 95] on div at bounding box center [960, 268] width 217 height 481
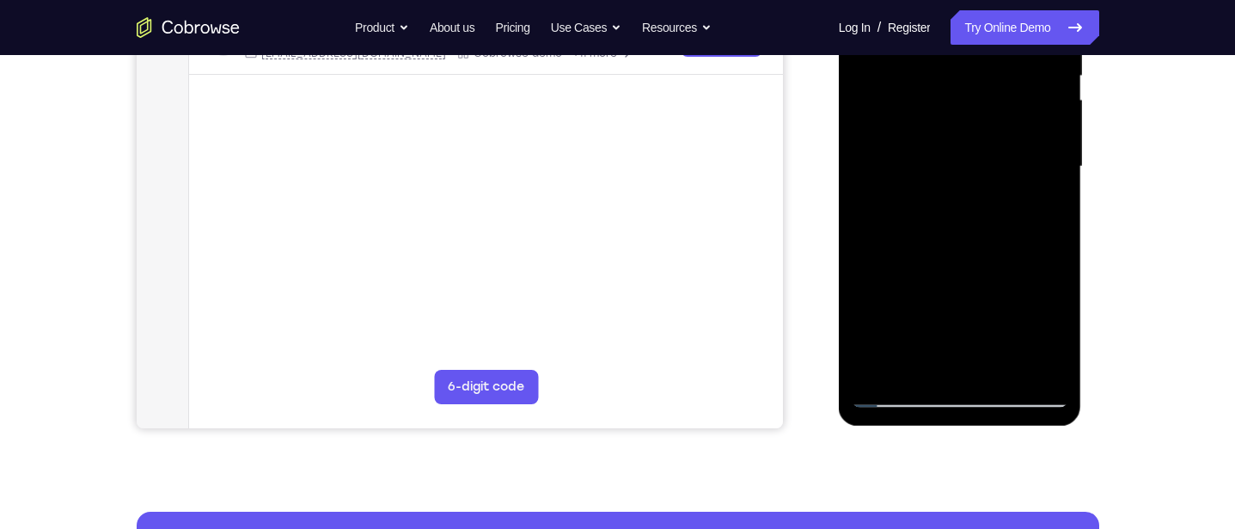
scroll to position [372, 0]
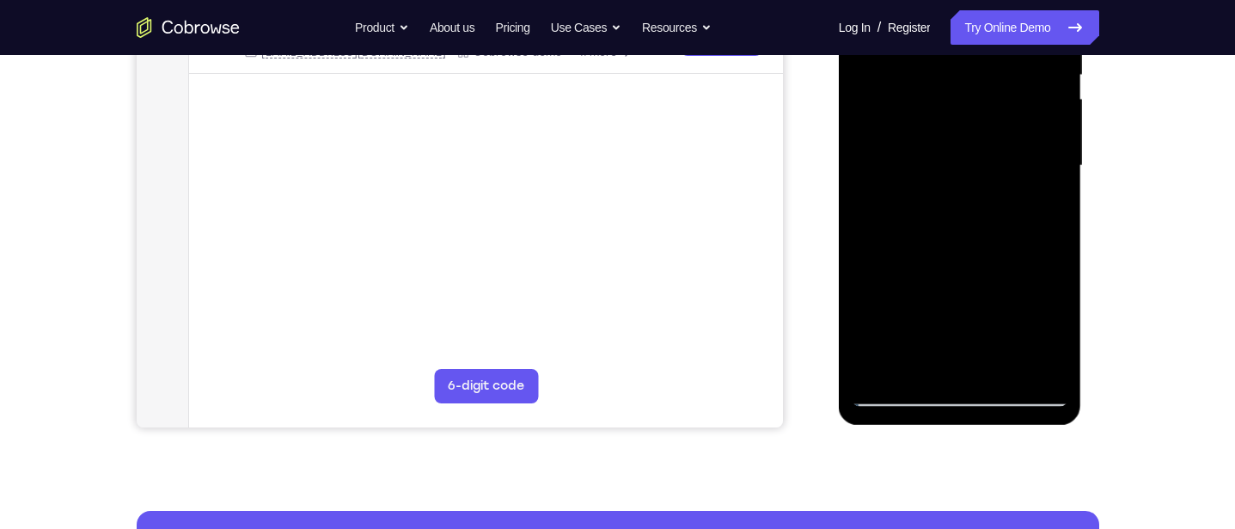
click at [867, 308] on div at bounding box center [960, 165] width 217 height 481
click at [1061, 346] on div at bounding box center [960, 165] width 217 height 481
